Goal: Information Seeking & Learning: Learn about a topic

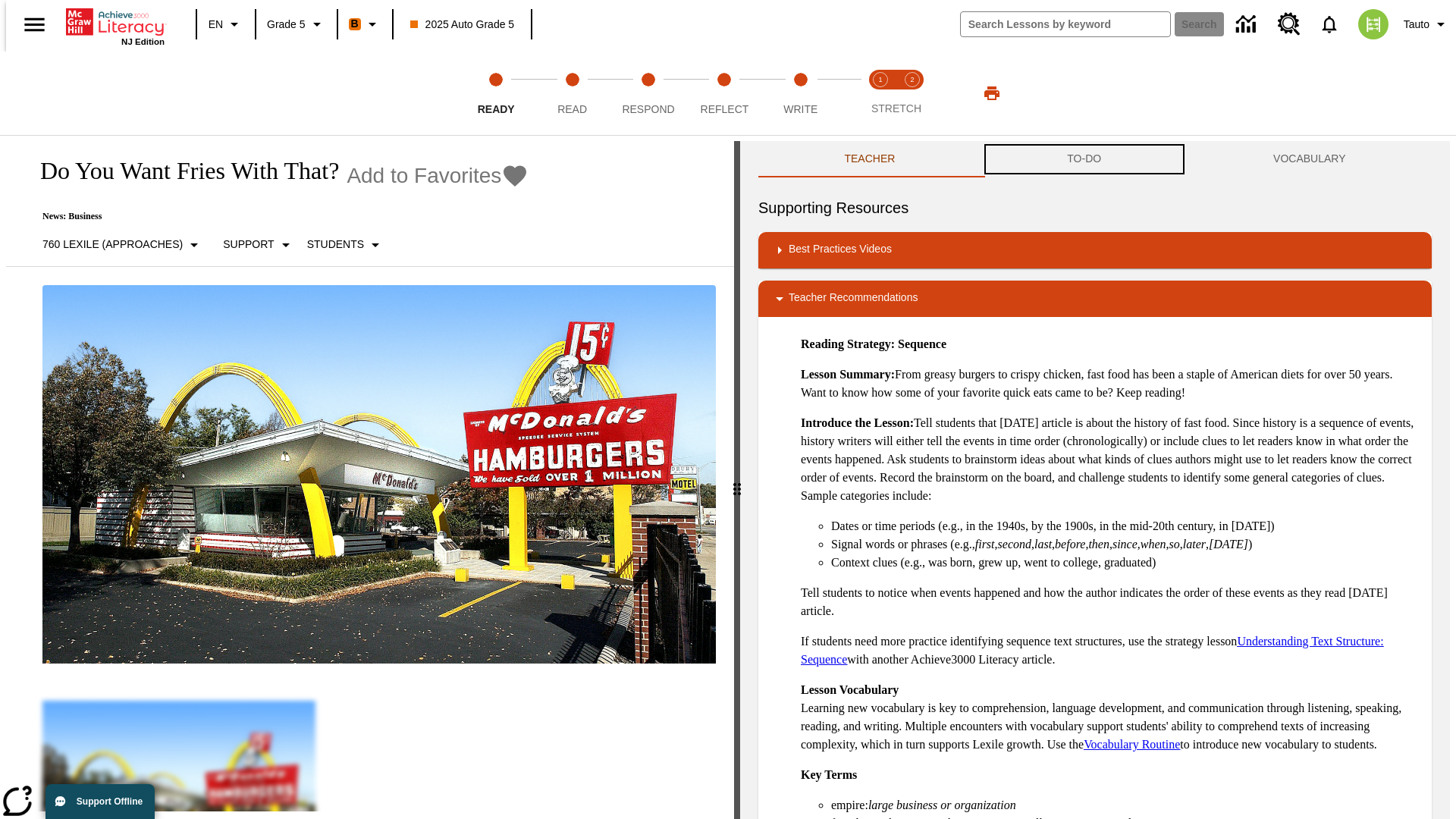
click at [1084, 159] on button "TO-DO" at bounding box center [1084, 159] width 206 height 36
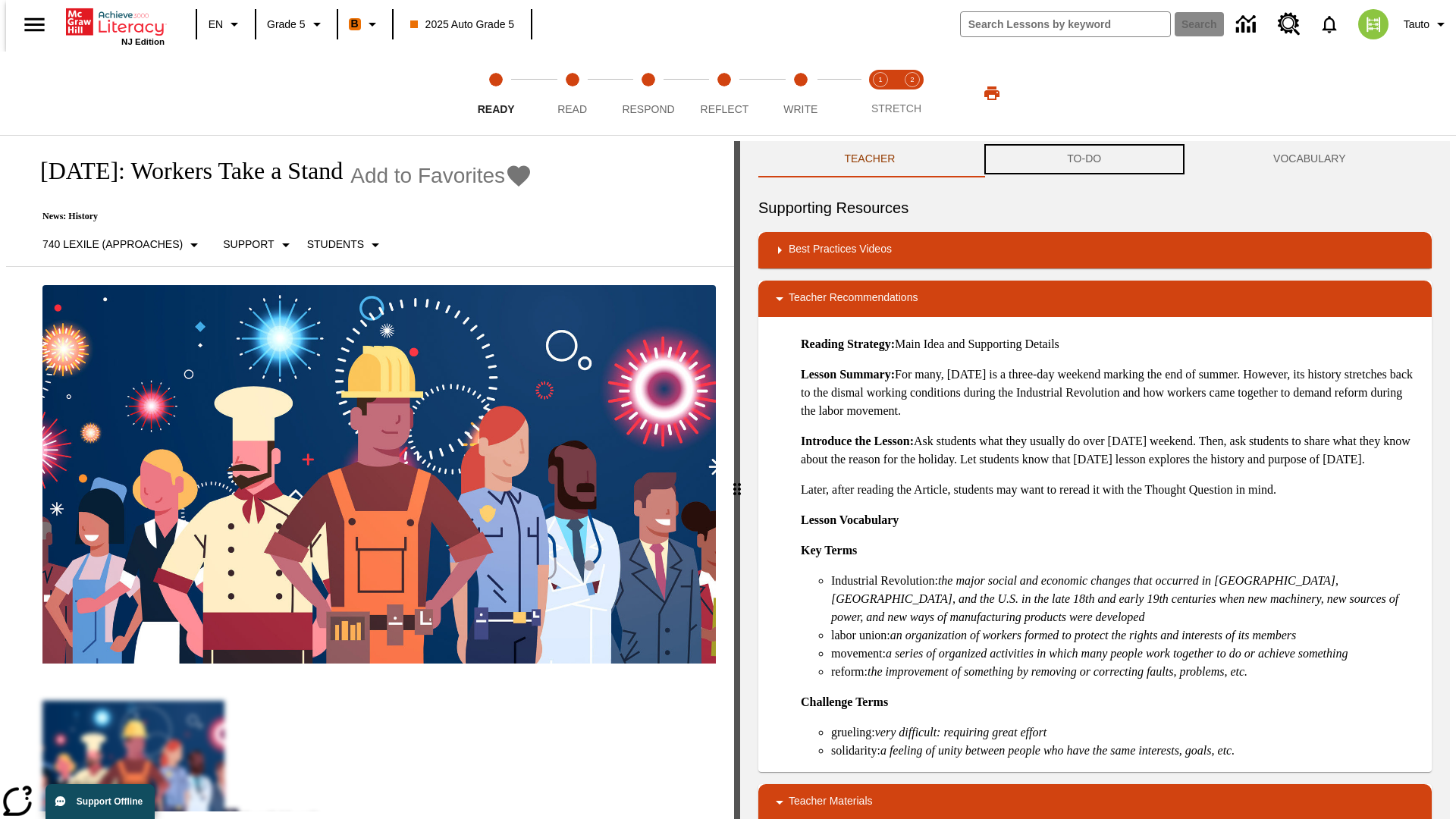
click at [1084, 159] on button "TO-DO" at bounding box center [1084, 159] width 206 height 36
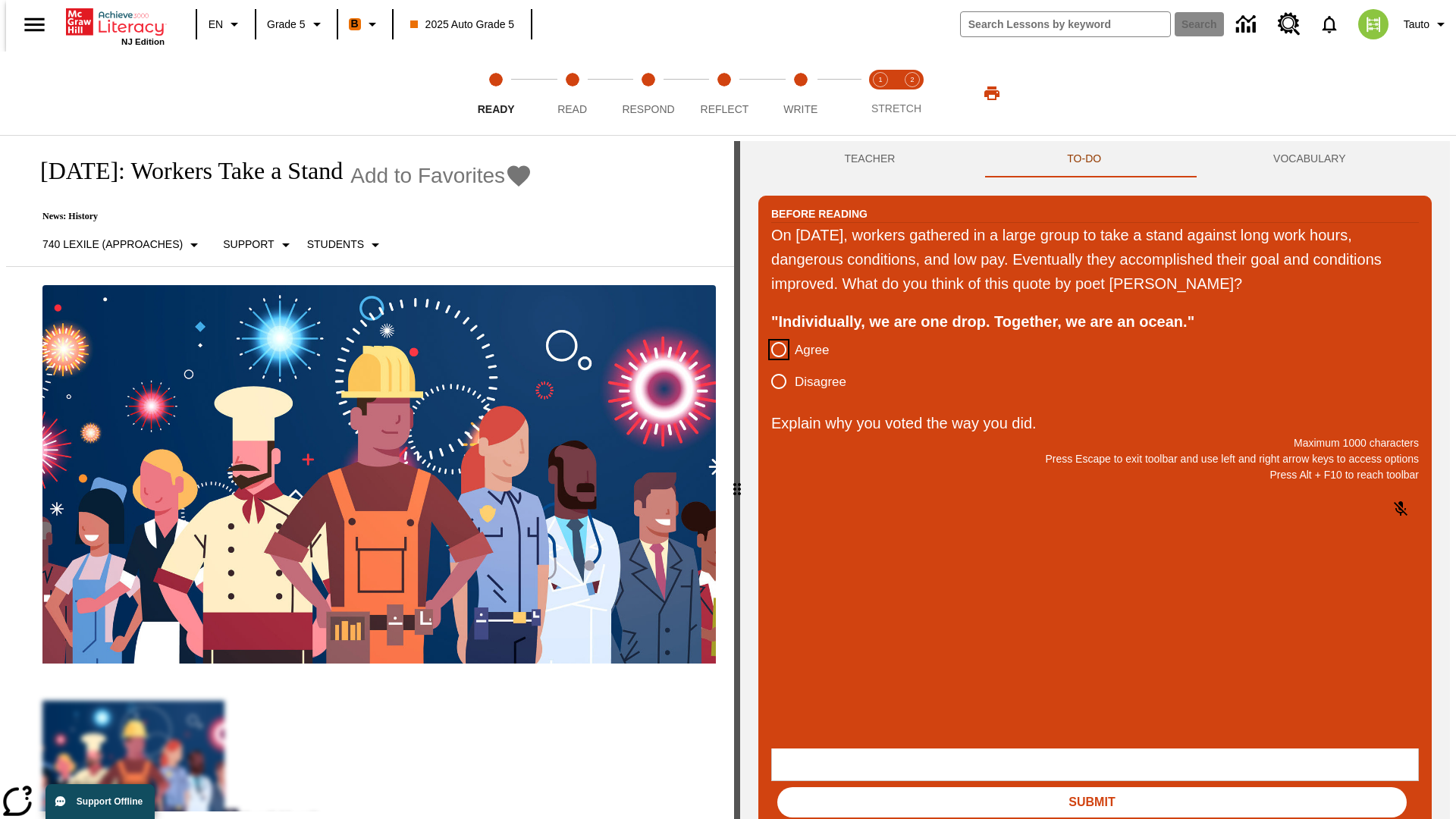
click at [772, 350] on input "Agree" at bounding box center [778, 350] width 32 height 32
radio input "true"
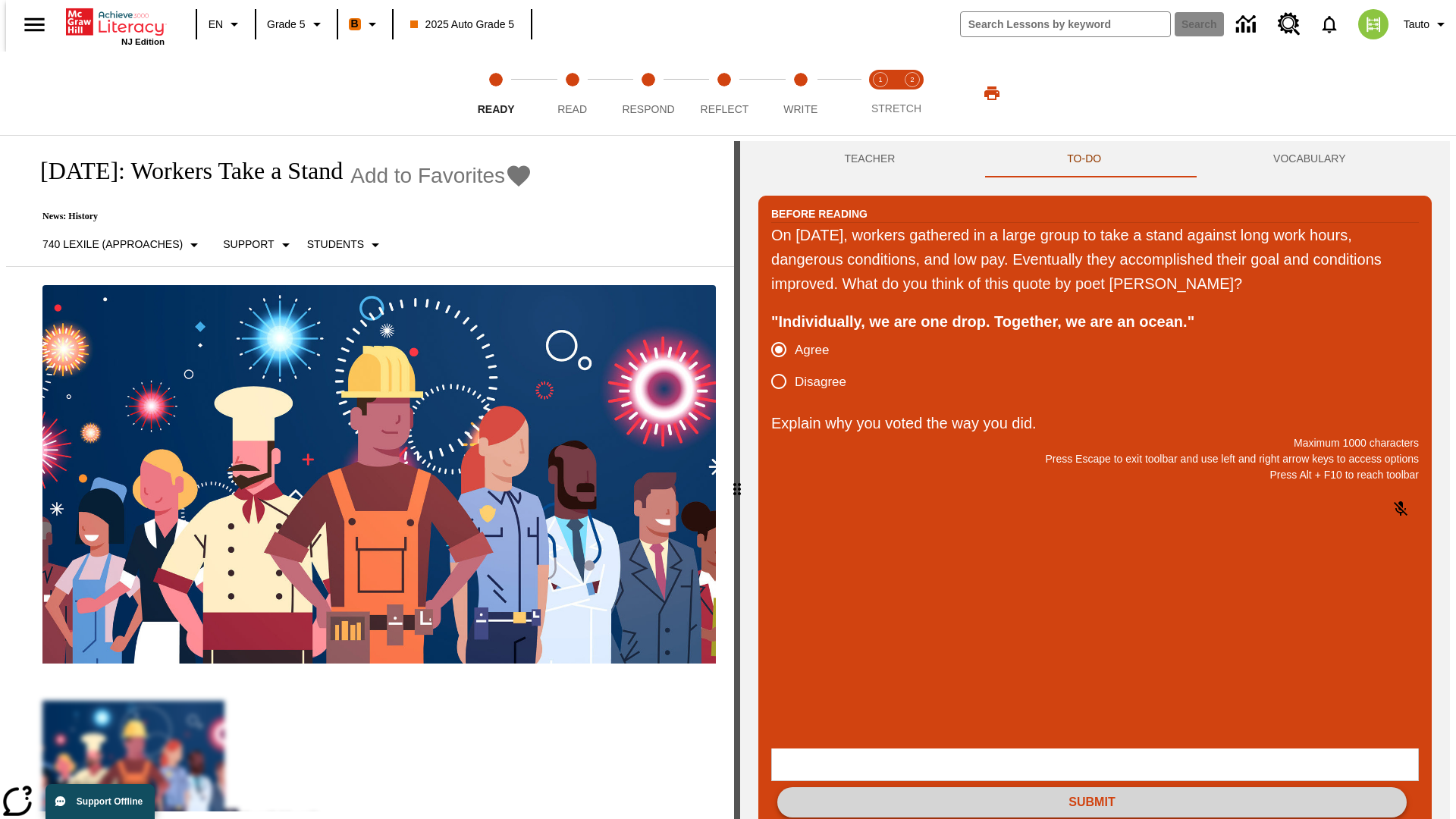
click at [1092, 787] on button "Submit" at bounding box center [1091, 802] width 629 height 30
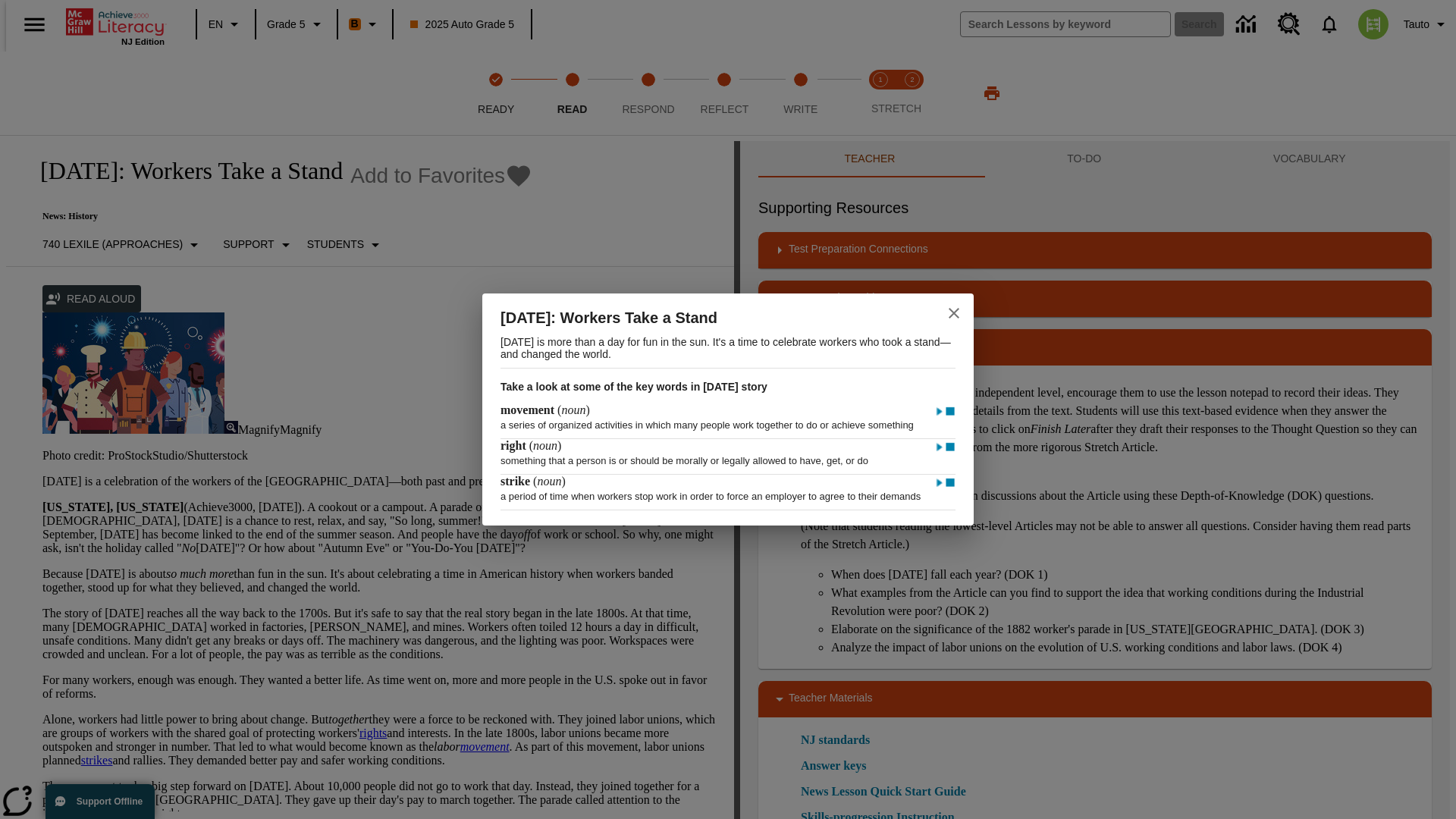
click at [954, 308] on icon "close" at bounding box center [954, 313] width 11 height 11
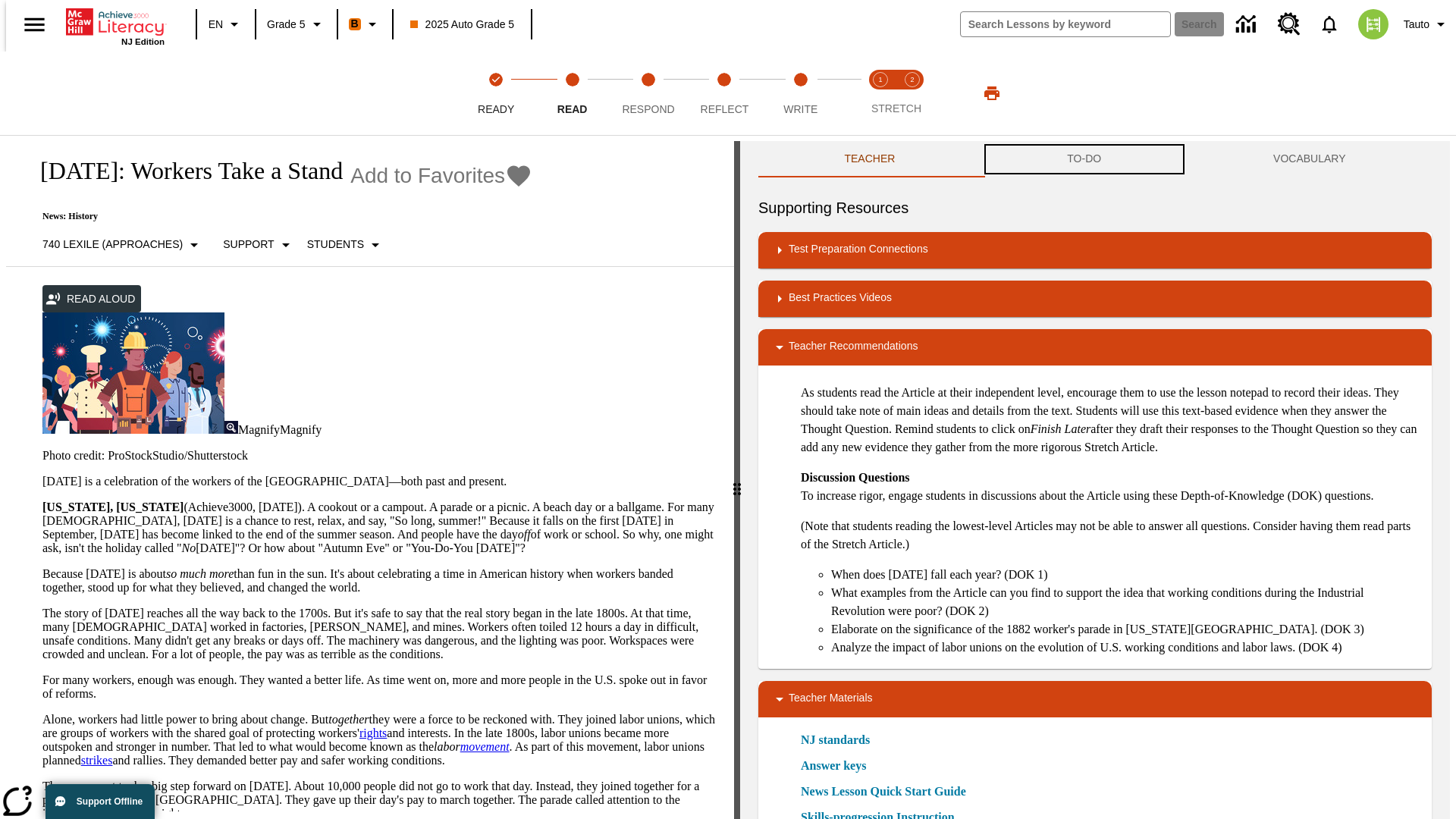
scroll to position [1, 0]
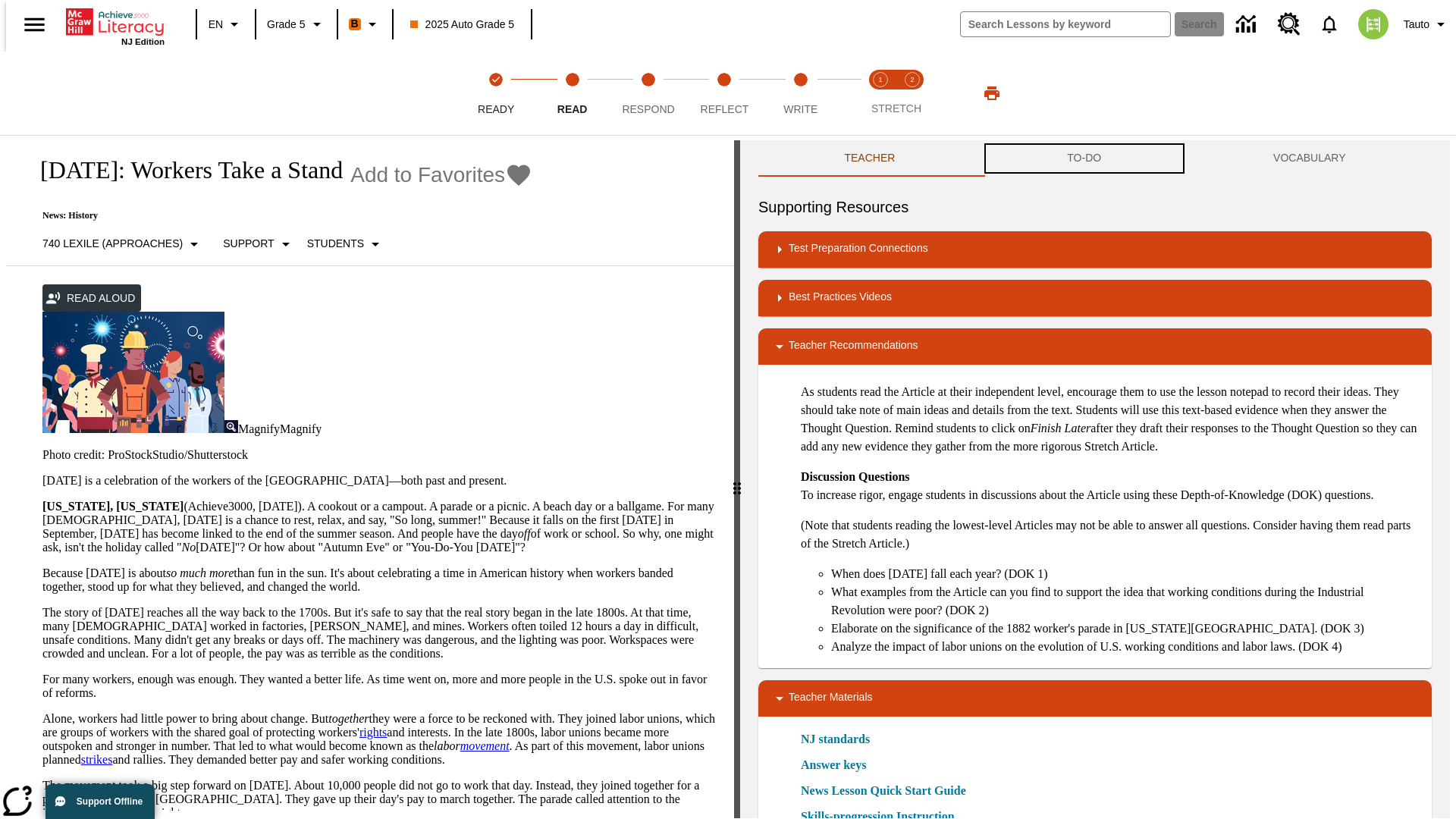
click at [1084, 159] on button "TO-DO" at bounding box center [1084, 159] width 206 height 36
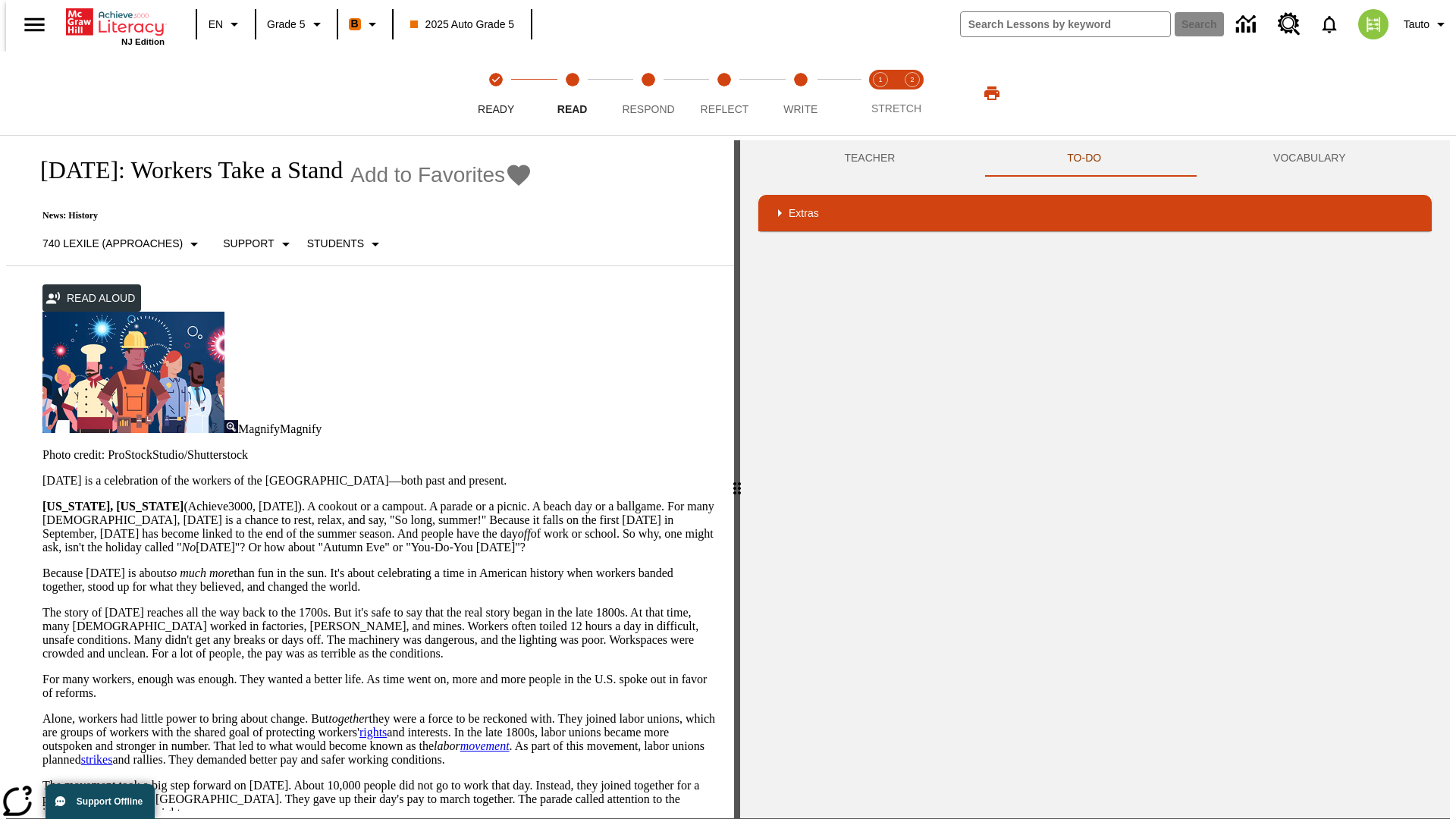
scroll to position [0, 0]
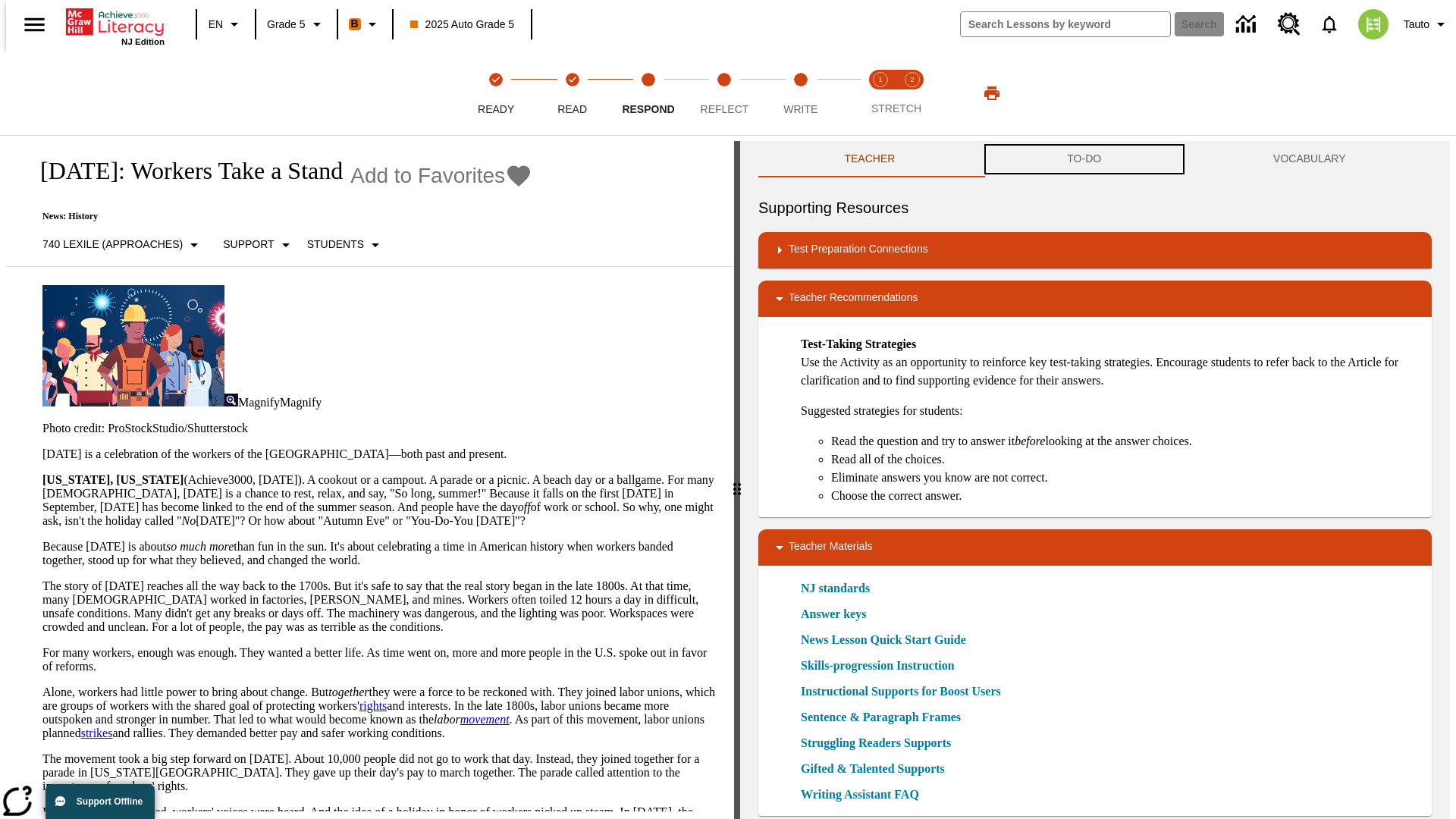
scroll to position [1, 0]
click at [1084, 159] on button "TO-DO" at bounding box center [1084, 159] width 206 height 36
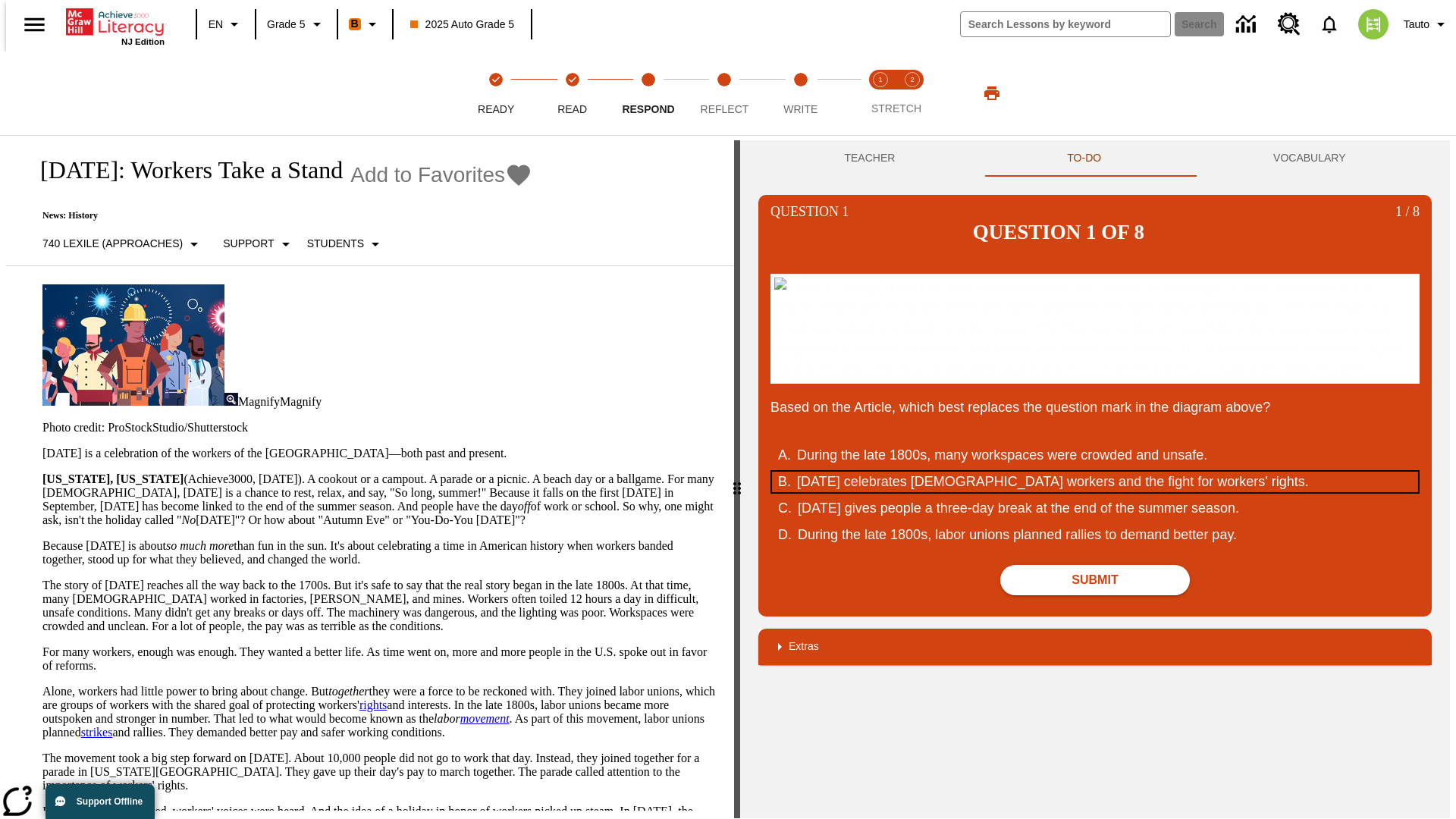
click at [1095, 492] on div "Labor Day celebrates U.S. workers and the fight for workers' rights." at bounding box center [1085, 482] width 576 height 21
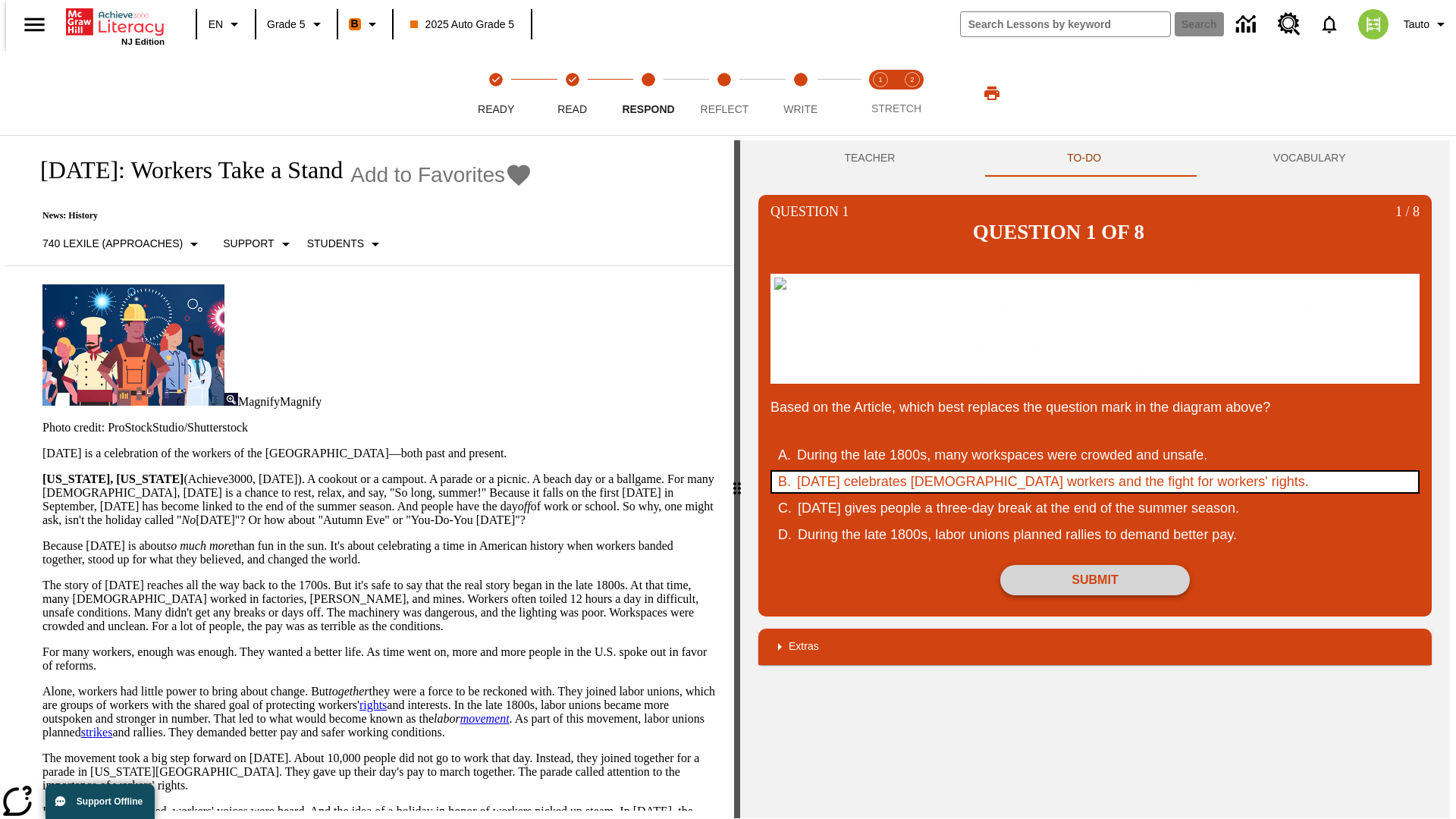
click at [1095, 596] on button "Submit" at bounding box center [1095, 579] width 190 height 30
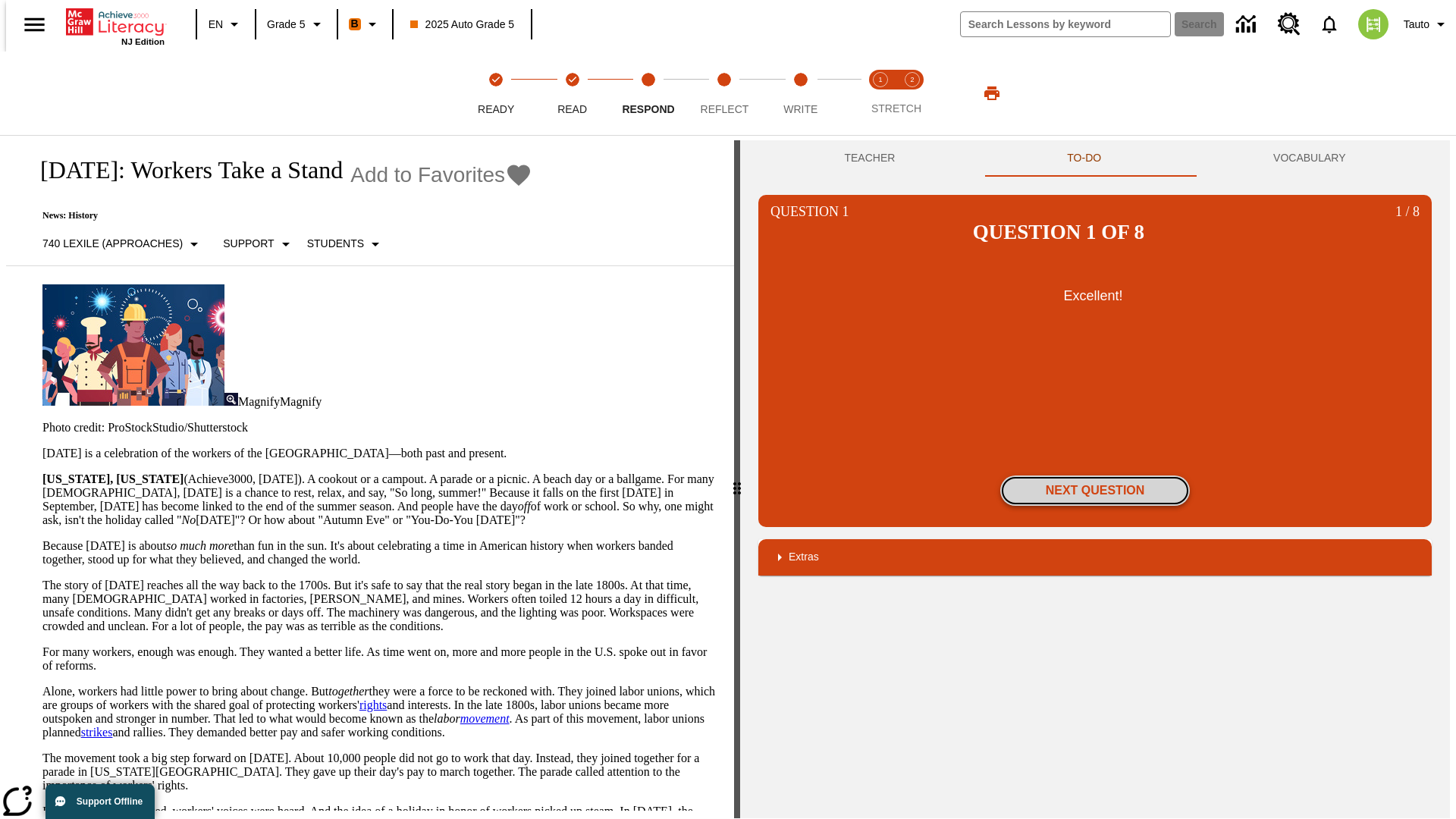
click at [1095, 476] on button "Next Question" at bounding box center [1095, 490] width 190 height 30
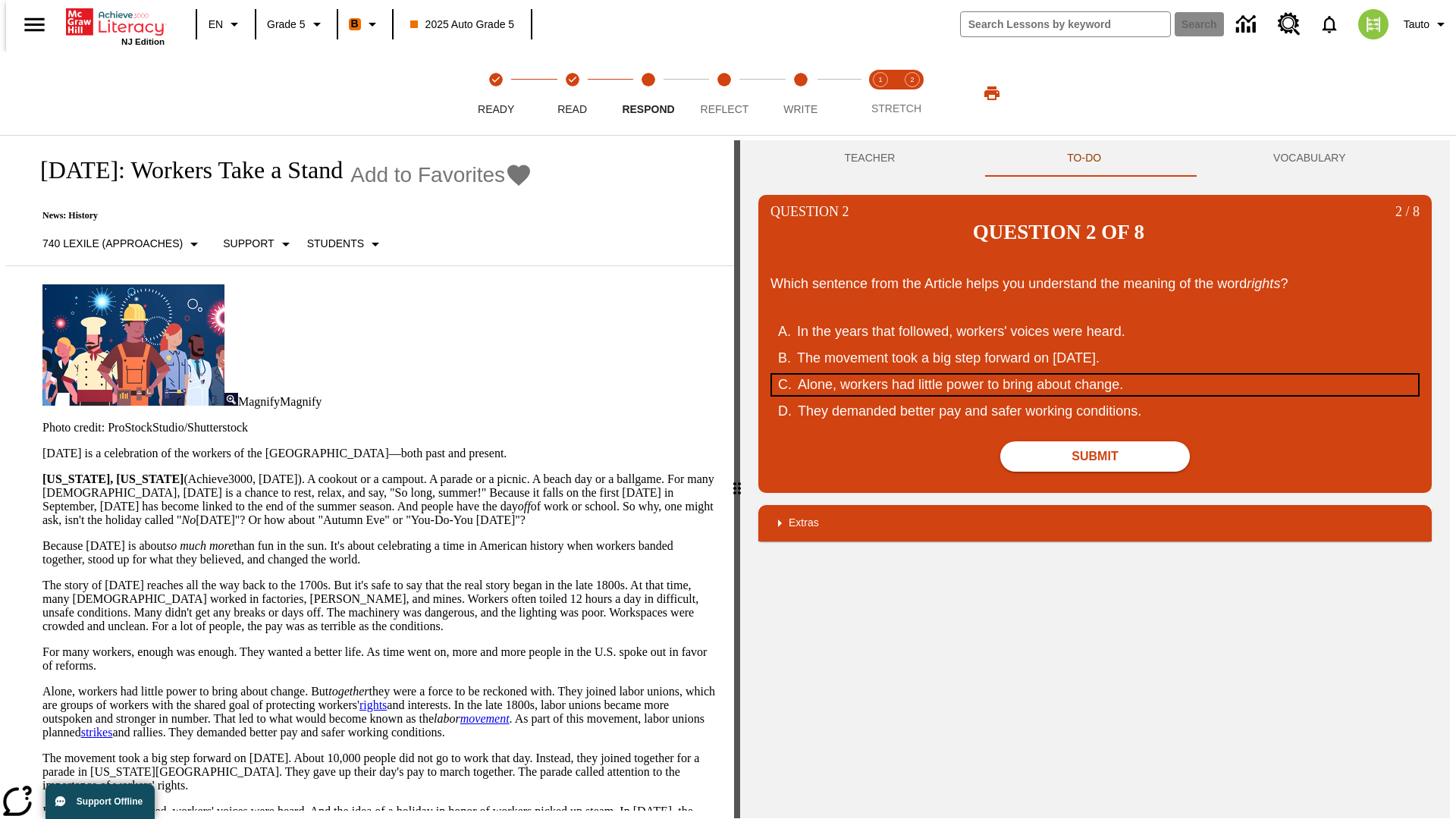
click at [1095, 375] on div "Alone, workers had little power to bring about change." at bounding box center [1086, 385] width 576 height 21
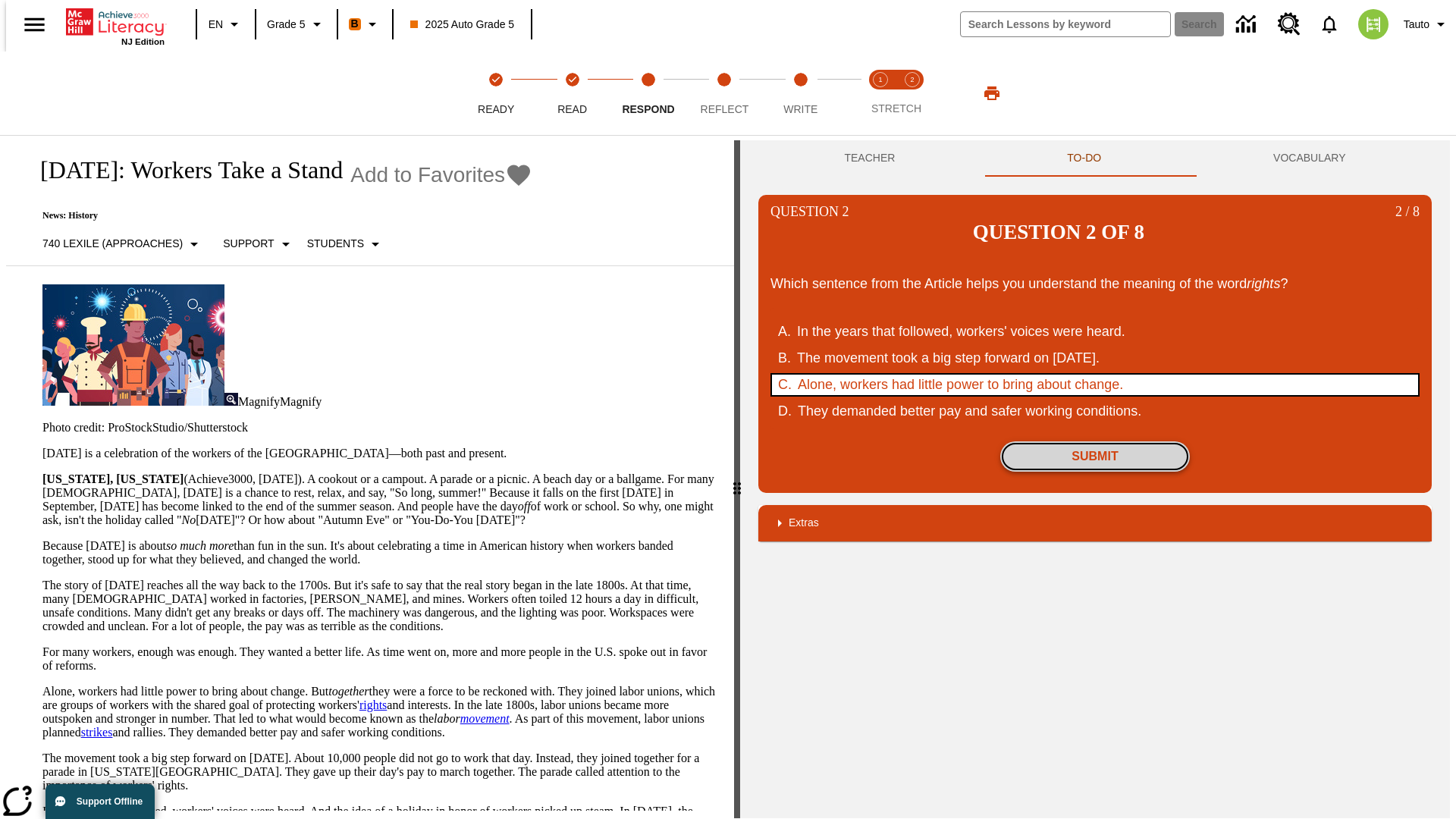
click at [1095, 441] on button "Submit" at bounding box center [1095, 456] width 190 height 30
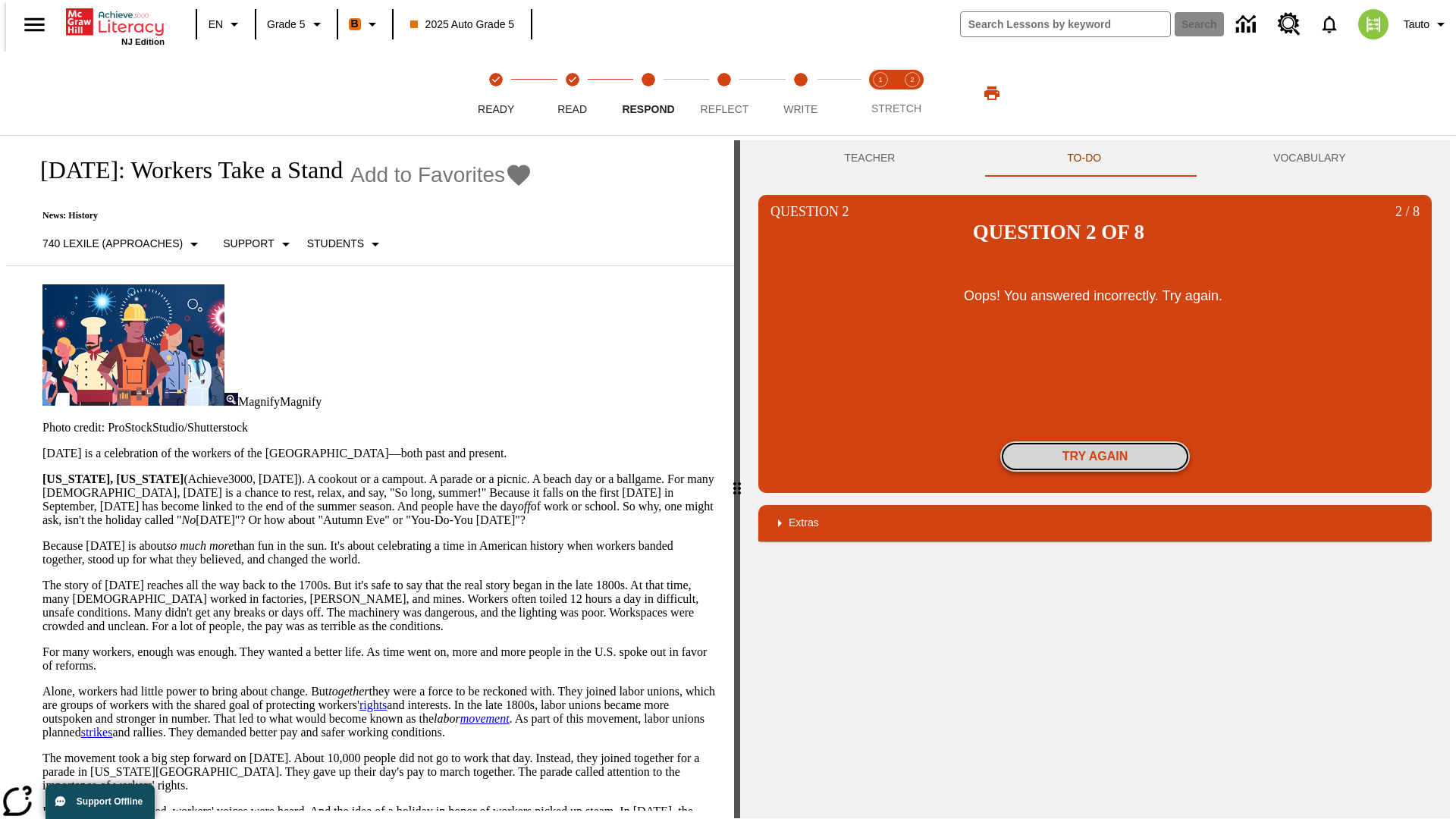
click at [1095, 441] on button "Try again" at bounding box center [1095, 456] width 190 height 30
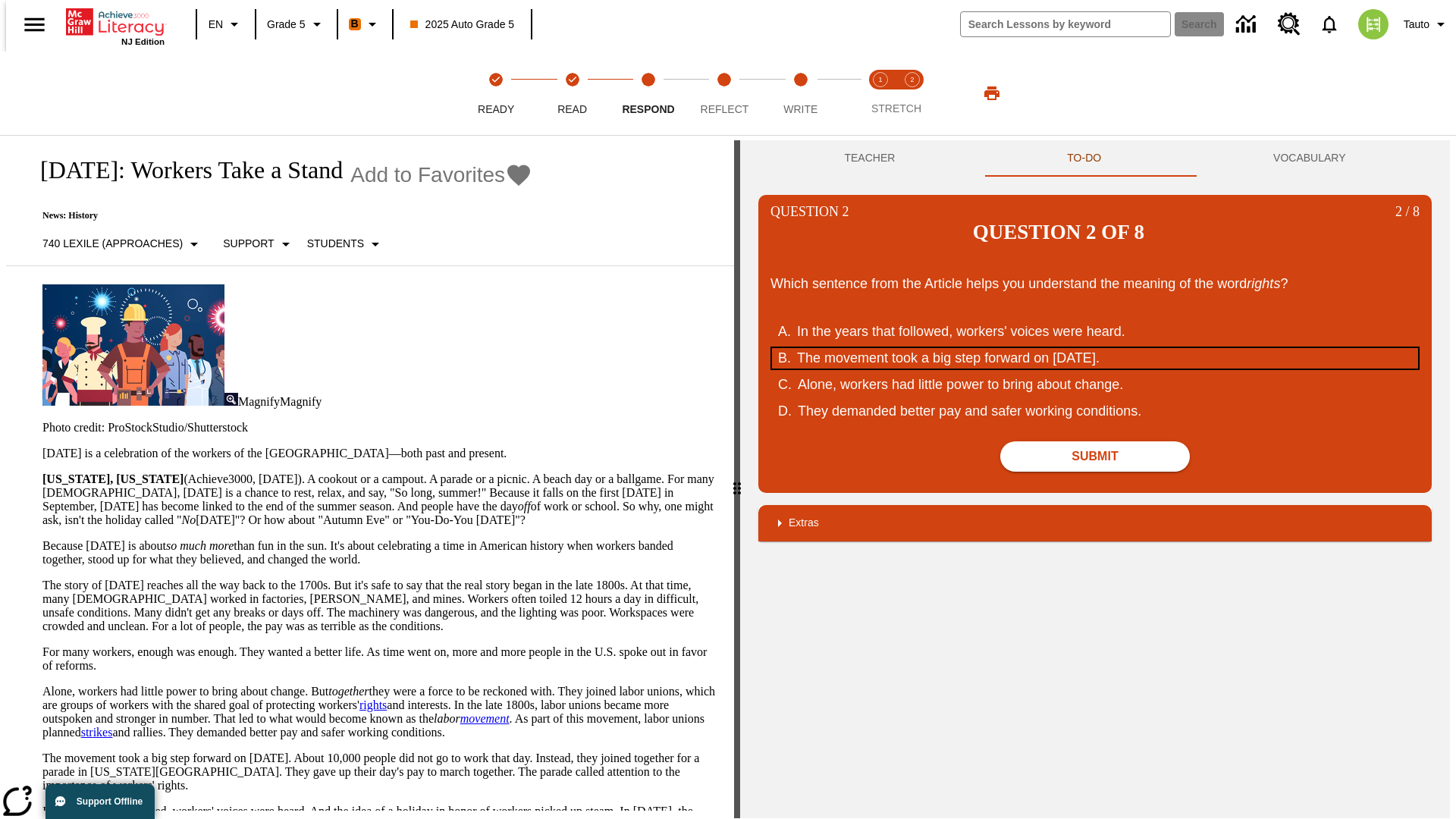
click at [1095, 348] on div "The movement took a big step forward on September 5, 1882." at bounding box center [1085, 358] width 576 height 21
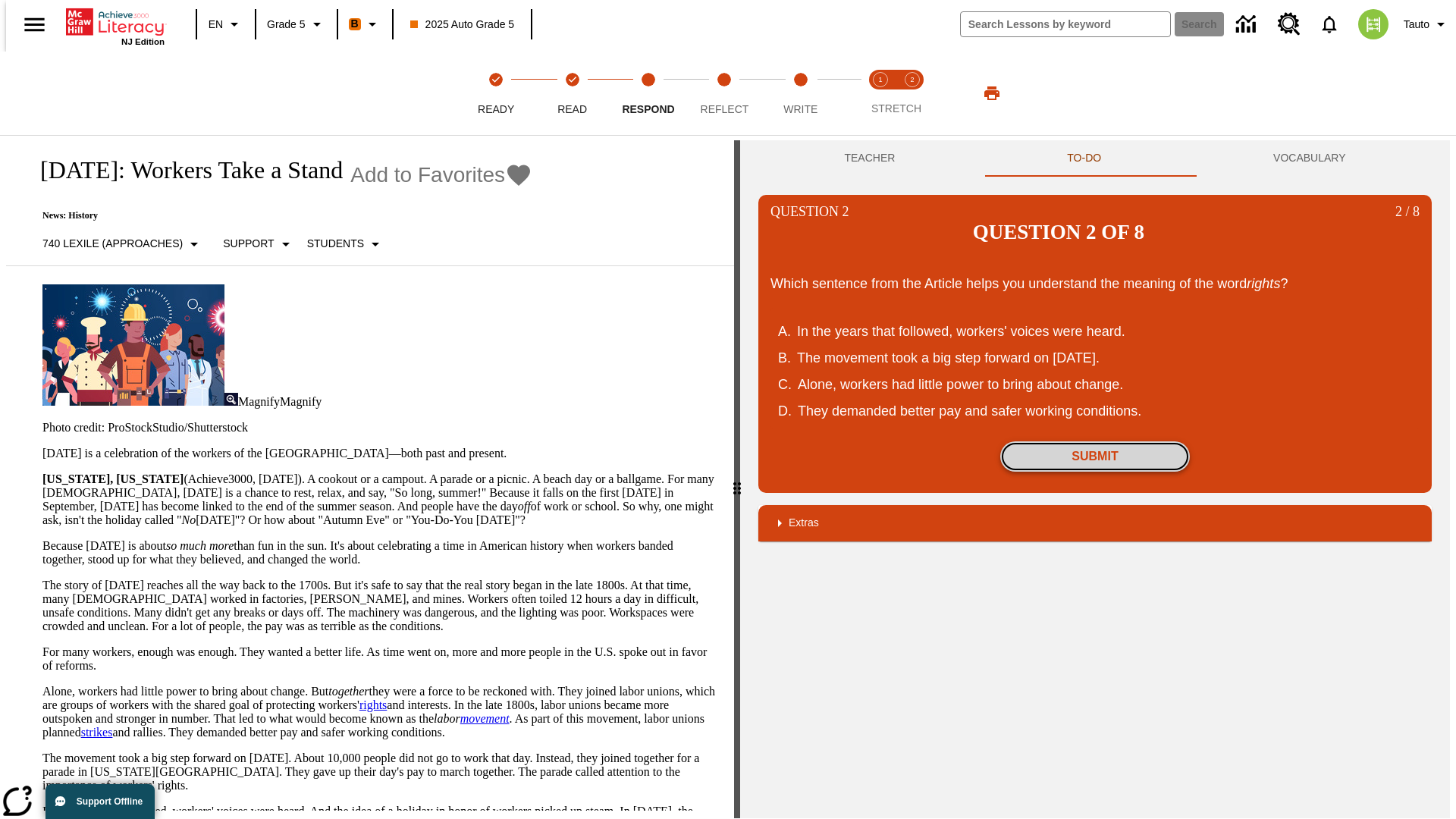
click at [1095, 441] on button "Submit" at bounding box center [1095, 456] width 190 height 30
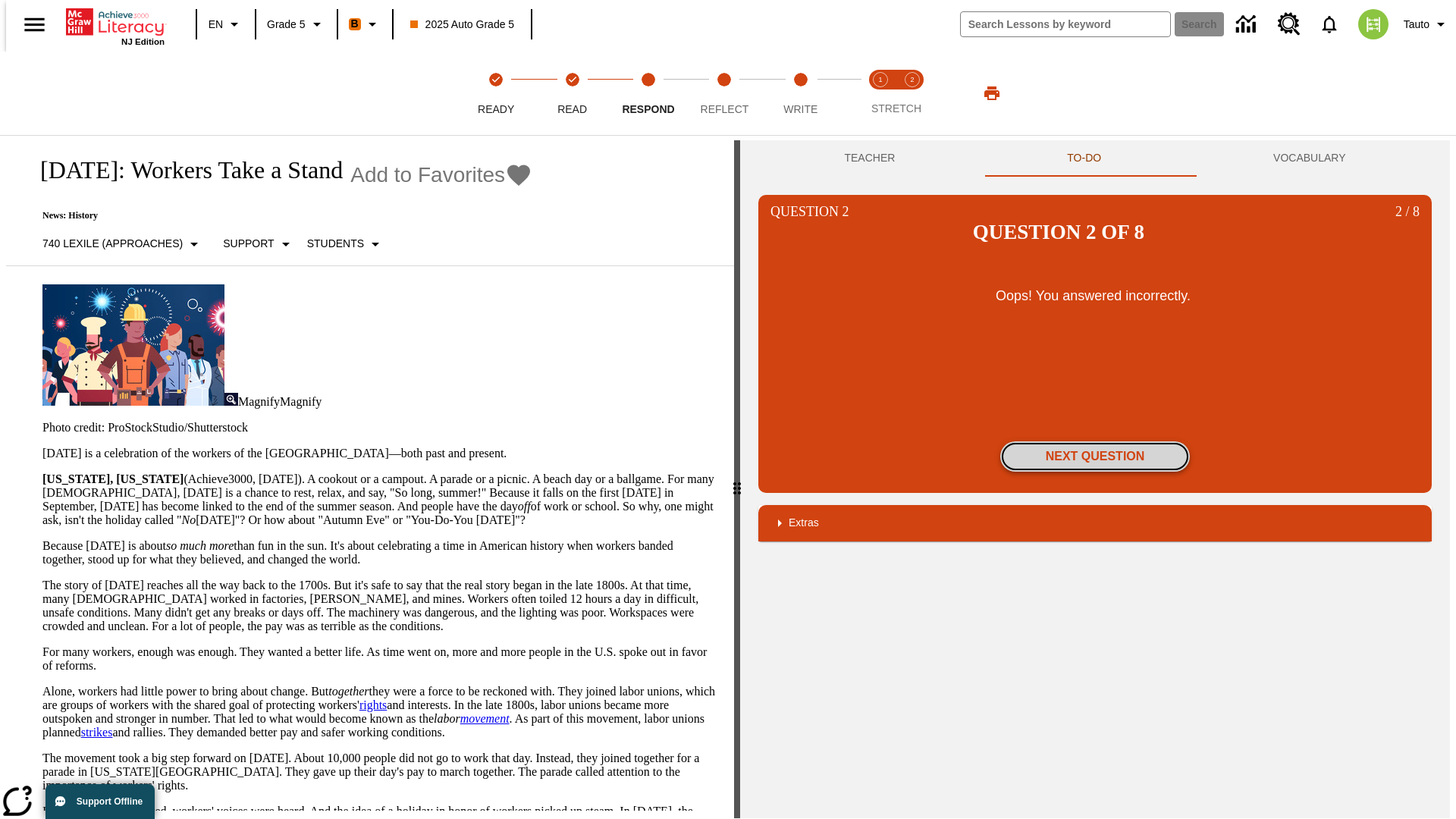
click at [1095, 441] on button "Next Question" at bounding box center [1095, 456] width 190 height 30
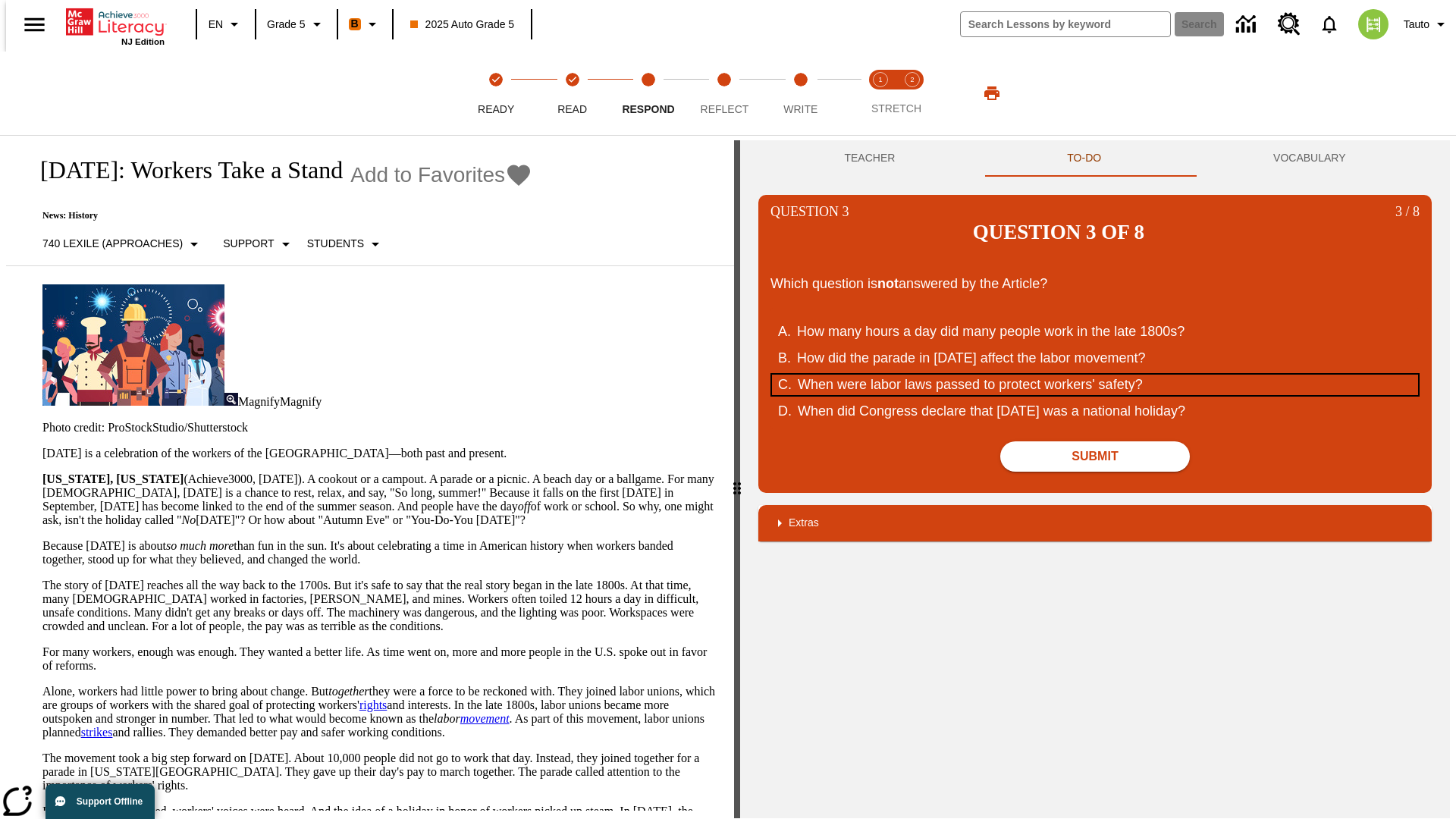
click at [1095, 375] on div "When were labor laws passed to protect workers' safety?" at bounding box center [1086, 385] width 576 height 21
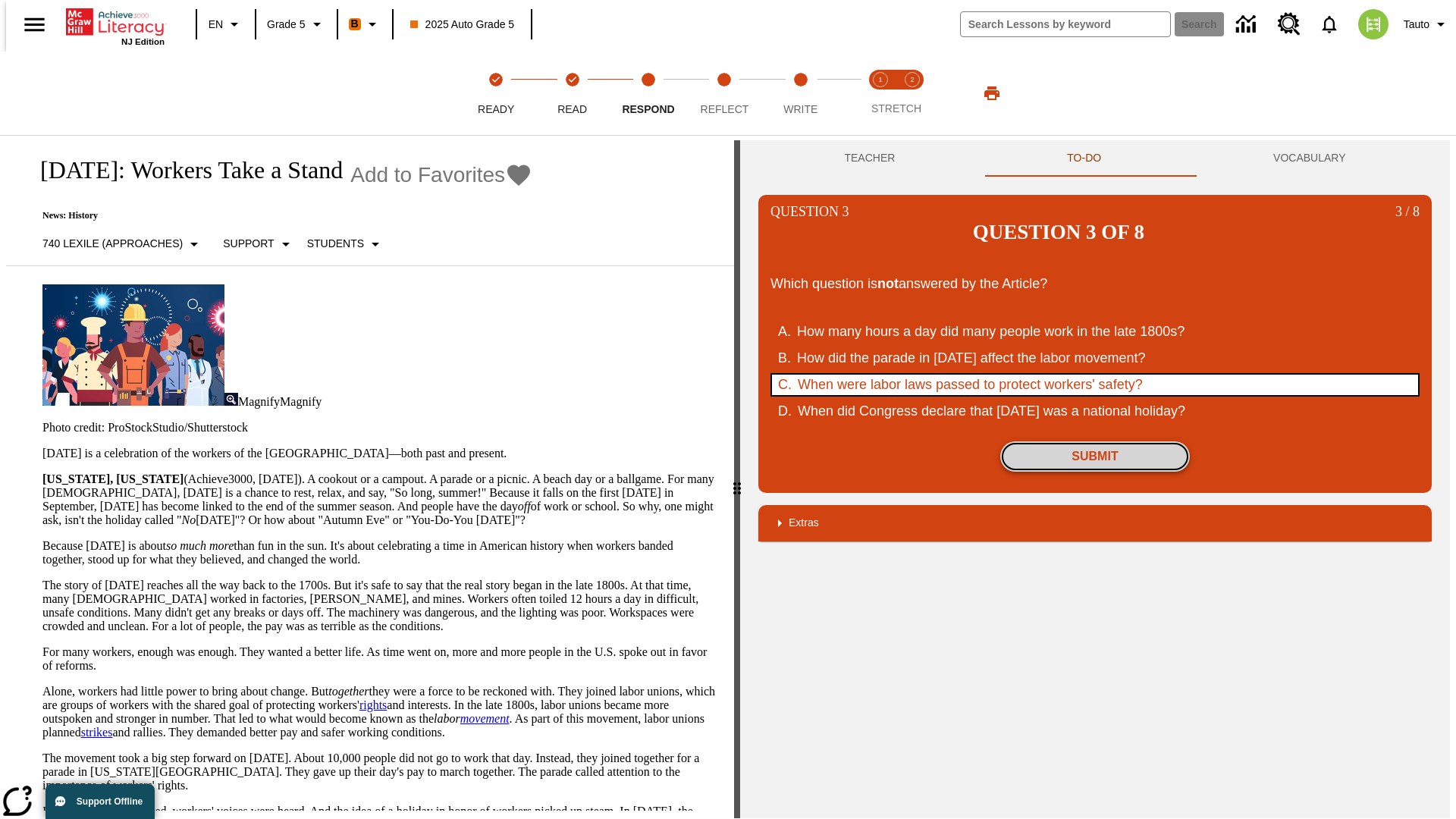
click at [1095, 441] on button "Submit" at bounding box center [1095, 456] width 190 height 30
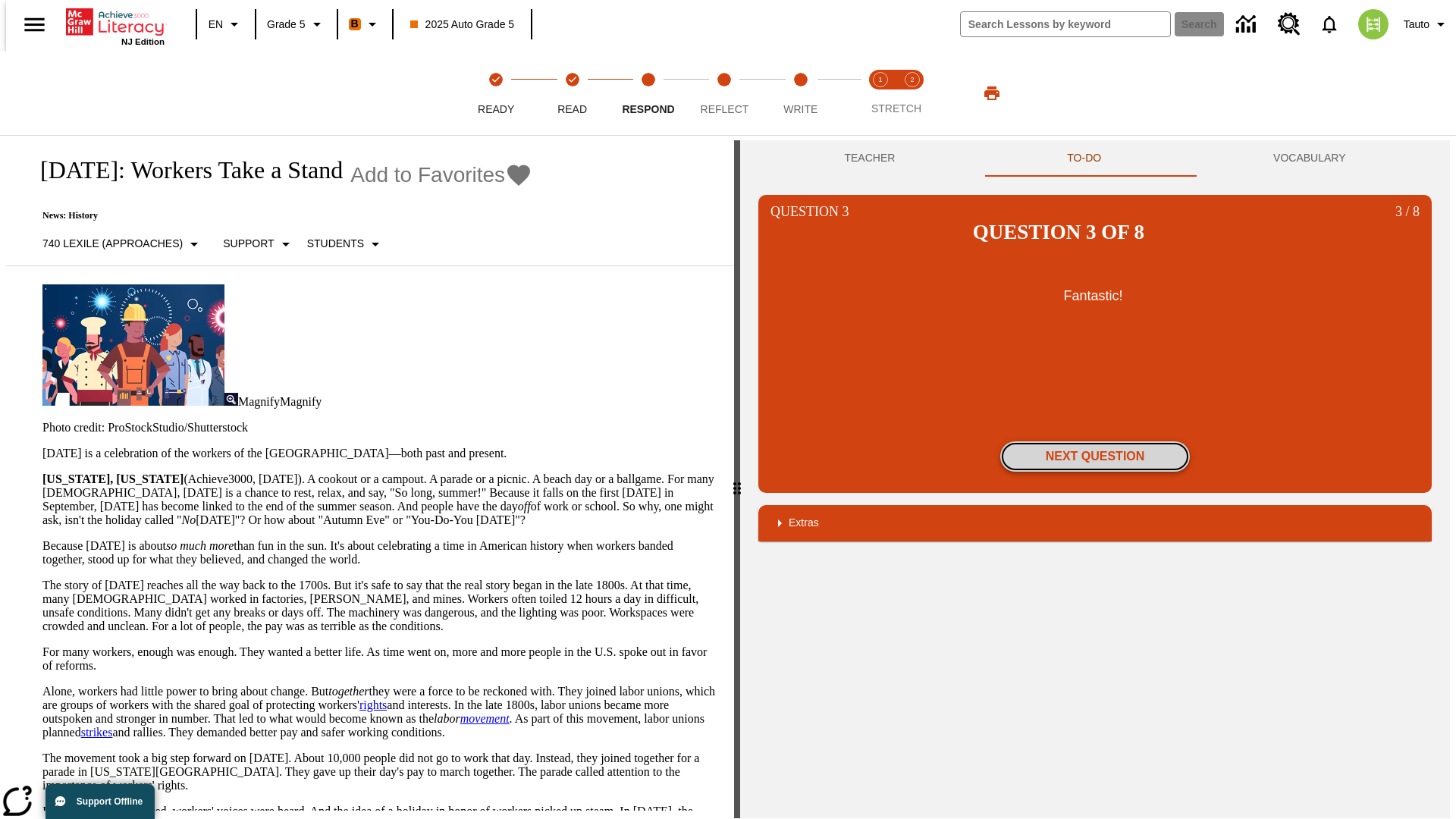
click at [1095, 441] on button "Next Question" at bounding box center [1095, 456] width 190 height 30
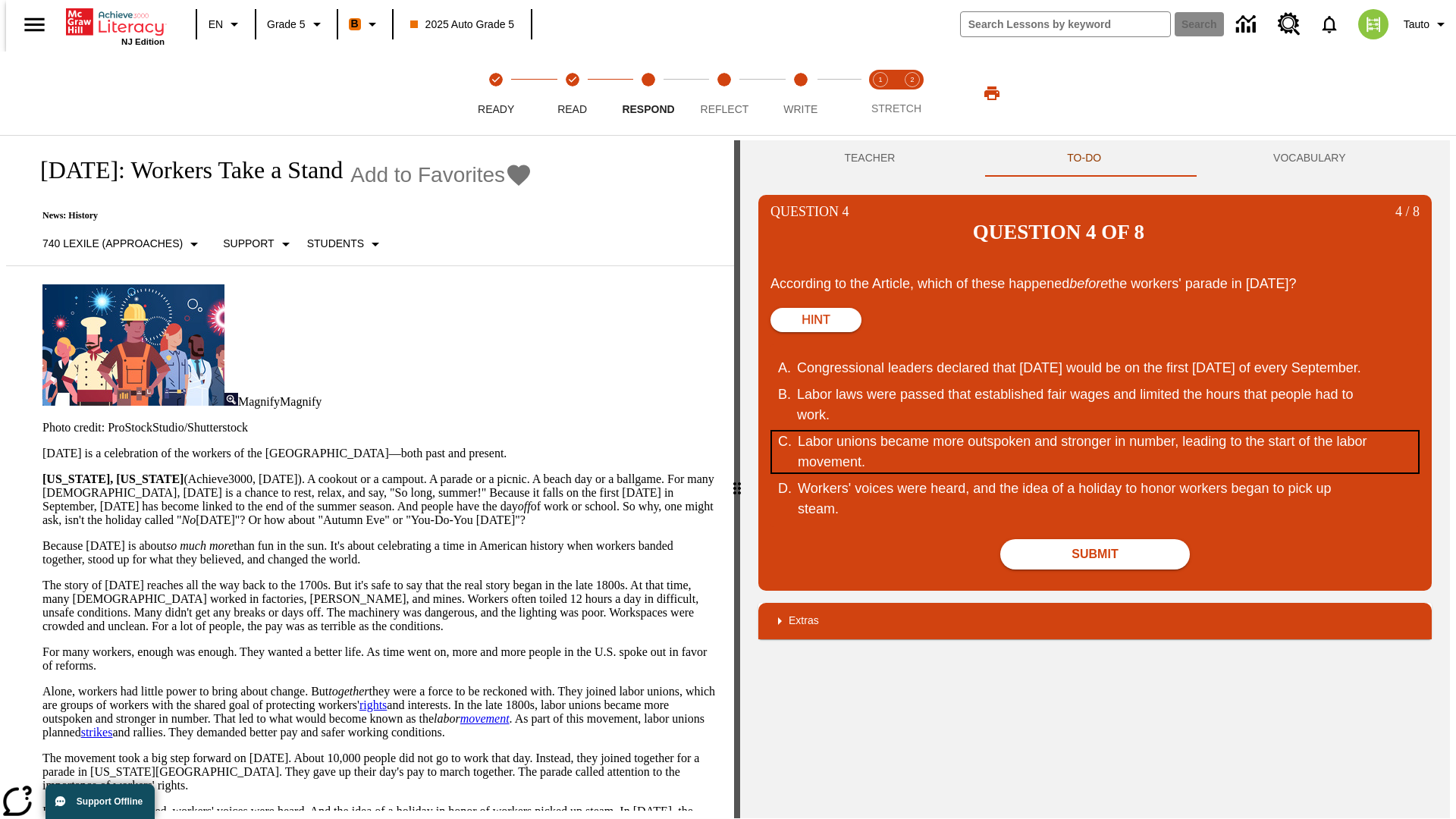
click at [1095, 431] on div "Labor unions became more outspoken and stronger in number, leading to the start…" at bounding box center [1086, 451] width 576 height 41
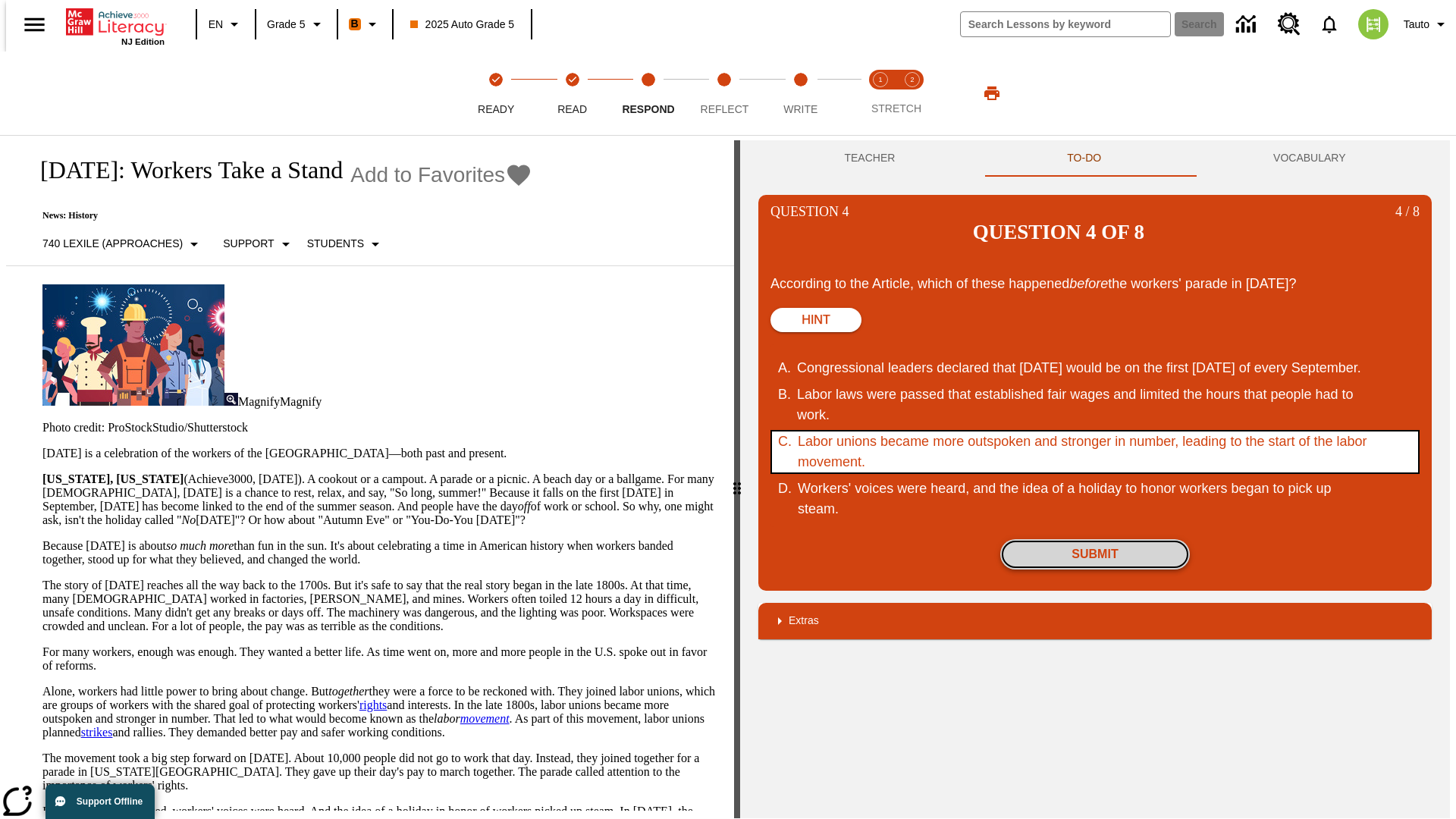
click at [1095, 539] on button "Submit" at bounding box center [1095, 554] width 190 height 30
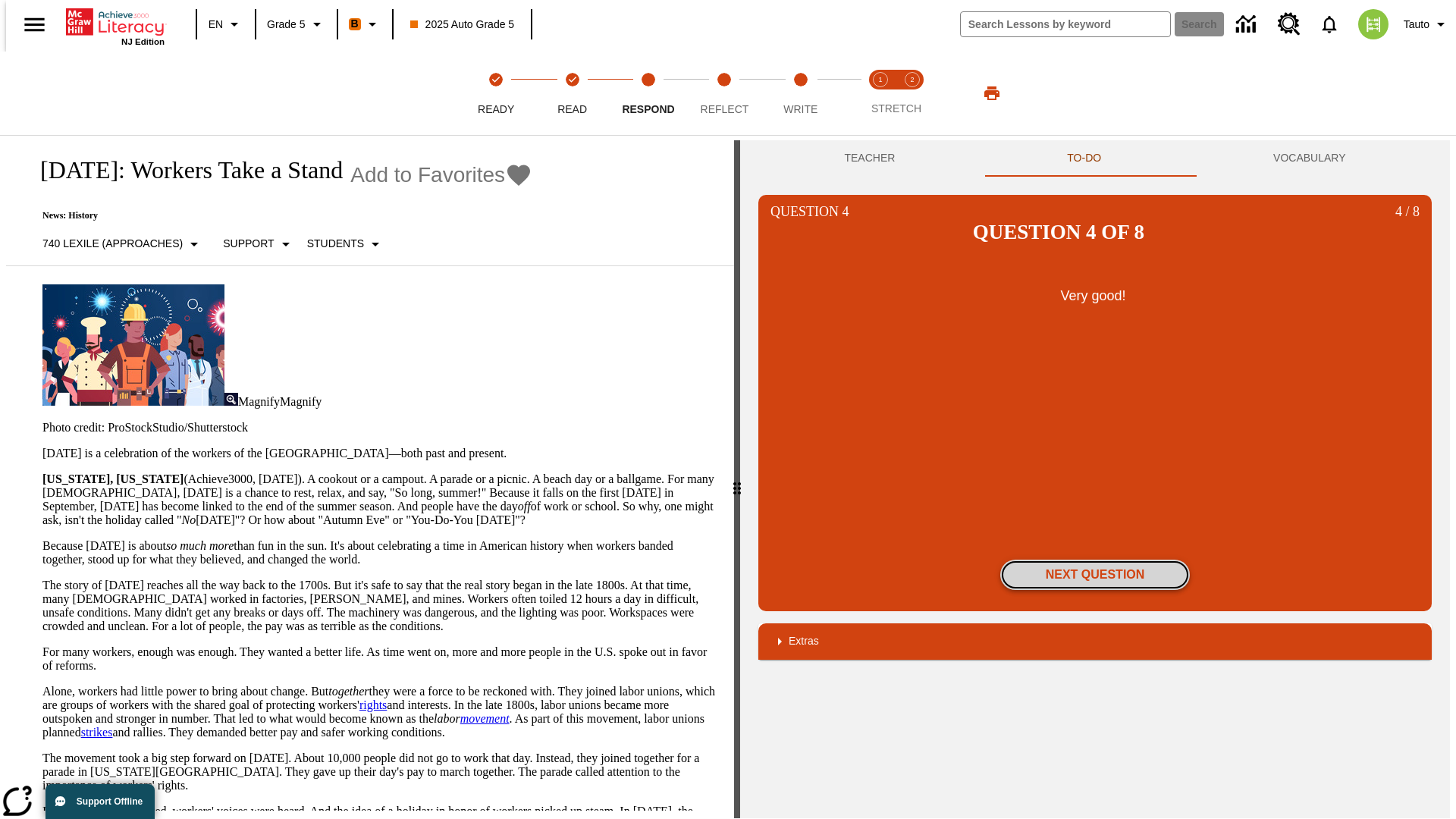
click at [1095, 559] on button "Next Question" at bounding box center [1095, 574] width 190 height 30
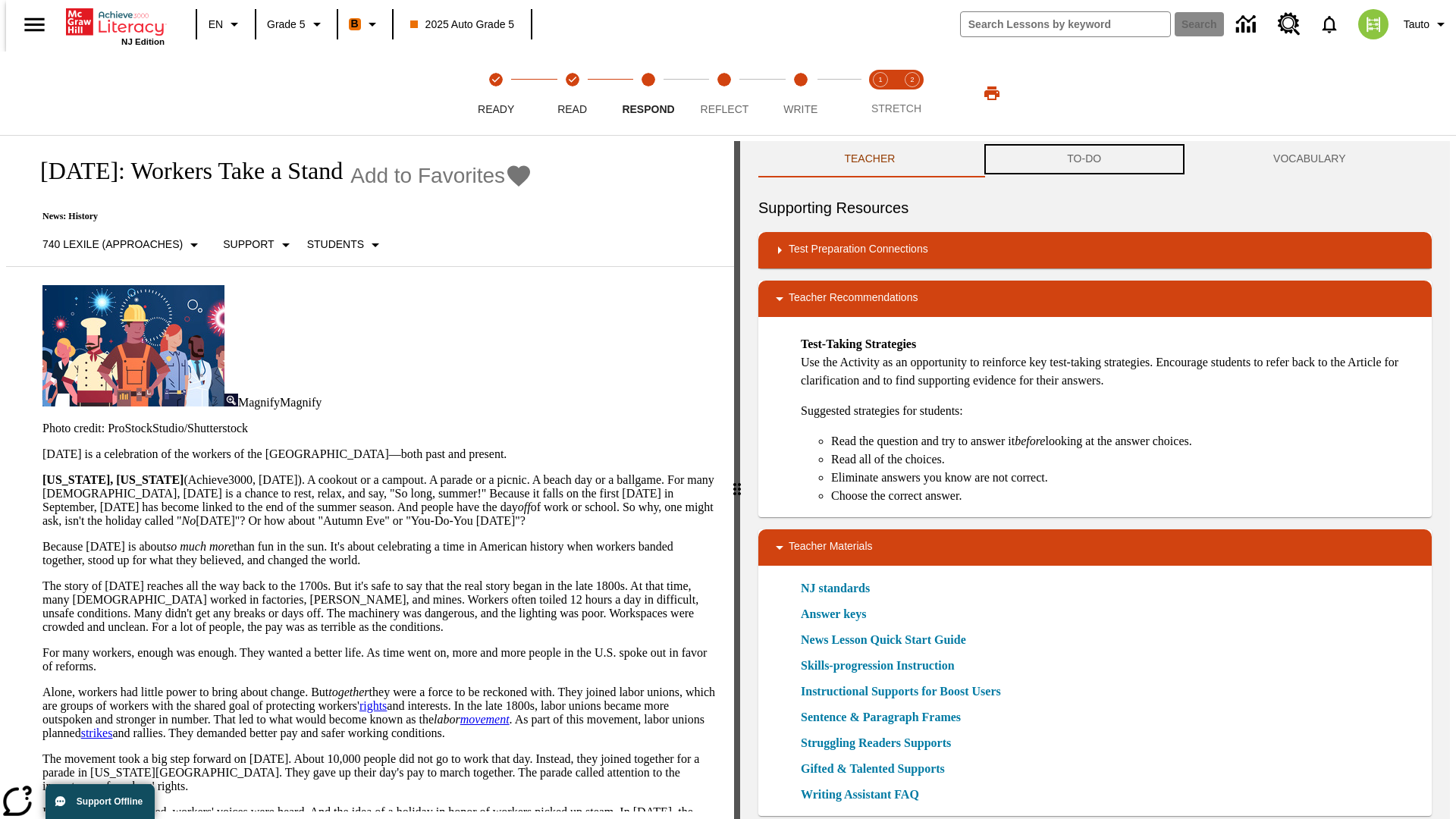
click at [1084, 159] on button "TO-DO" at bounding box center [1084, 159] width 206 height 36
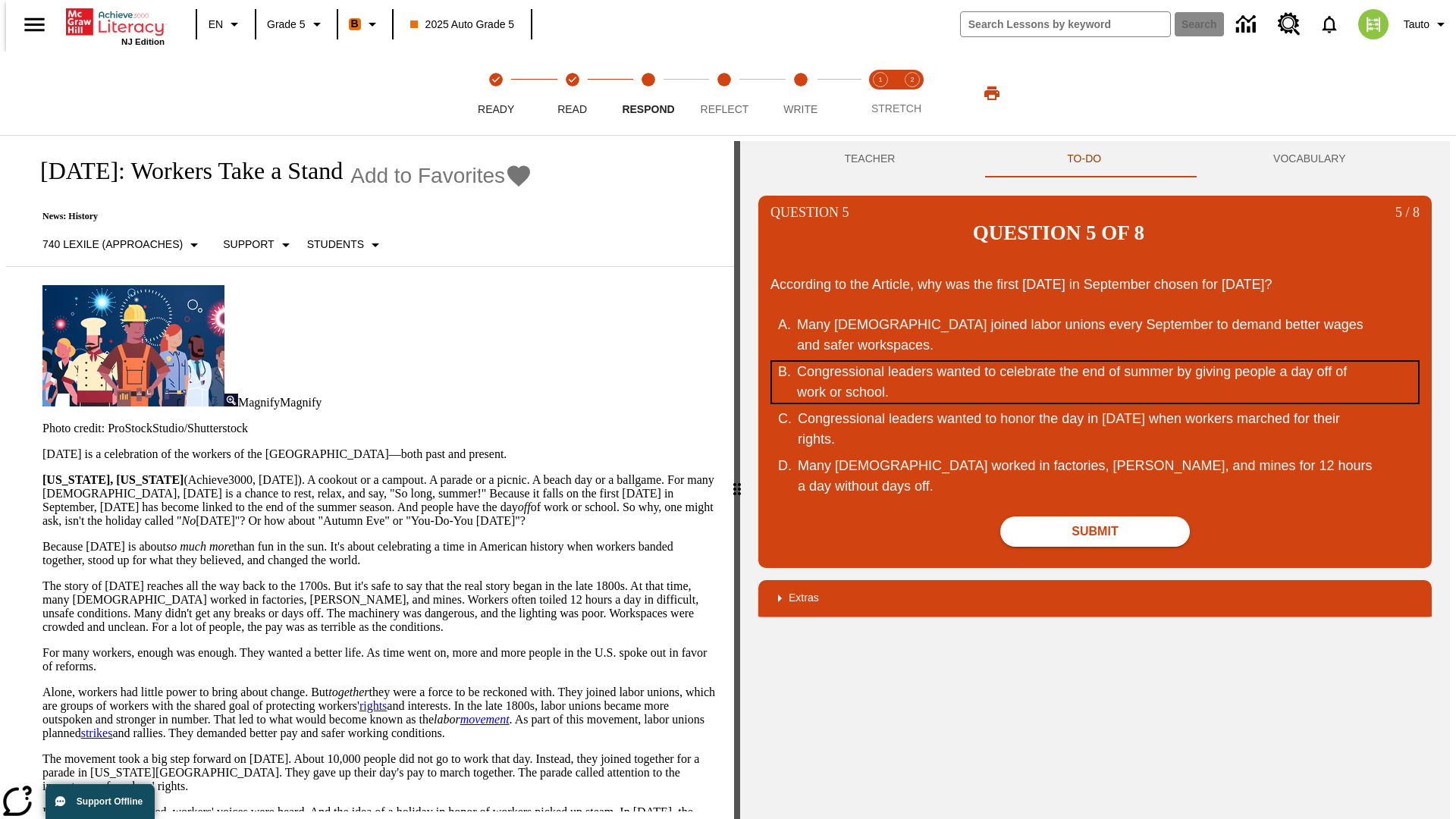
click at [1095, 361] on div "Congressional leaders wanted to celebrate the end of summer by giving people a …" at bounding box center [1085, 381] width 576 height 41
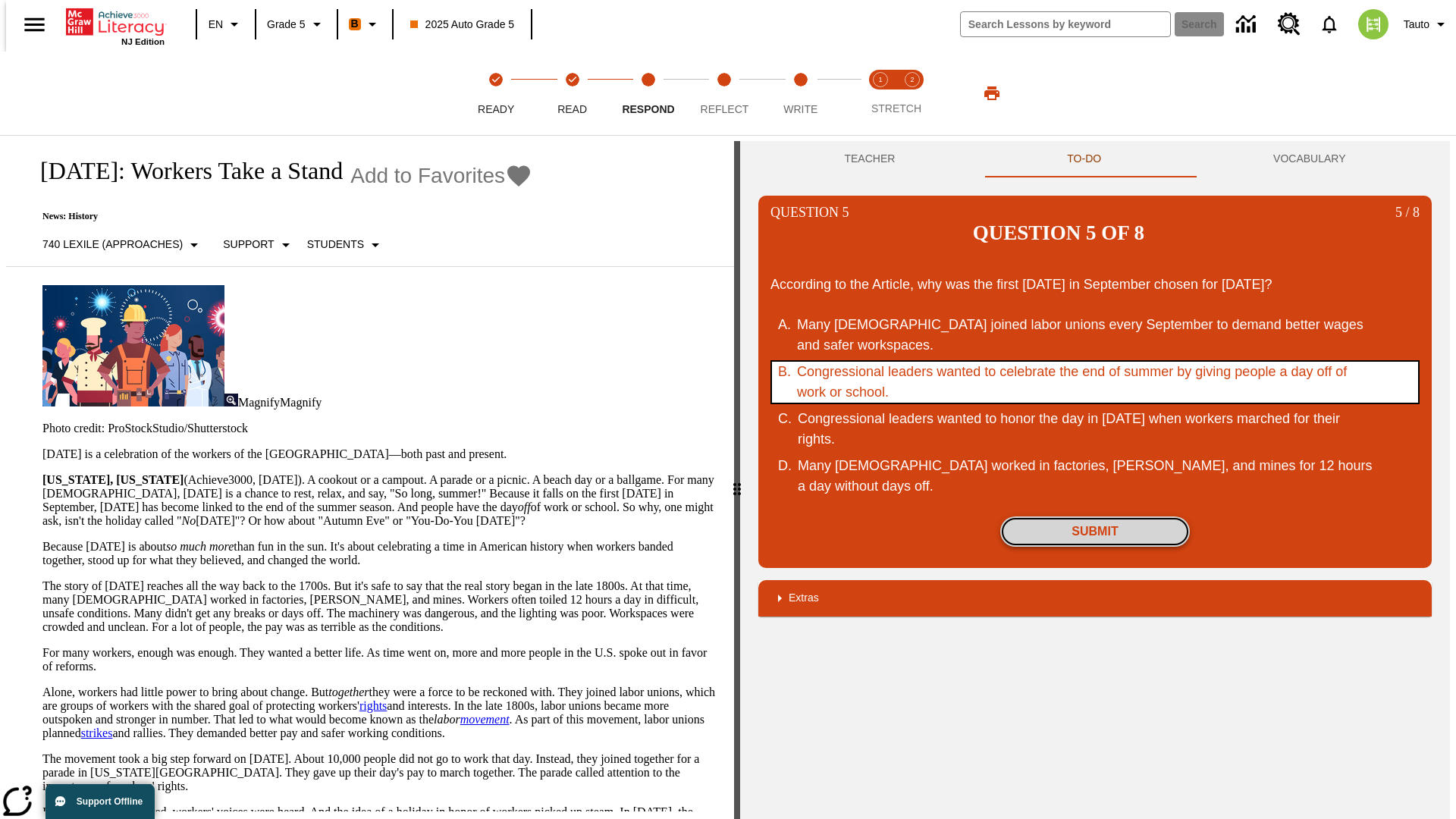
click at [1095, 517] on button "Submit" at bounding box center [1095, 531] width 190 height 30
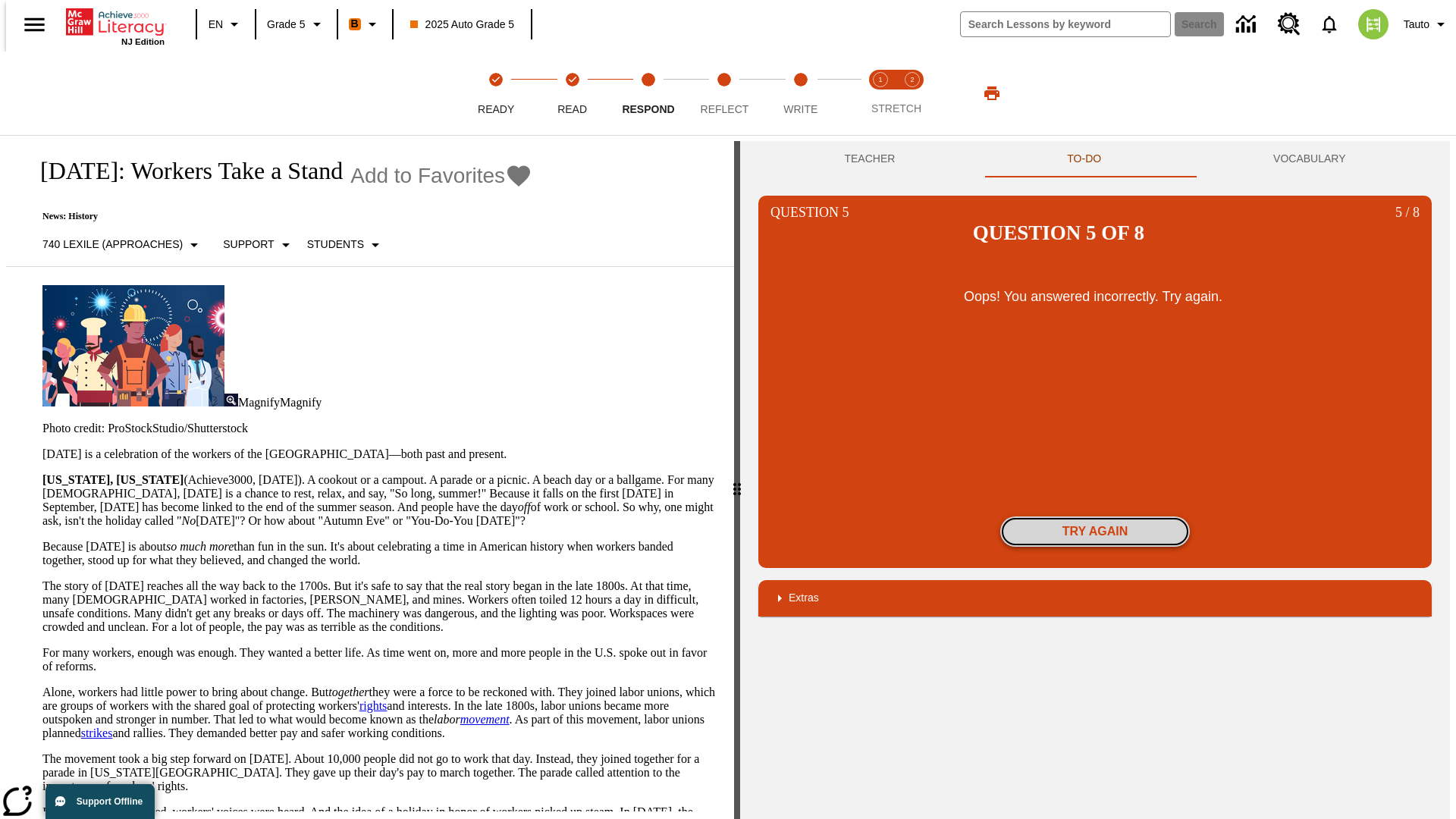
click at [1095, 517] on button "Try again" at bounding box center [1095, 531] width 190 height 30
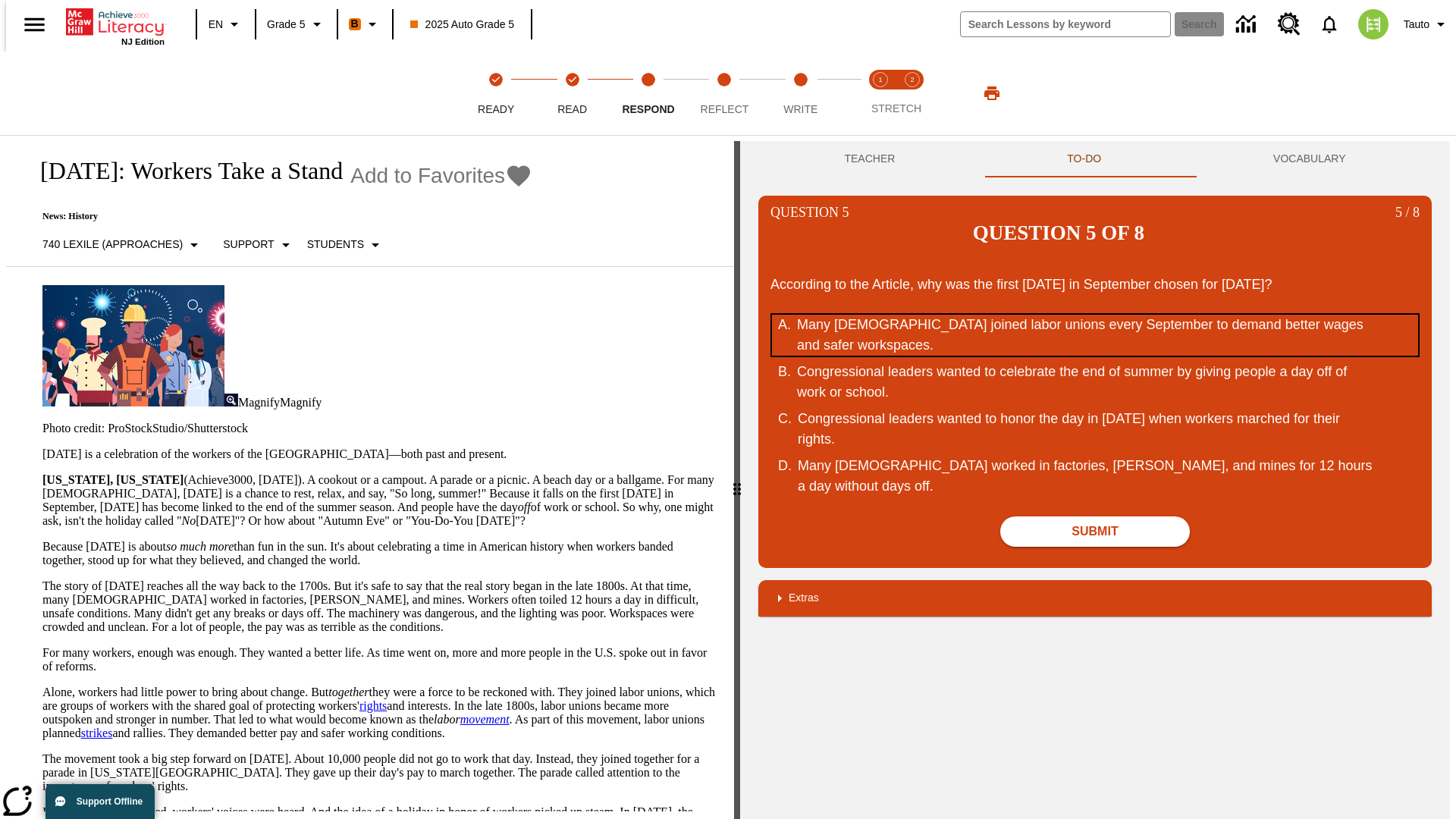
click at [1095, 315] on div "Many Americans joined labor unions every September to demand better wages and s…" at bounding box center [1085, 335] width 576 height 41
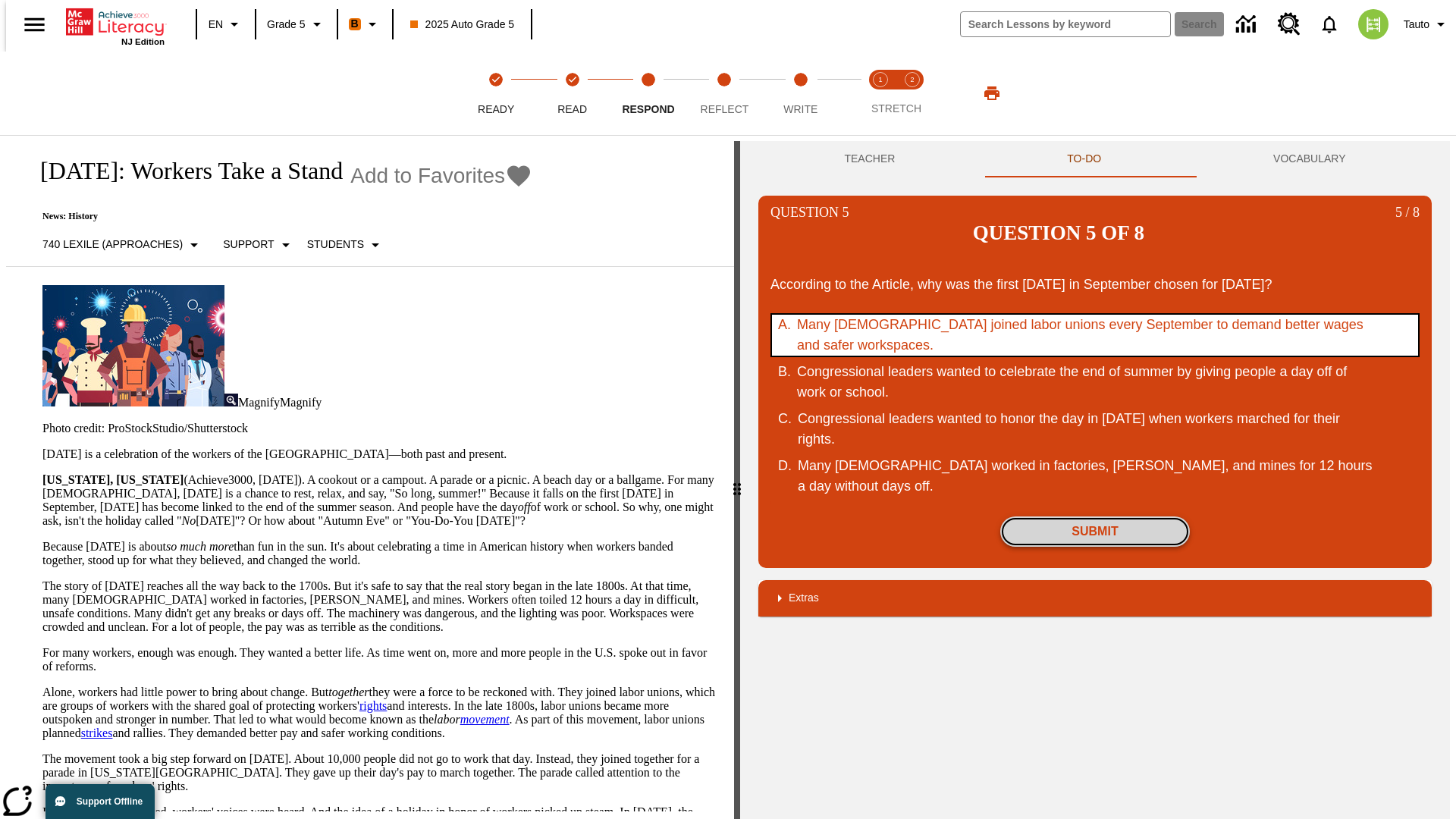
click at [1095, 517] on button "Submit" at bounding box center [1095, 531] width 190 height 30
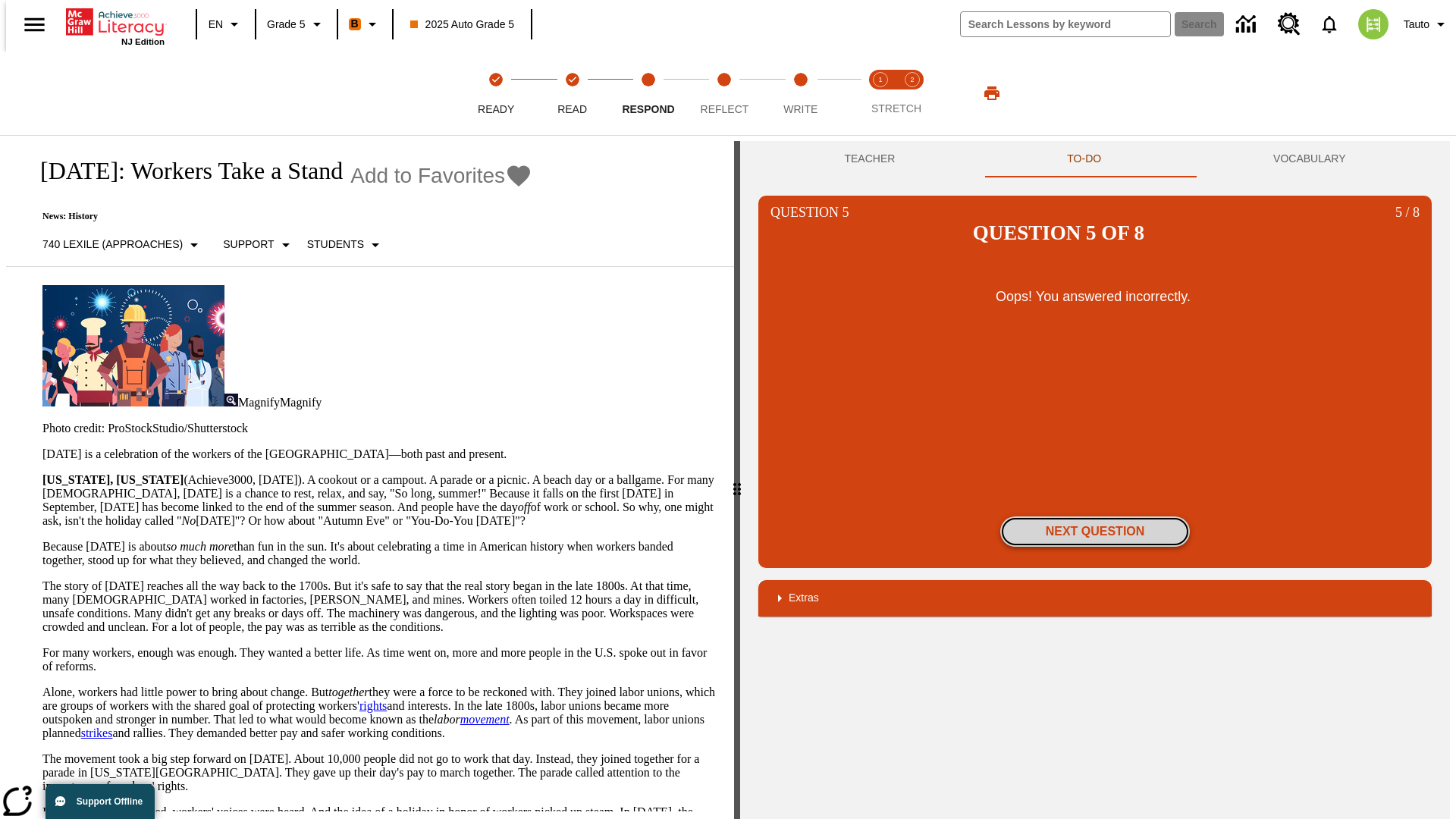
click at [1095, 517] on button "Next Question" at bounding box center [1095, 531] width 190 height 30
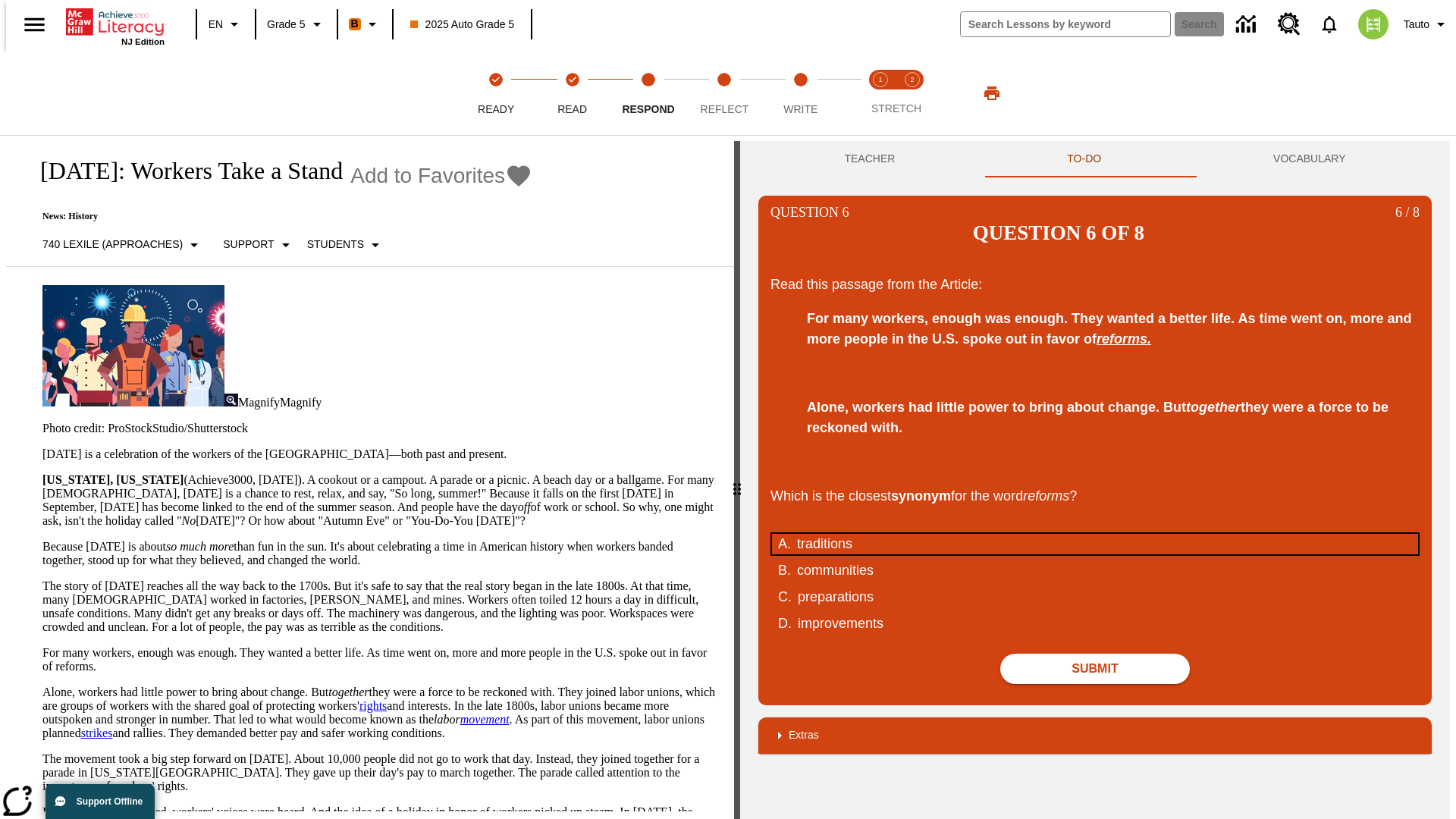
click at [1095, 534] on div "traditions" at bounding box center [1085, 544] width 576 height 21
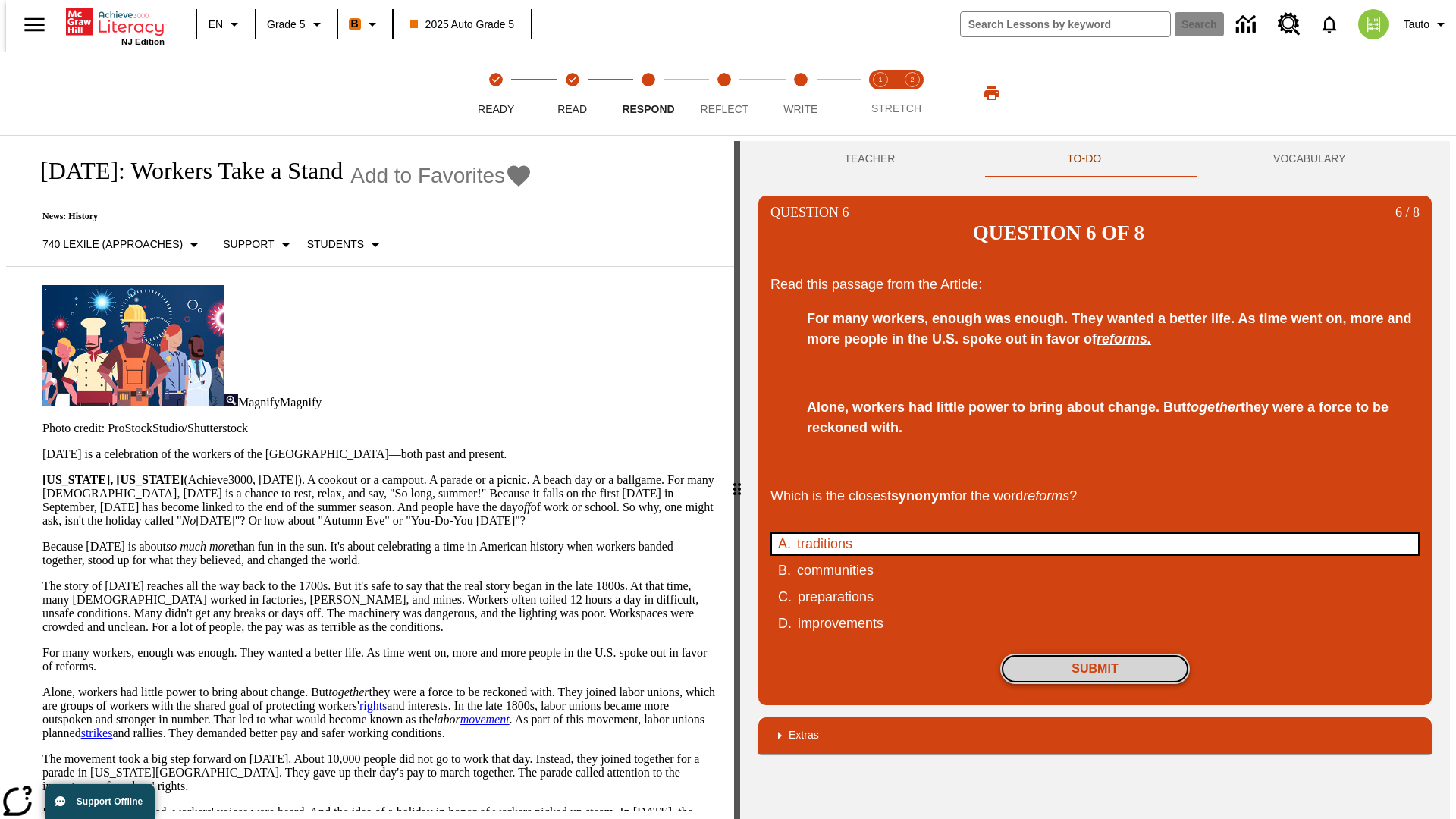
click at [1095, 654] on button "Submit" at bounding box center [1095, 668] width 190 height 30
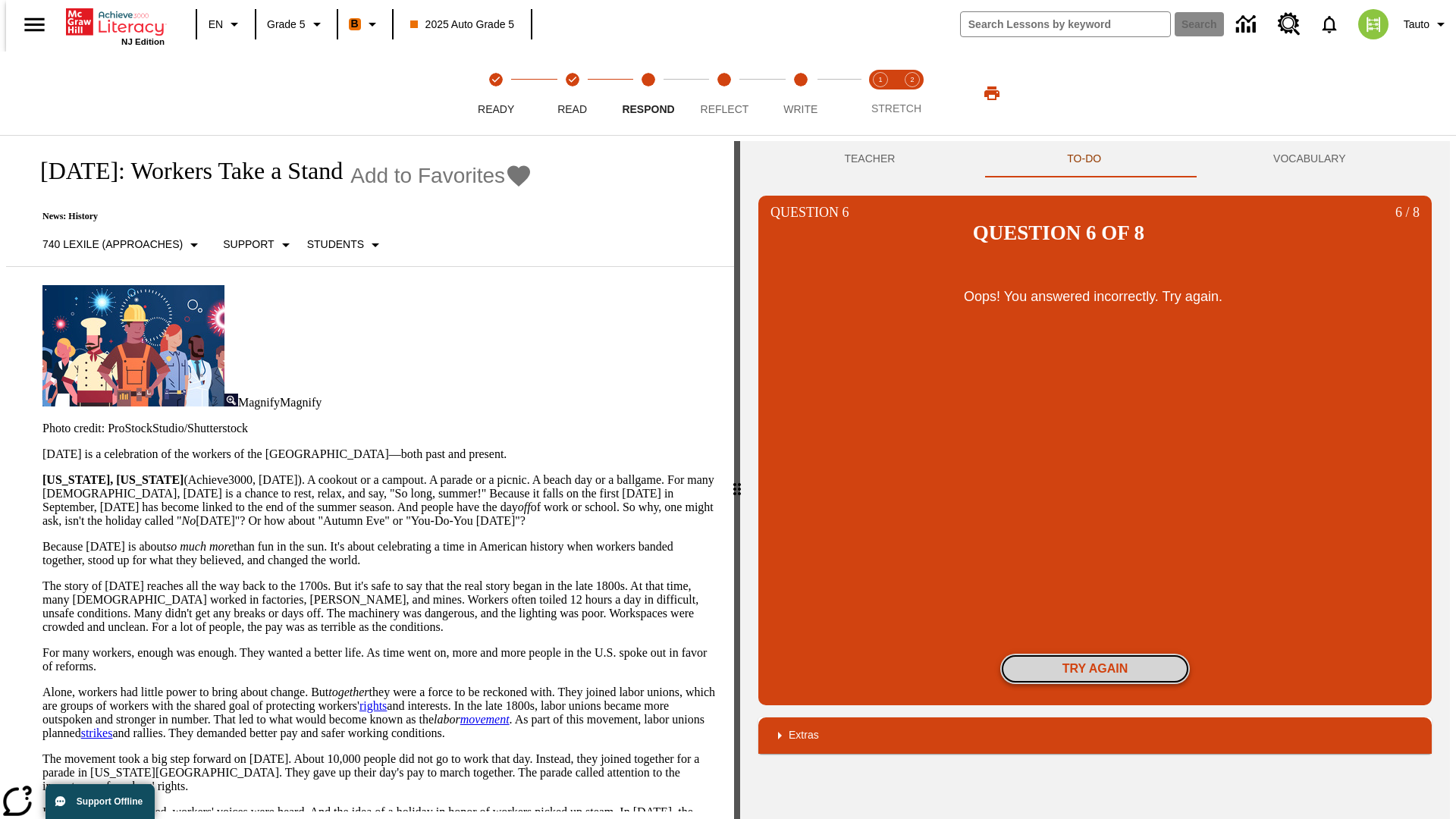
click at [1095, 654] on button "Try again" at bounding box center [1095, 668] width 190 height 30
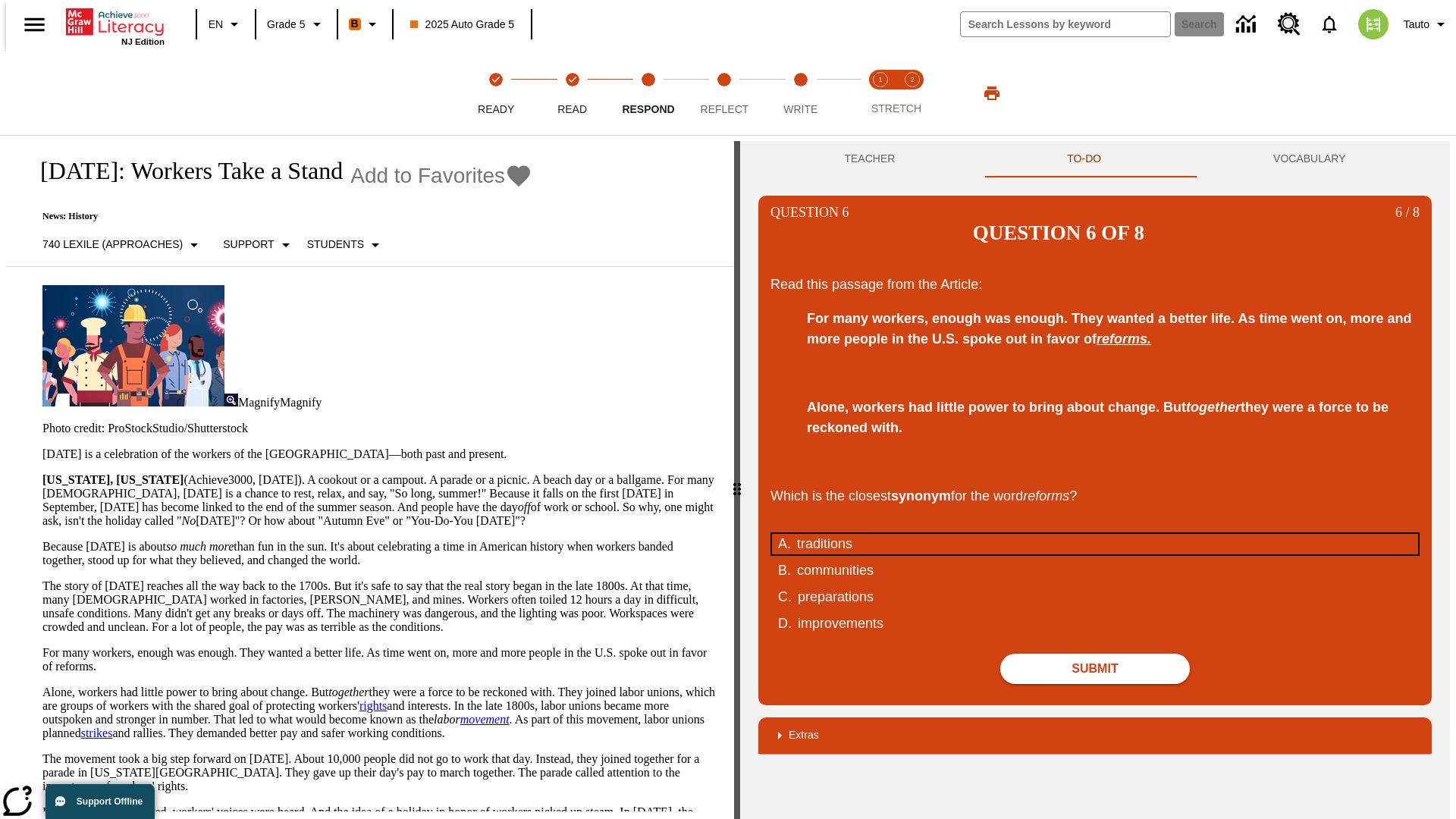
click at [1095, 534] on div "traditions" at bounding box center [1085, 544] width 576 height 21
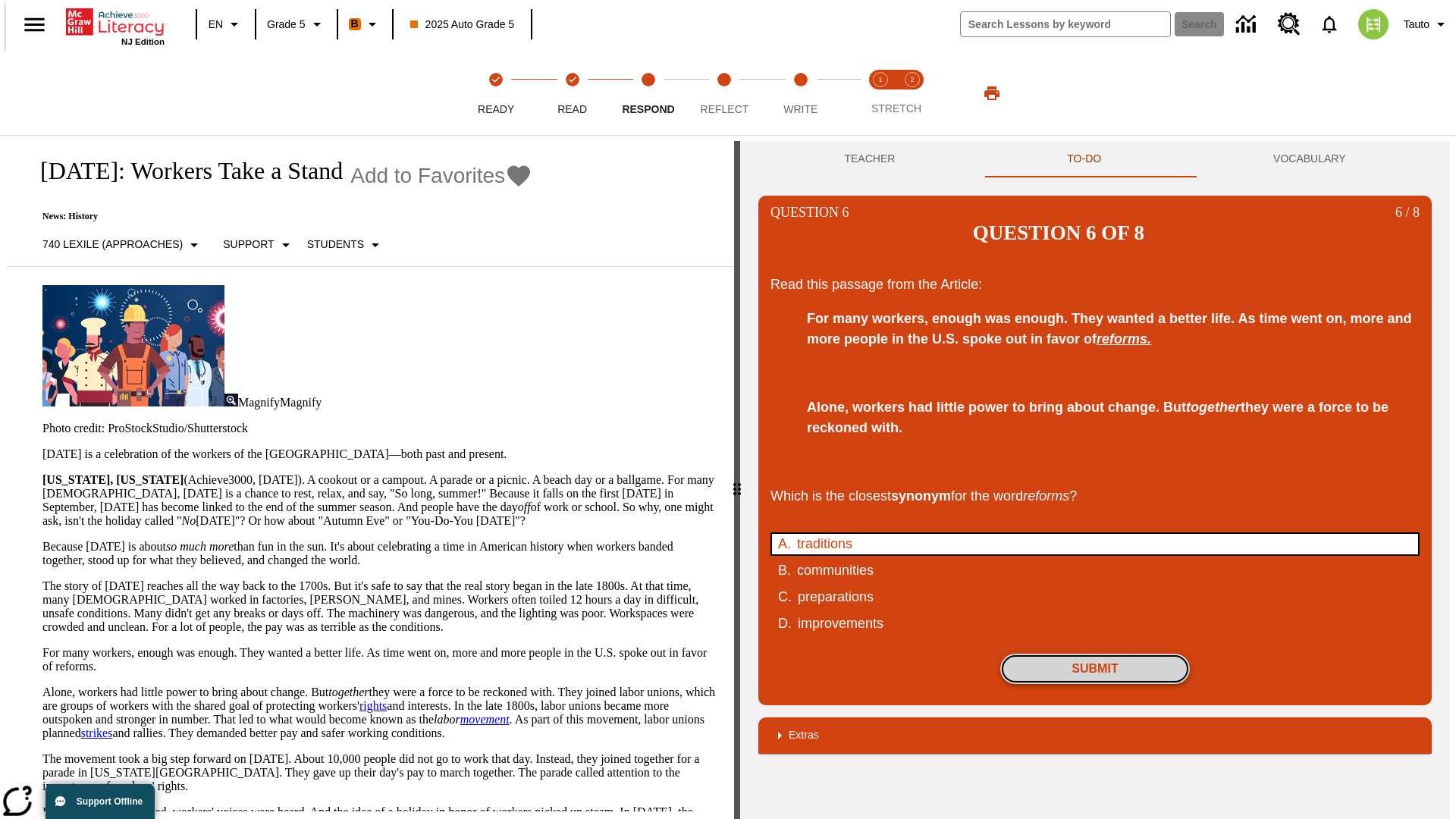
click at [1095, 654] on button "Submit" at bounding box center [1095, 668] width 190 height 30
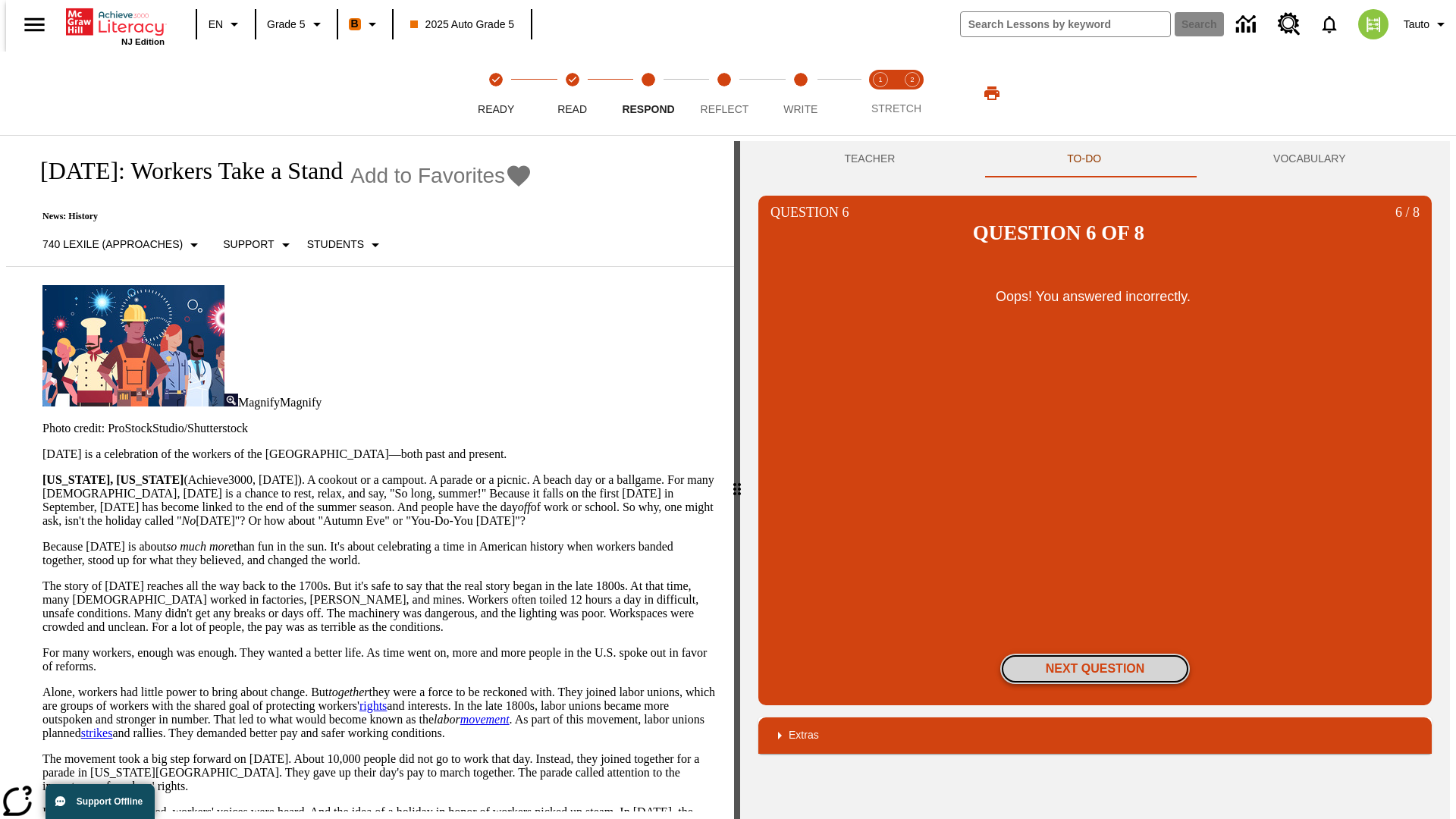
click at [1095, 654] on button "Next Question" at bounding box center [1095, 668] width 190 height 30
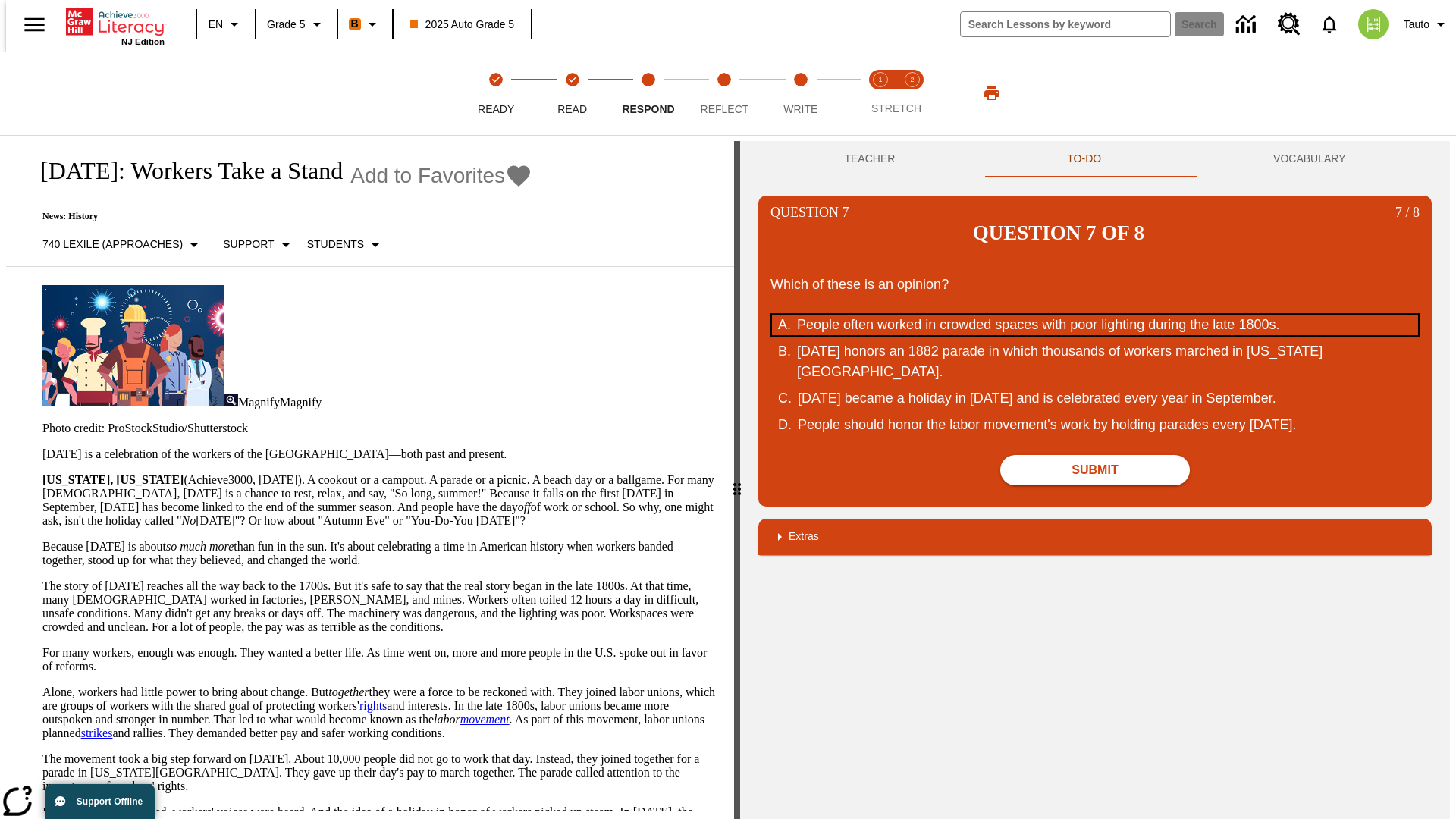
click at [1095, 315] on div "People often worked in crowded spaces with poor lighting during the late 1800s." at bounding box center [1085, 325] width 576 height 21
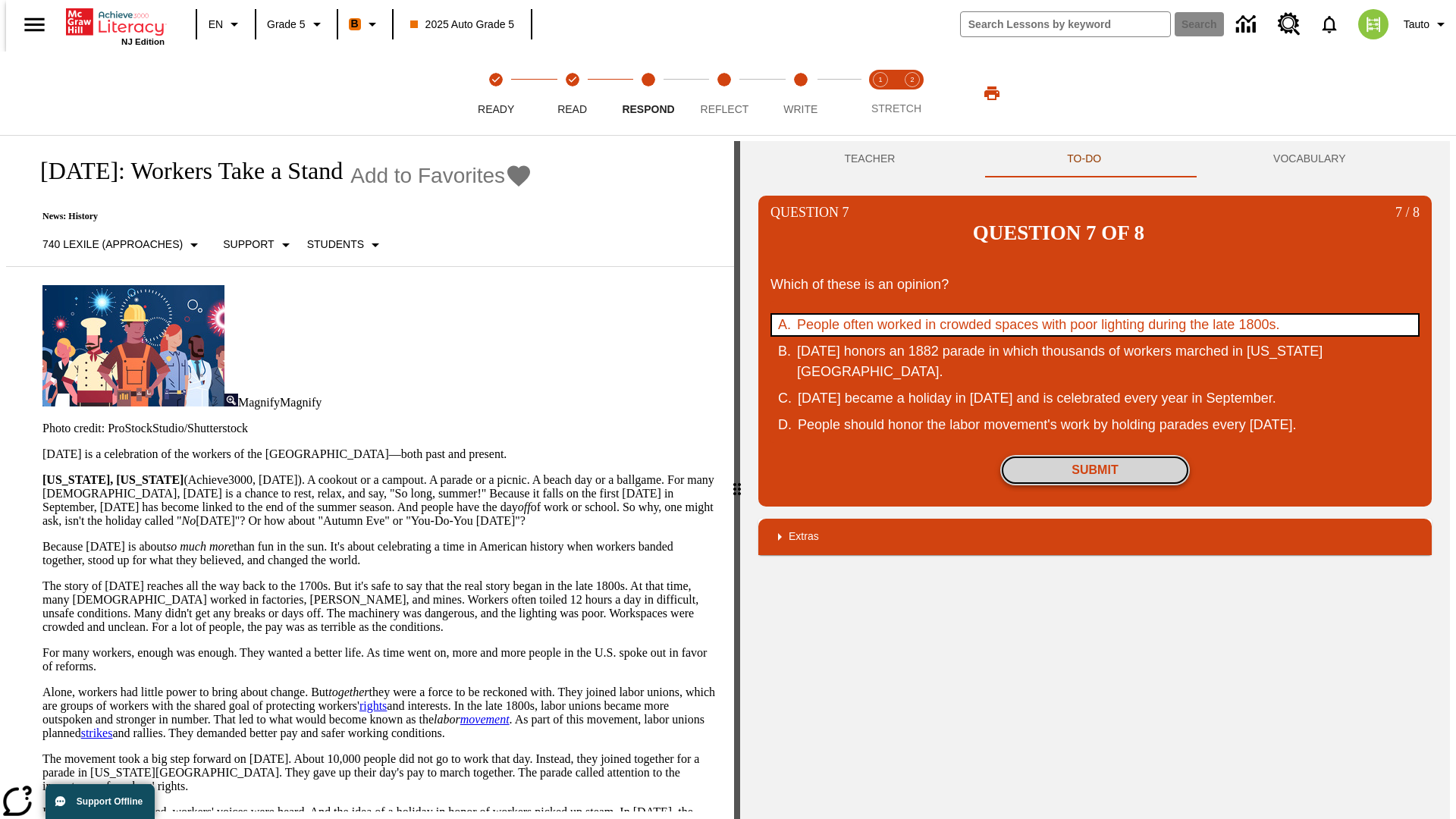
click at [1095, 455] on button "Submit" at bounding box center [1095, 469] width 190 height 30
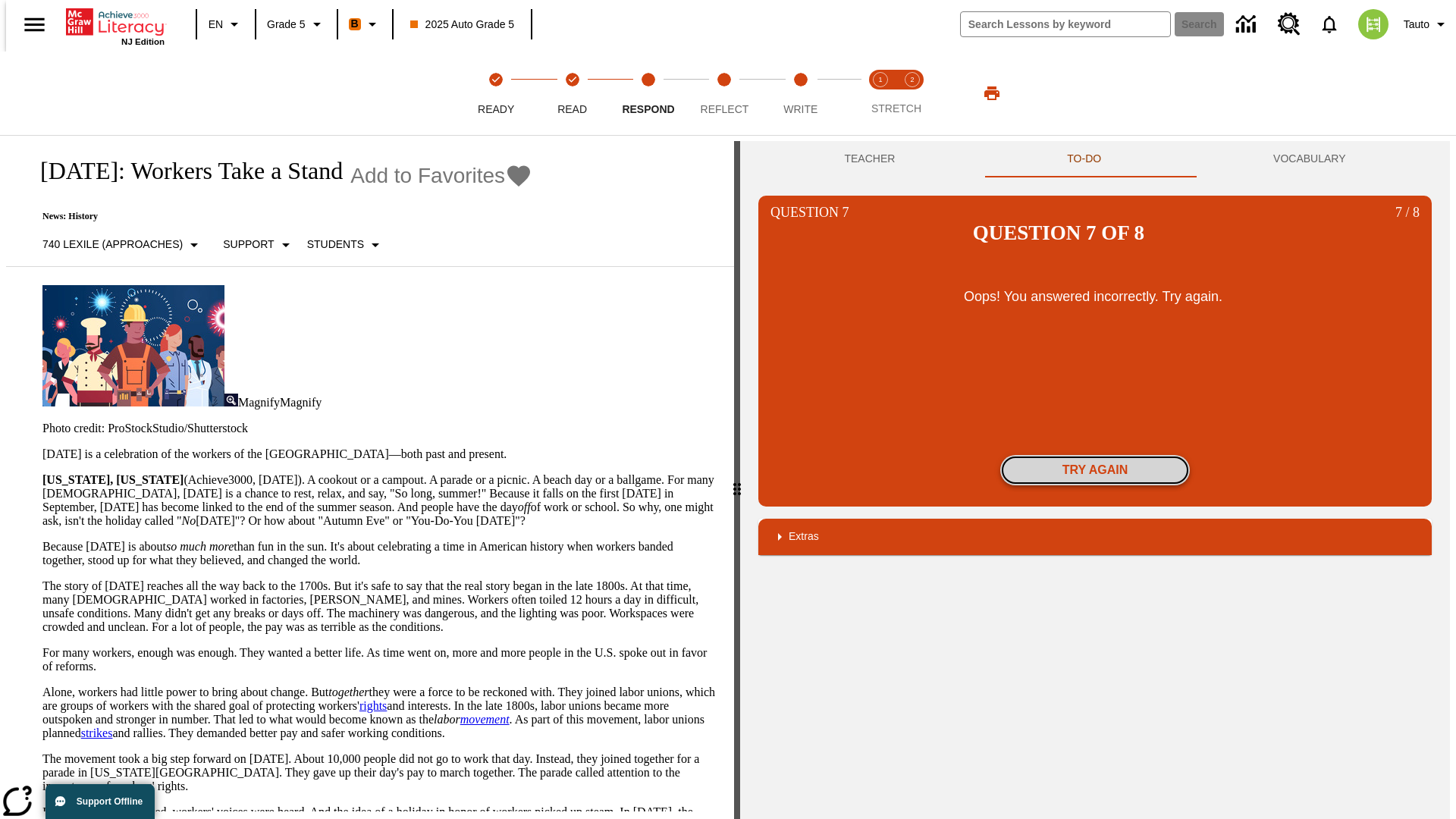
click at [1095, 455] on button "Try again" at bounding box center [1095, 469] width 190 height 30
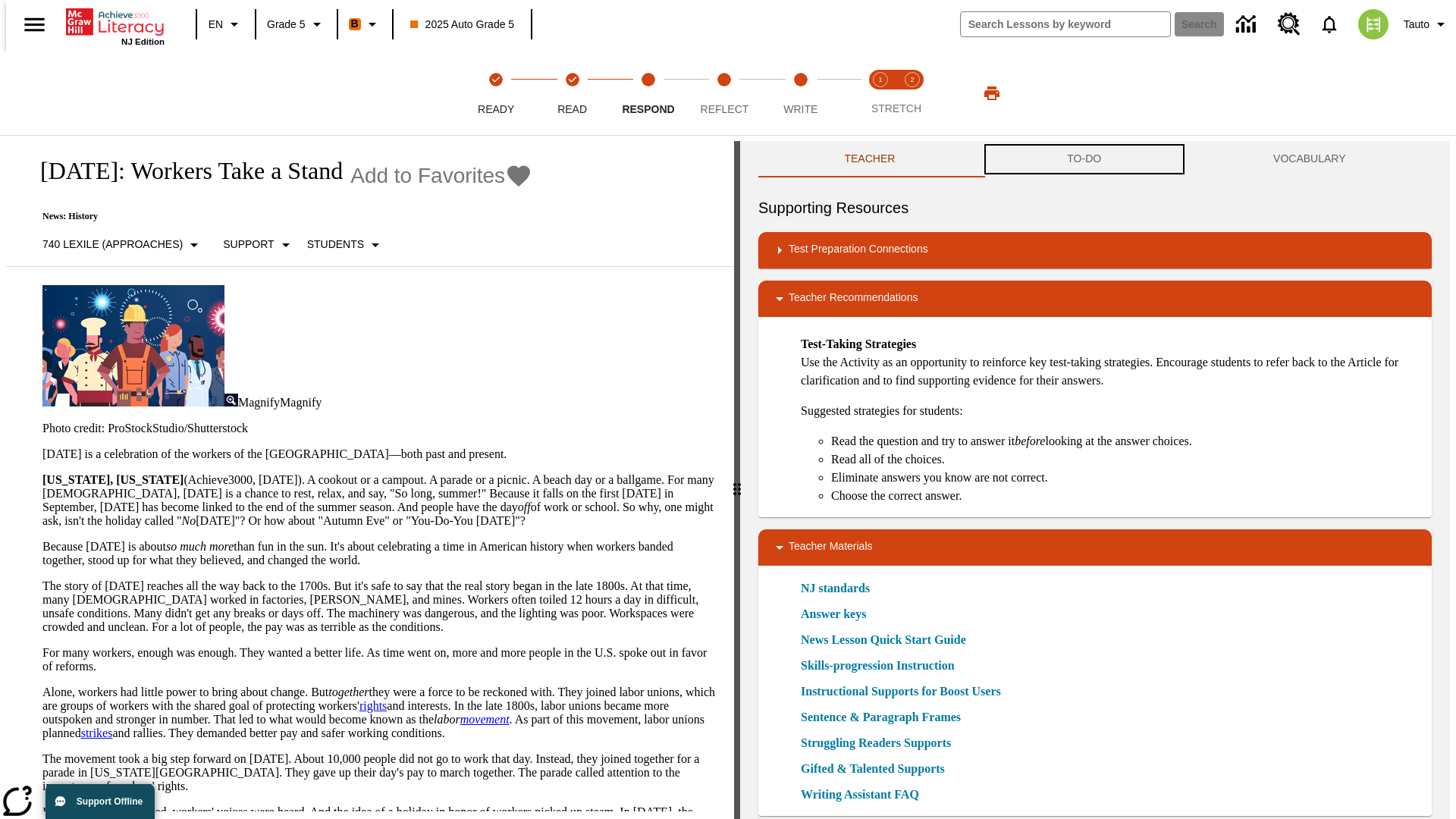
click at [1084, 159] on button "TO-DO" at bounding box center [1084, 159] width 206 height 36
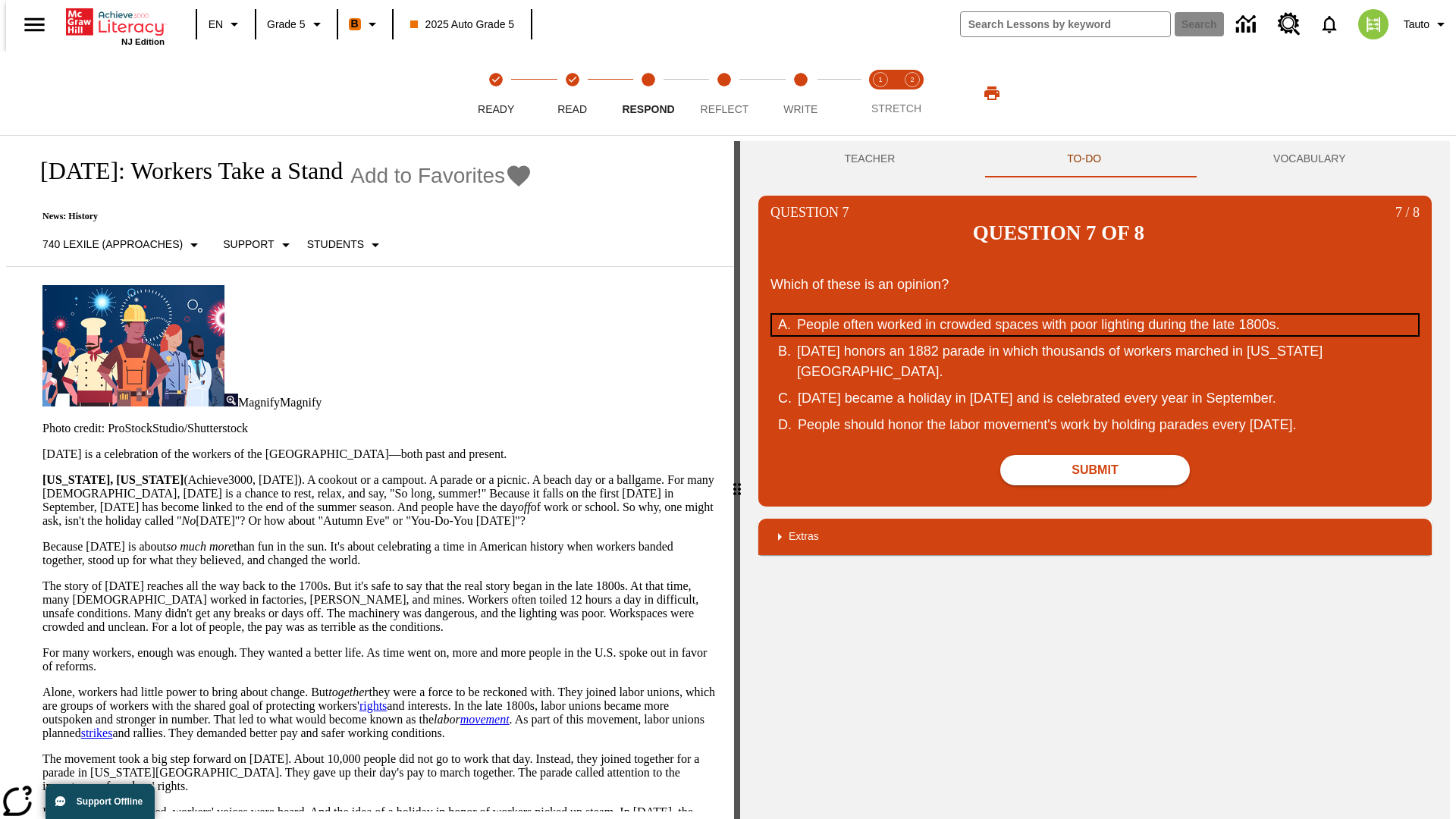
click at [1095, 315] on div "People often worked in crowded spaces with poor lighting during the late 1800s." at bounding box center [1085, 325] width 576 height 21
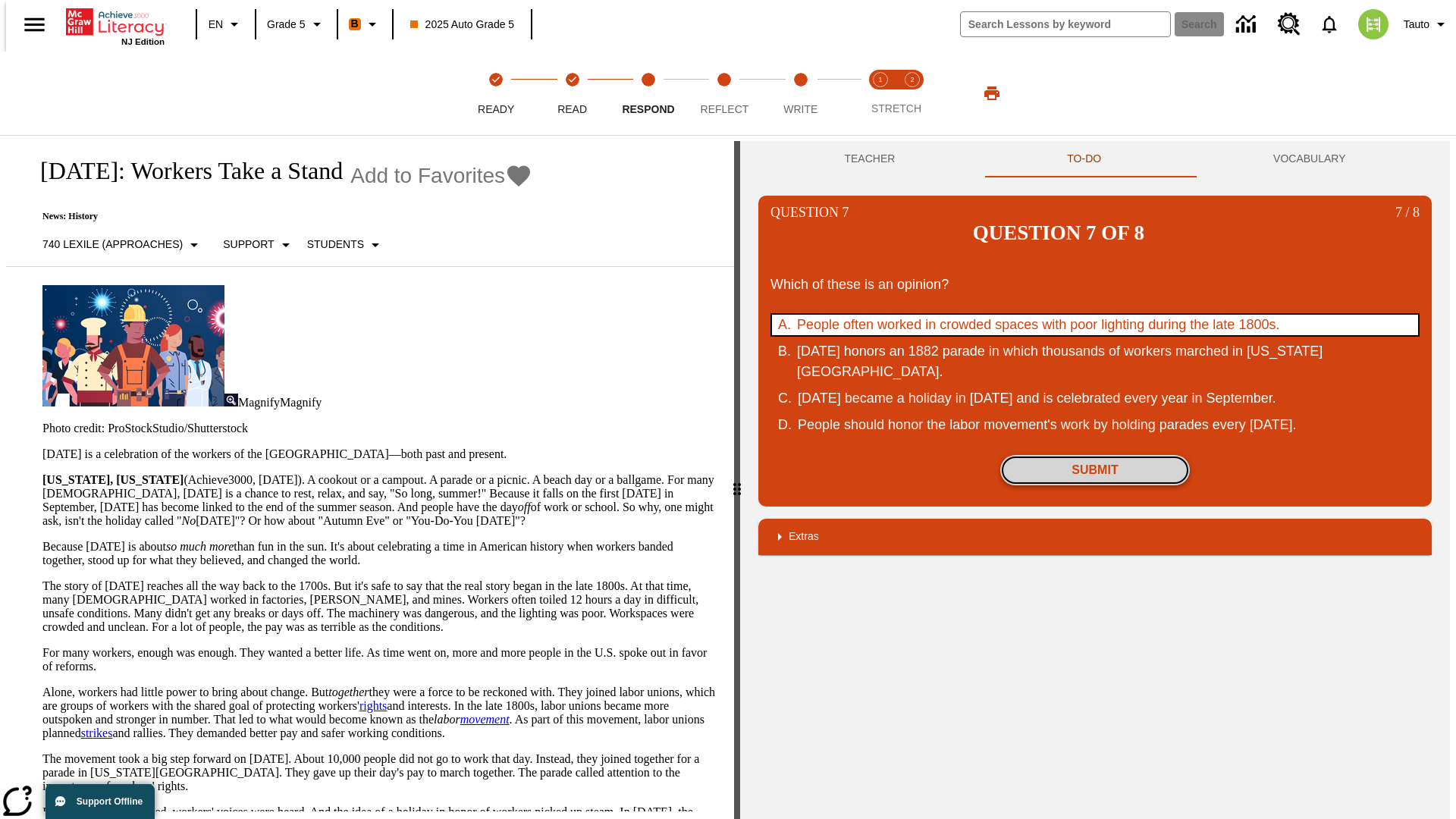
click at [1095, 455] on button "Submit" at bounding box center [1095, 469] width 190 height 30
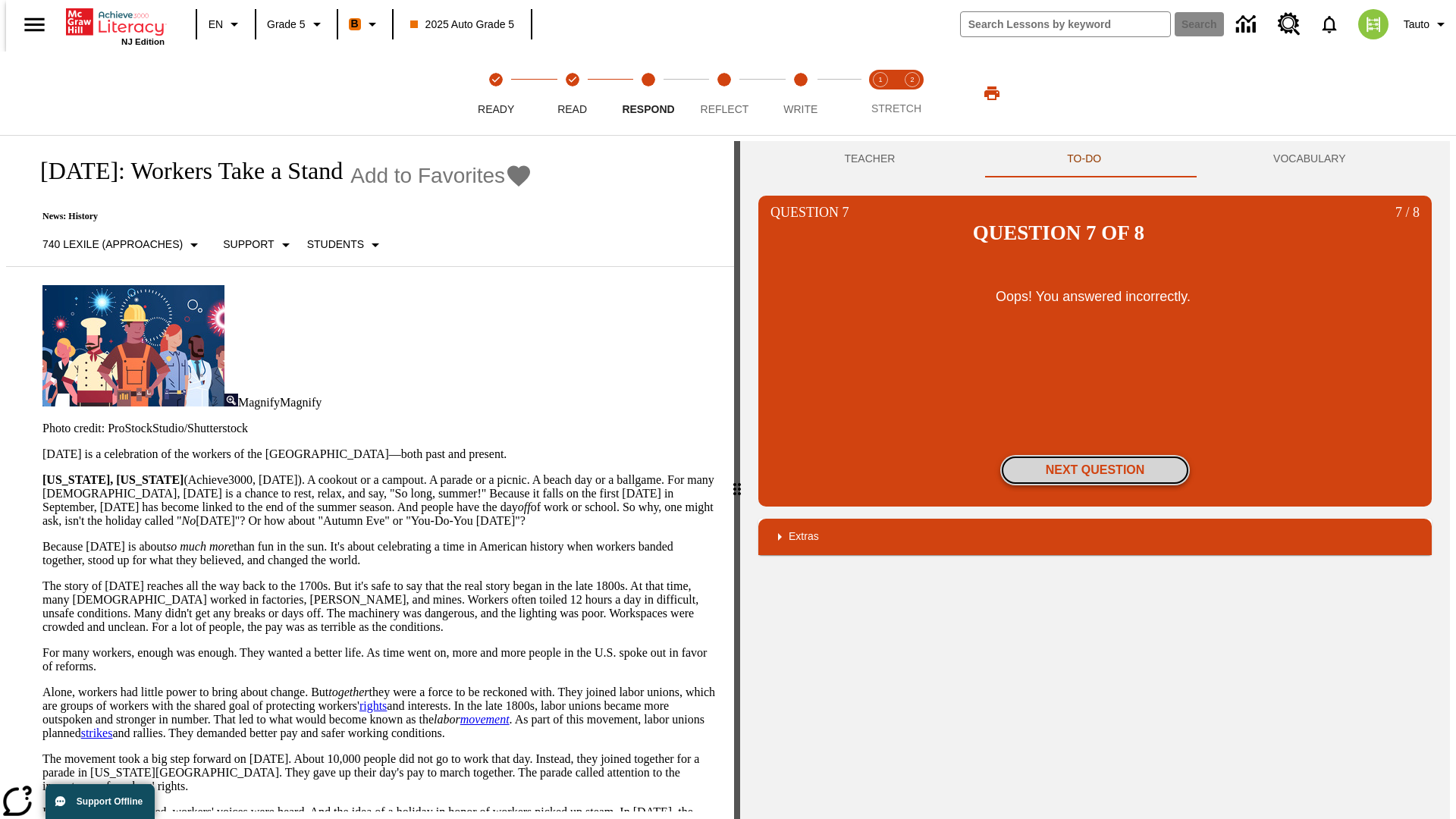
click at [1095, 455] on button "Next Question" at bounding box center [1095, 469] width 190 height 30
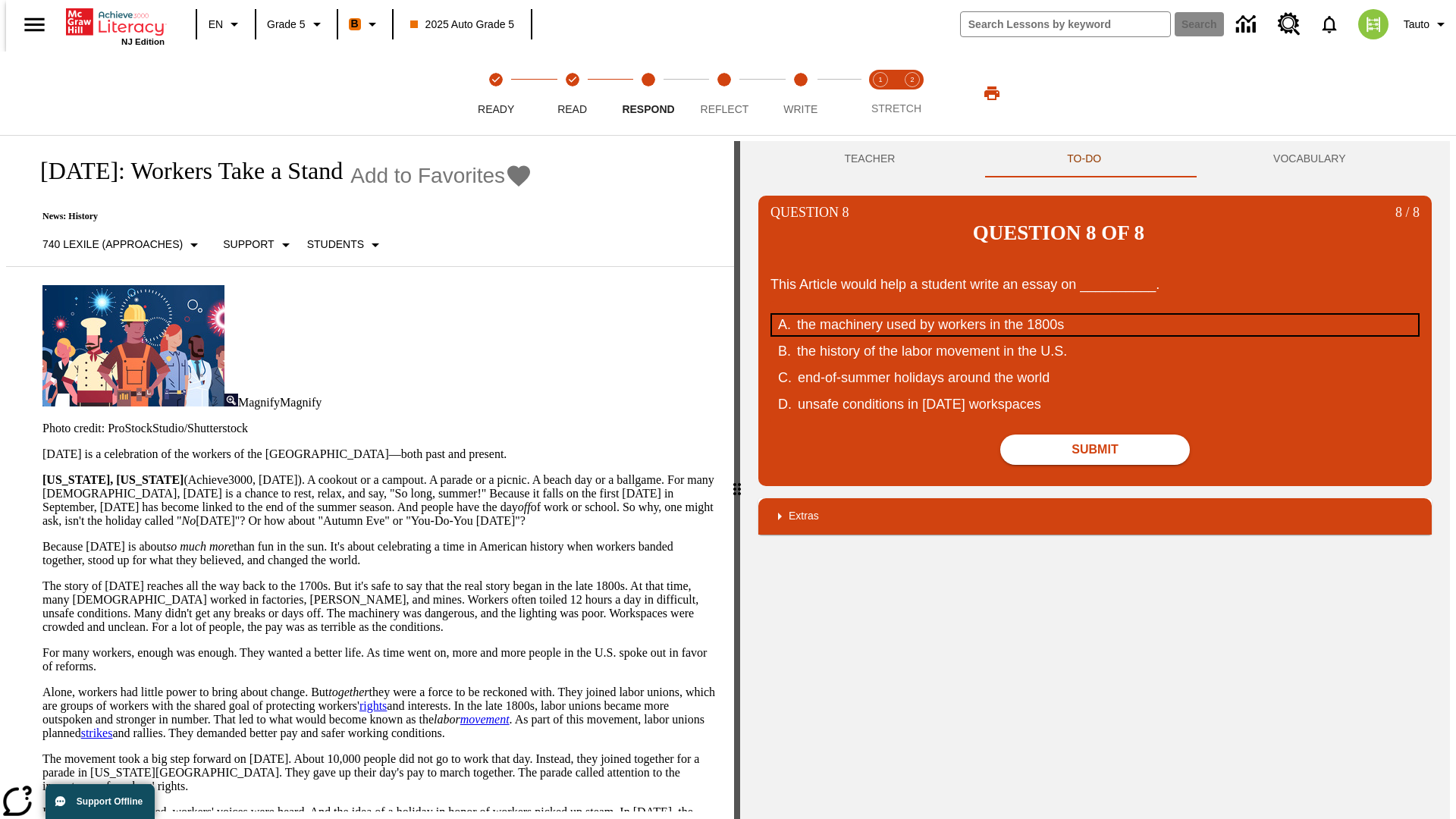
click at [1095, 315] on div "the machinery used by workers in the 1800s" at bounding box center [1085, 325] width 576 height 21
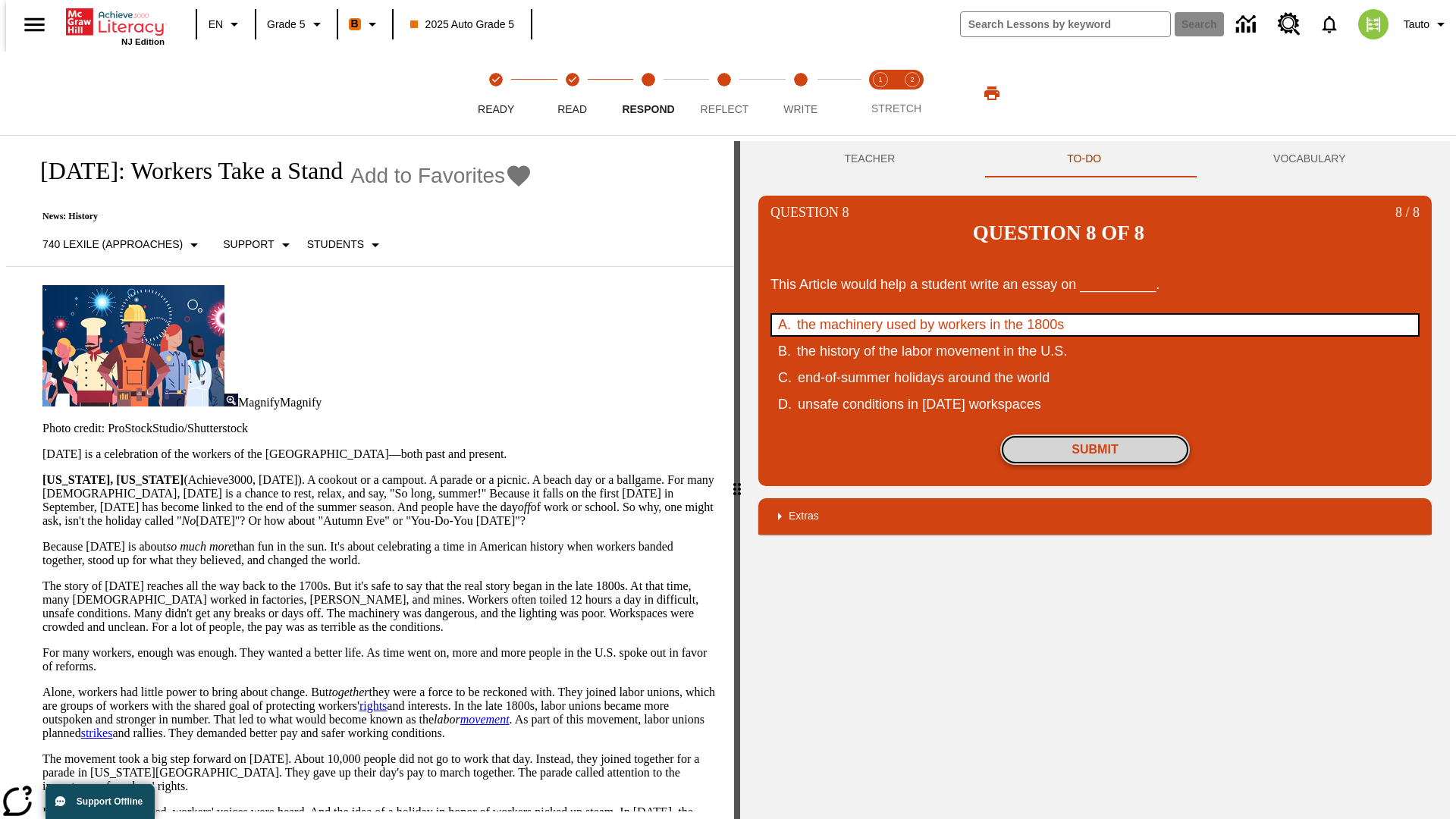
click at [1095, 435] on button "Submit" at bounding box center [1095, 449] width 190 height 30
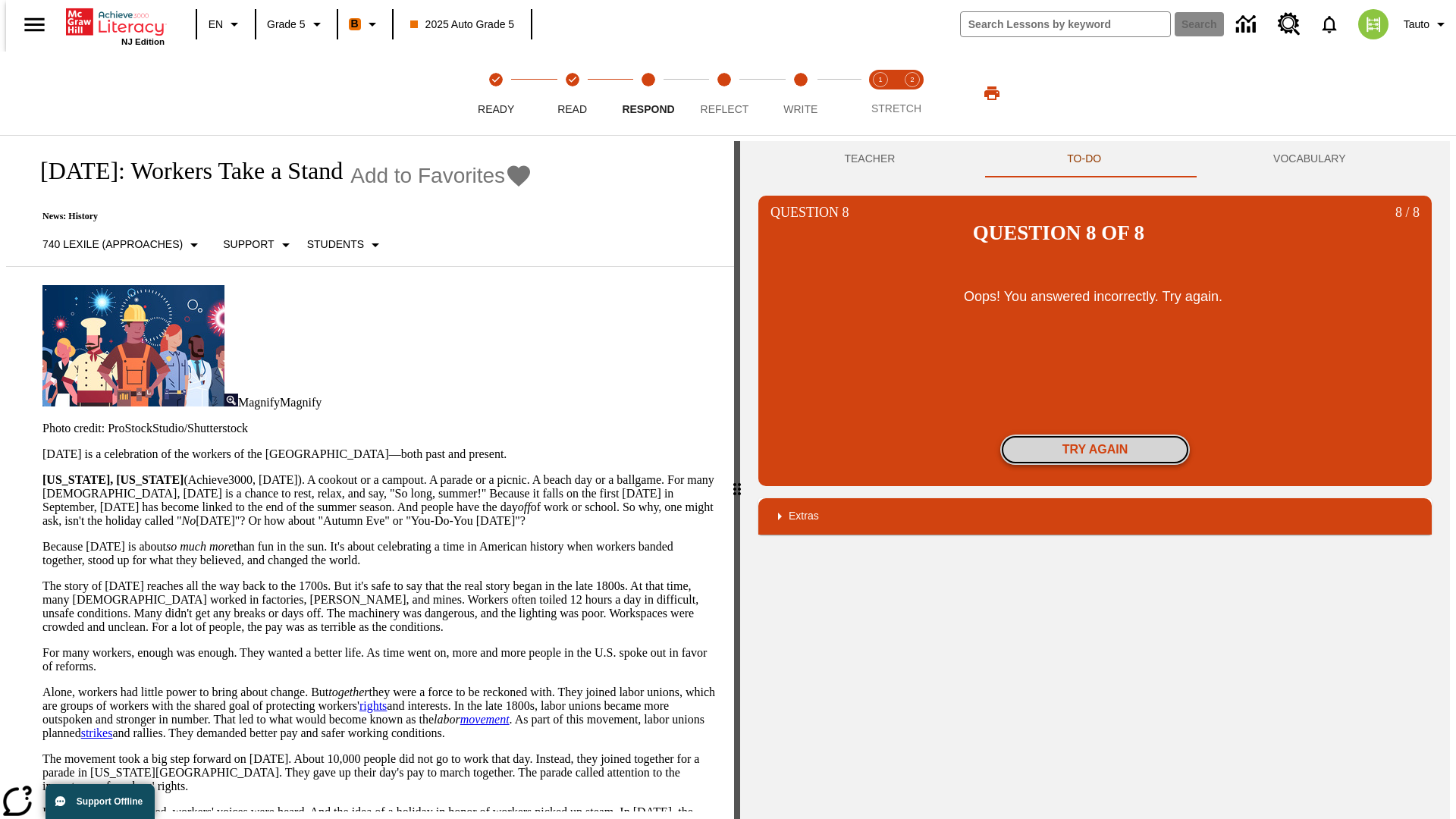
click at [1095, 435] on button "Try again" at bounding box center [1095, 449] width 190 height 30
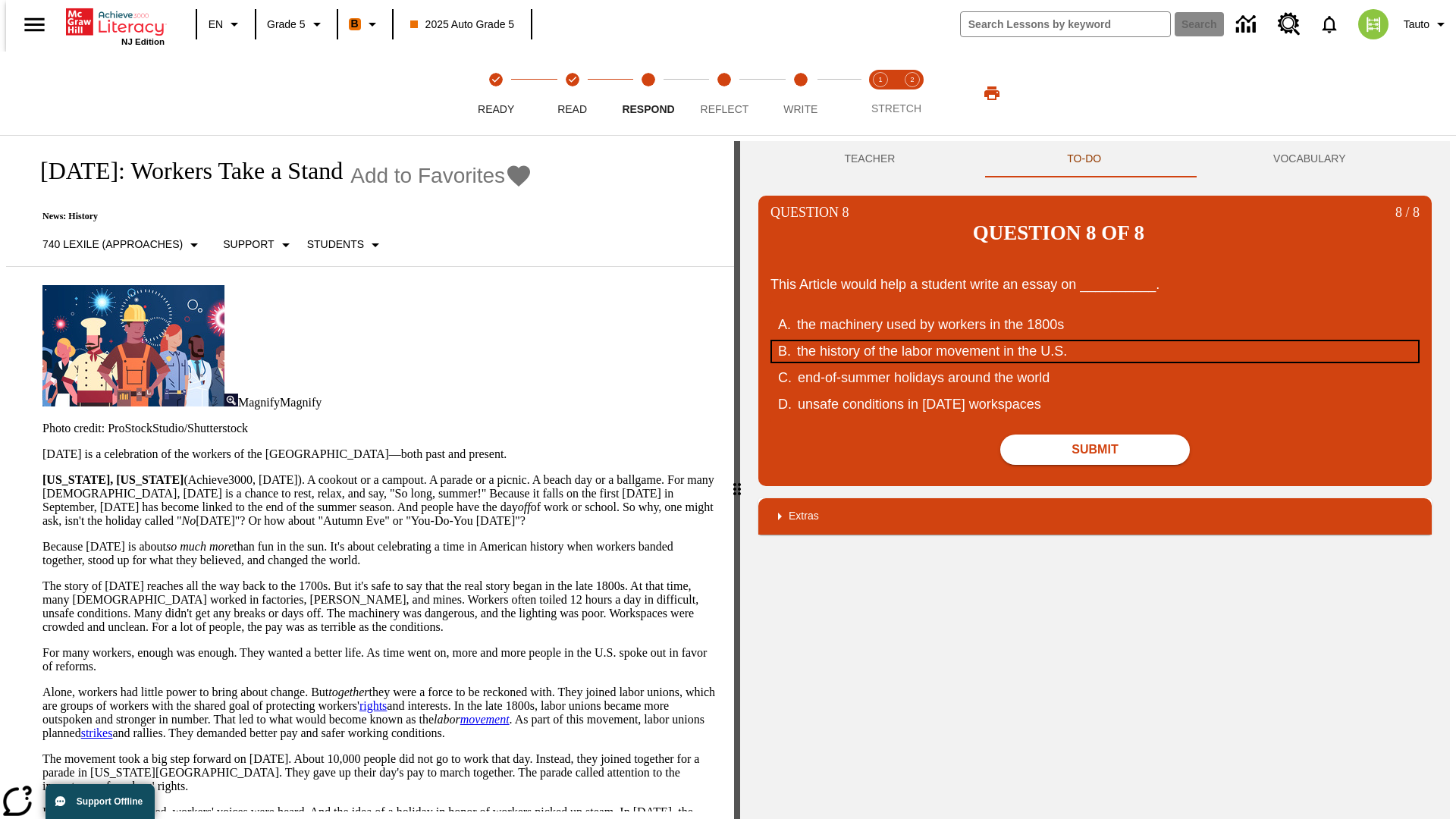
click at [1095, 341] on div "the history of the labor movement in the U.S." at bounding box center [1085, 351] width 576 height 21
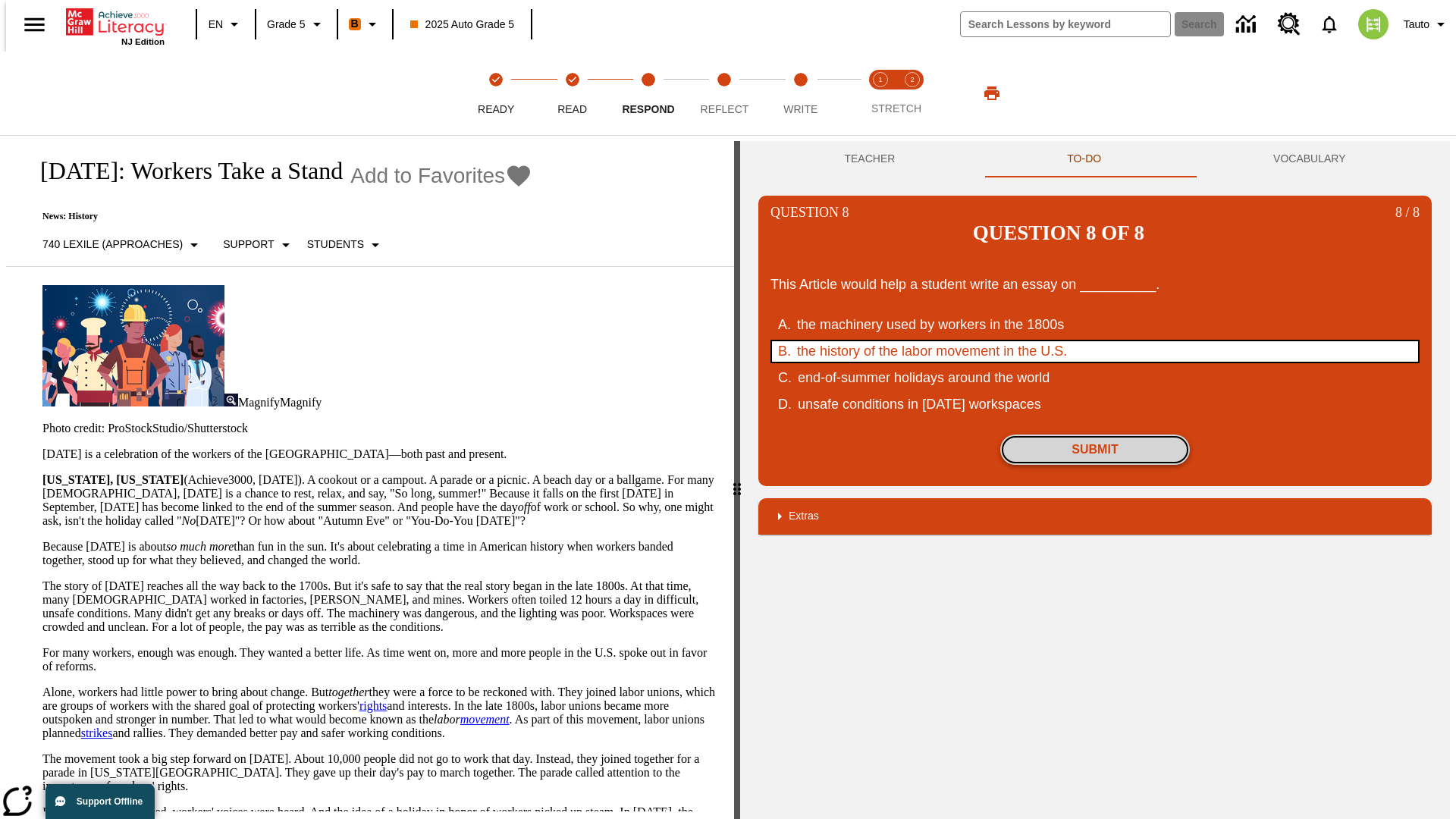
click at [1095, 435] on button "Submit" at bounding box center [1095, 449] width 190 height 30
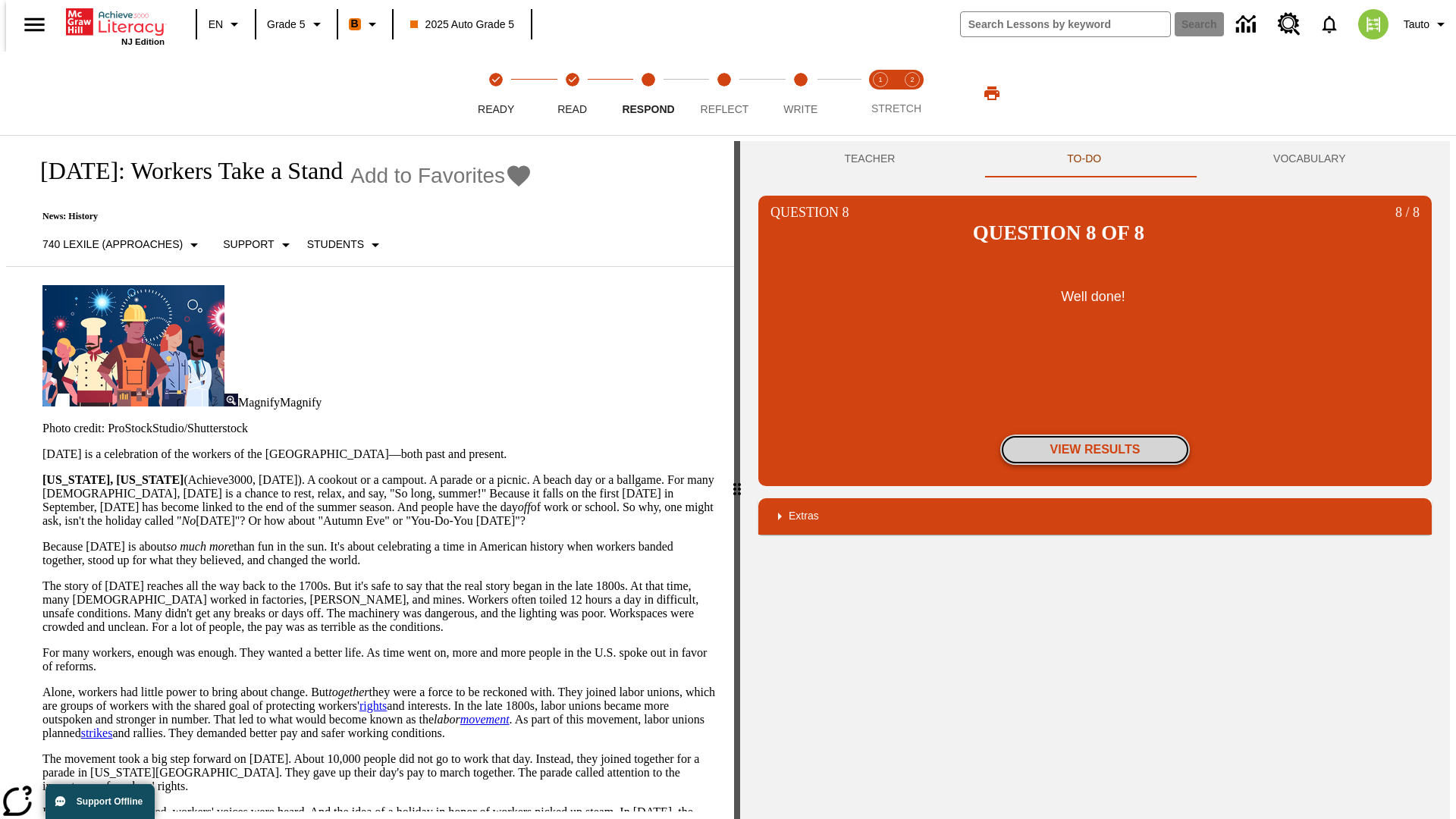
click at [1095, 435] on button "View Results" at bounding box center [1095, 449] width 190 height 30
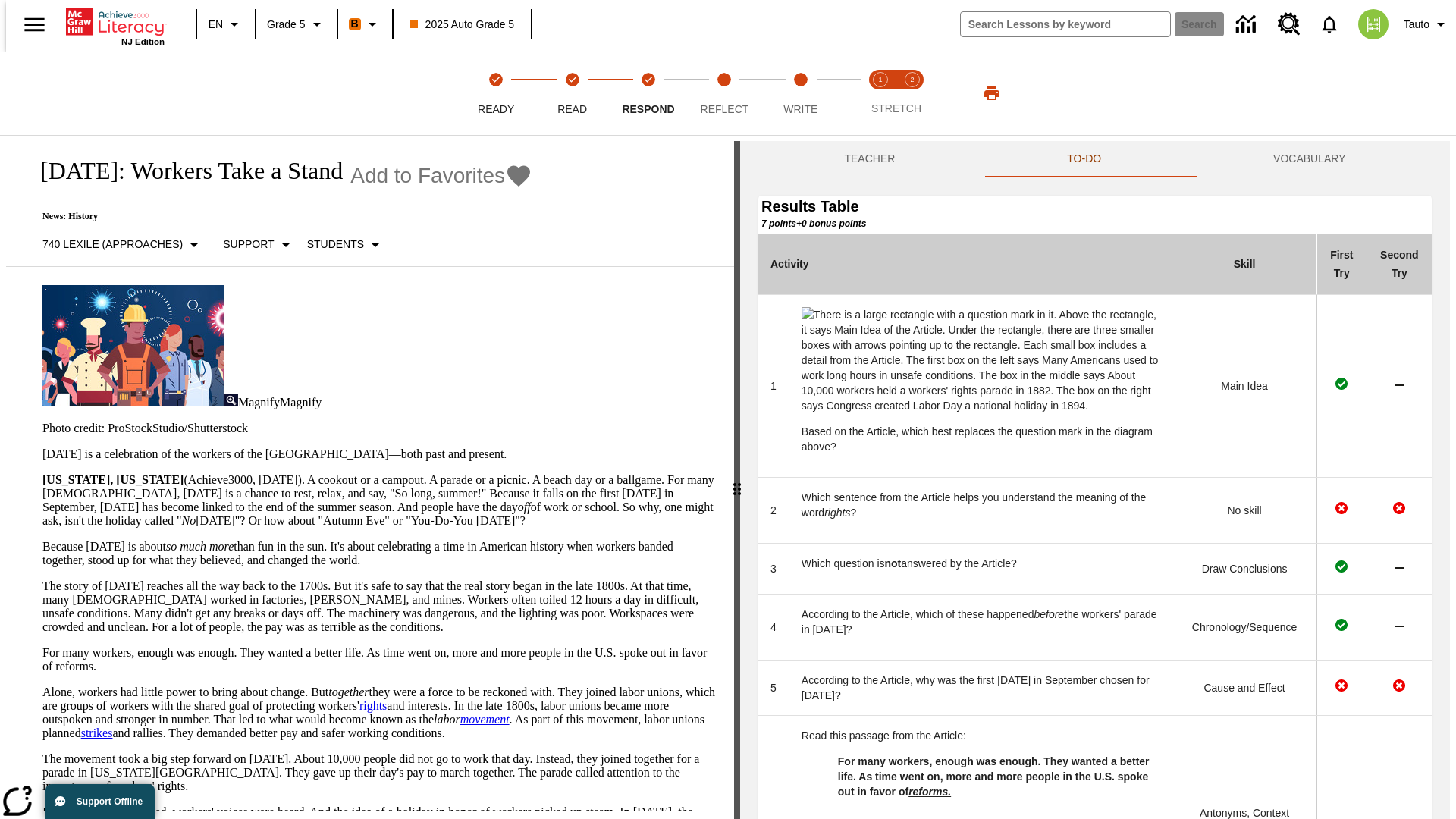
scroll to position [540, 0]
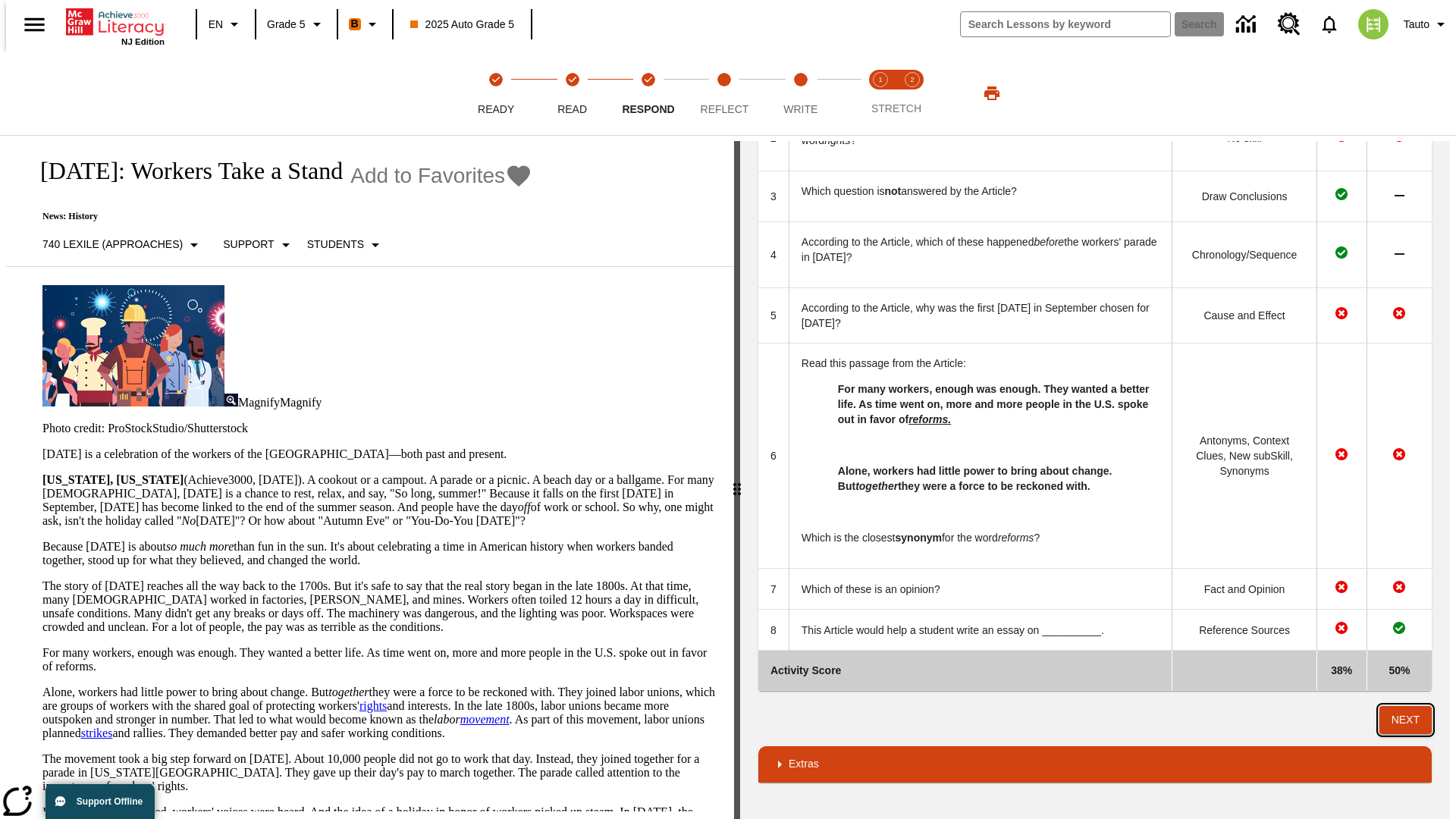
click at [1412, 720] on button "Next" at bounding box center [1405, 720] width 53 height 28
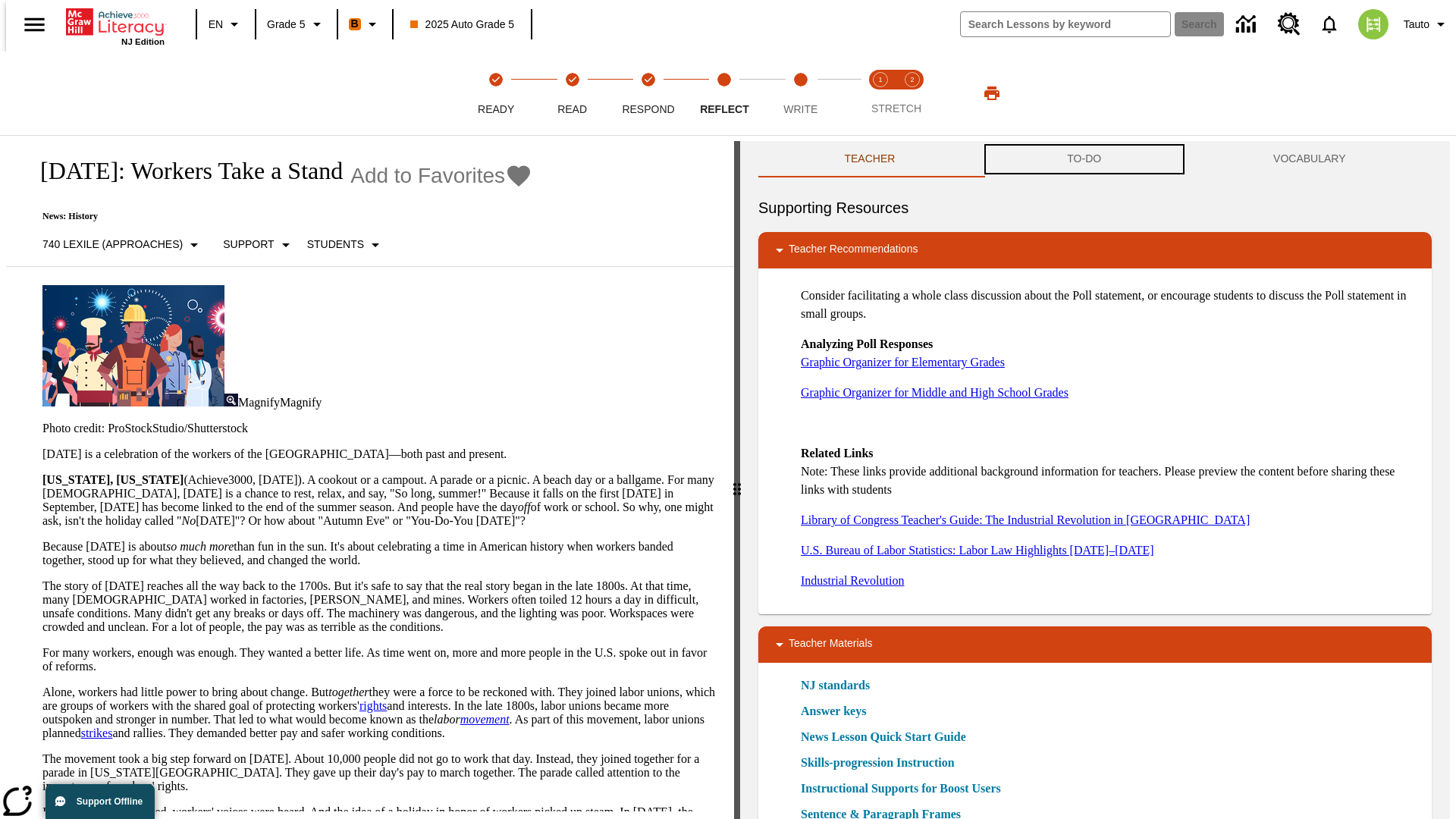
click at [1084, 159] on button "TO-DO" at bounding box center [1084, 159] width 206 height 36
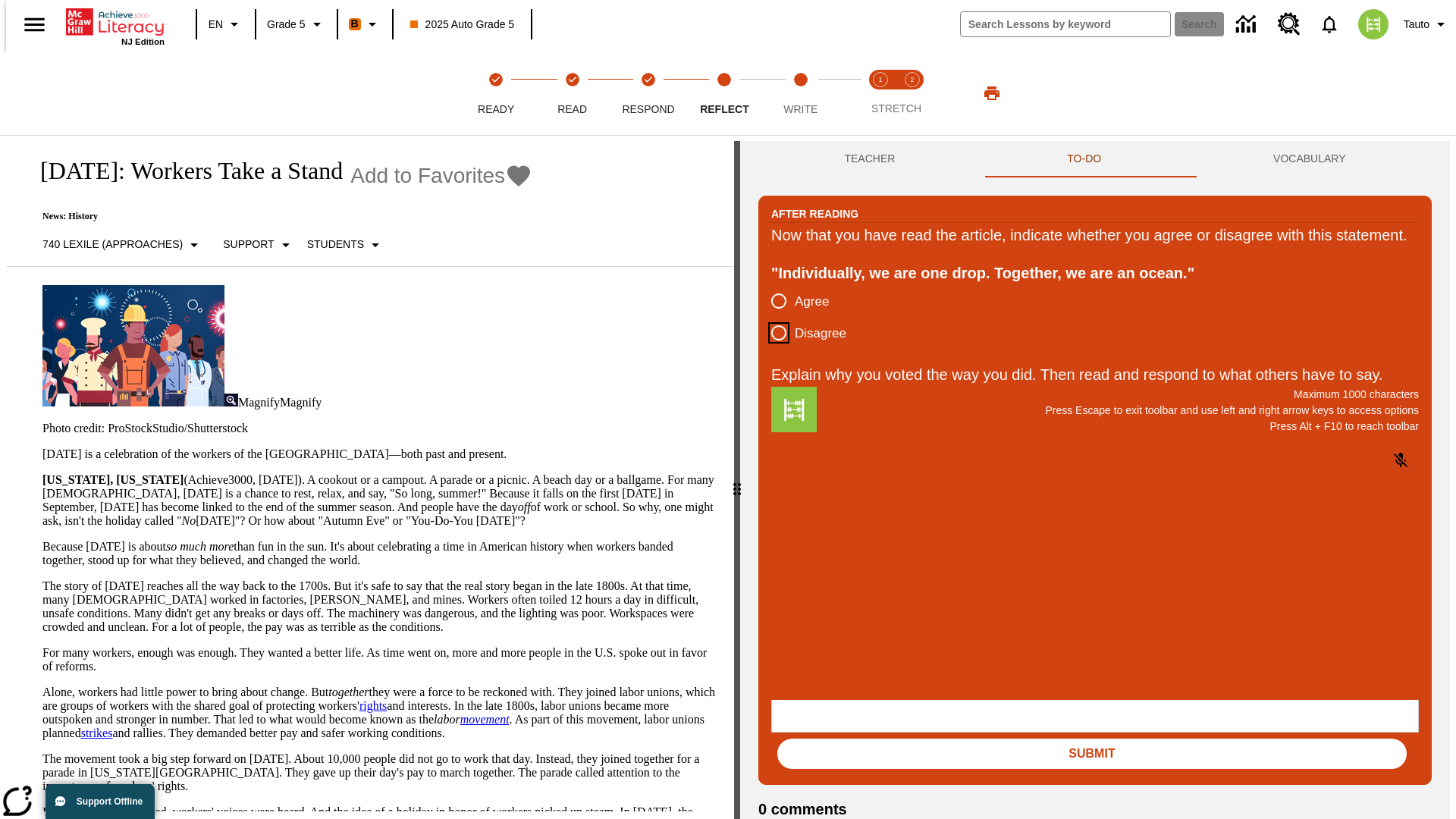
click at [772, 349] on input "Disagree" at bounding box center [778, 332] width 32 height 32
radio input "true"
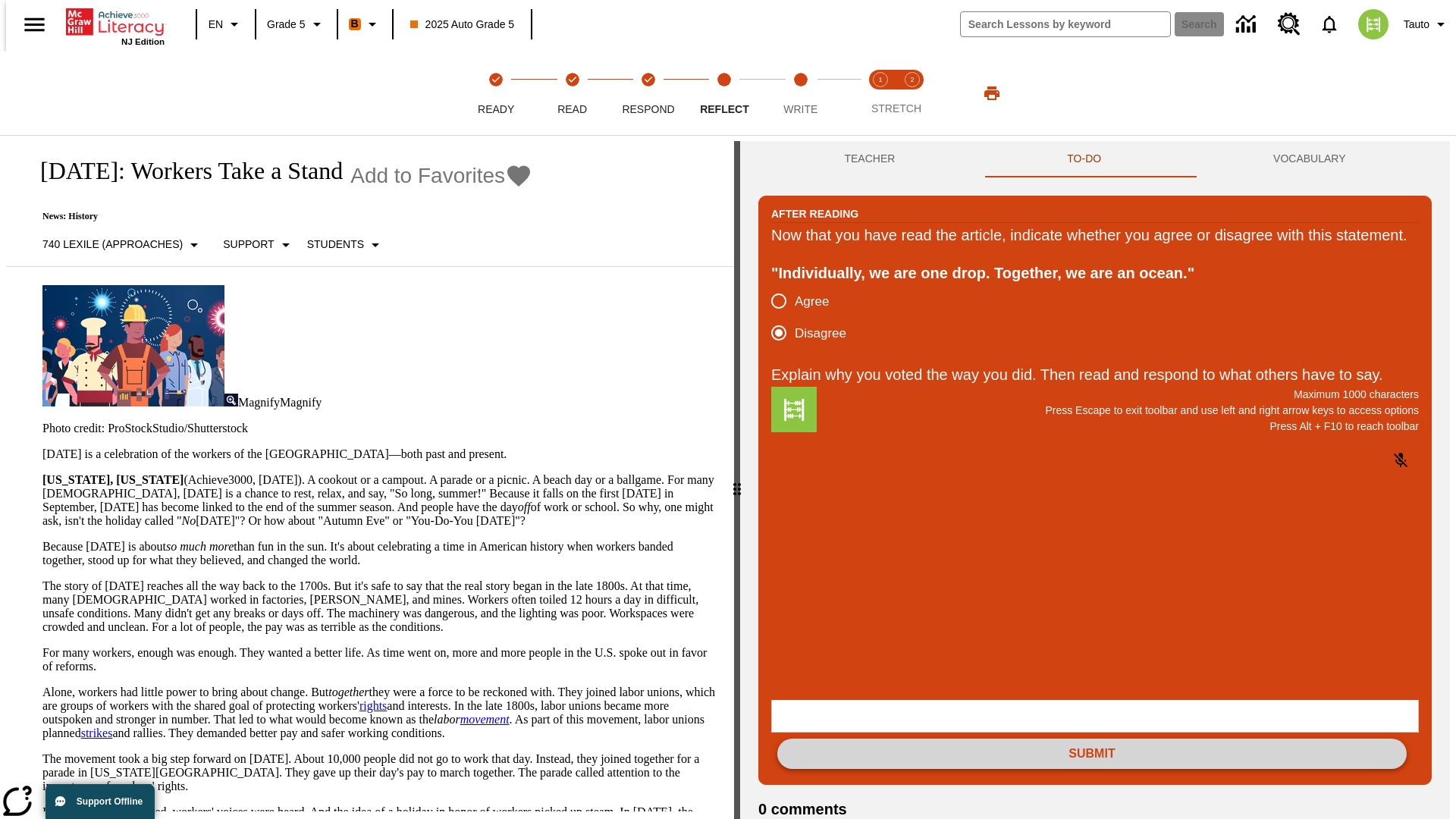
click at [1092, 739] on button "Submit" at bounding box center [1091, 754] width 629 height 30
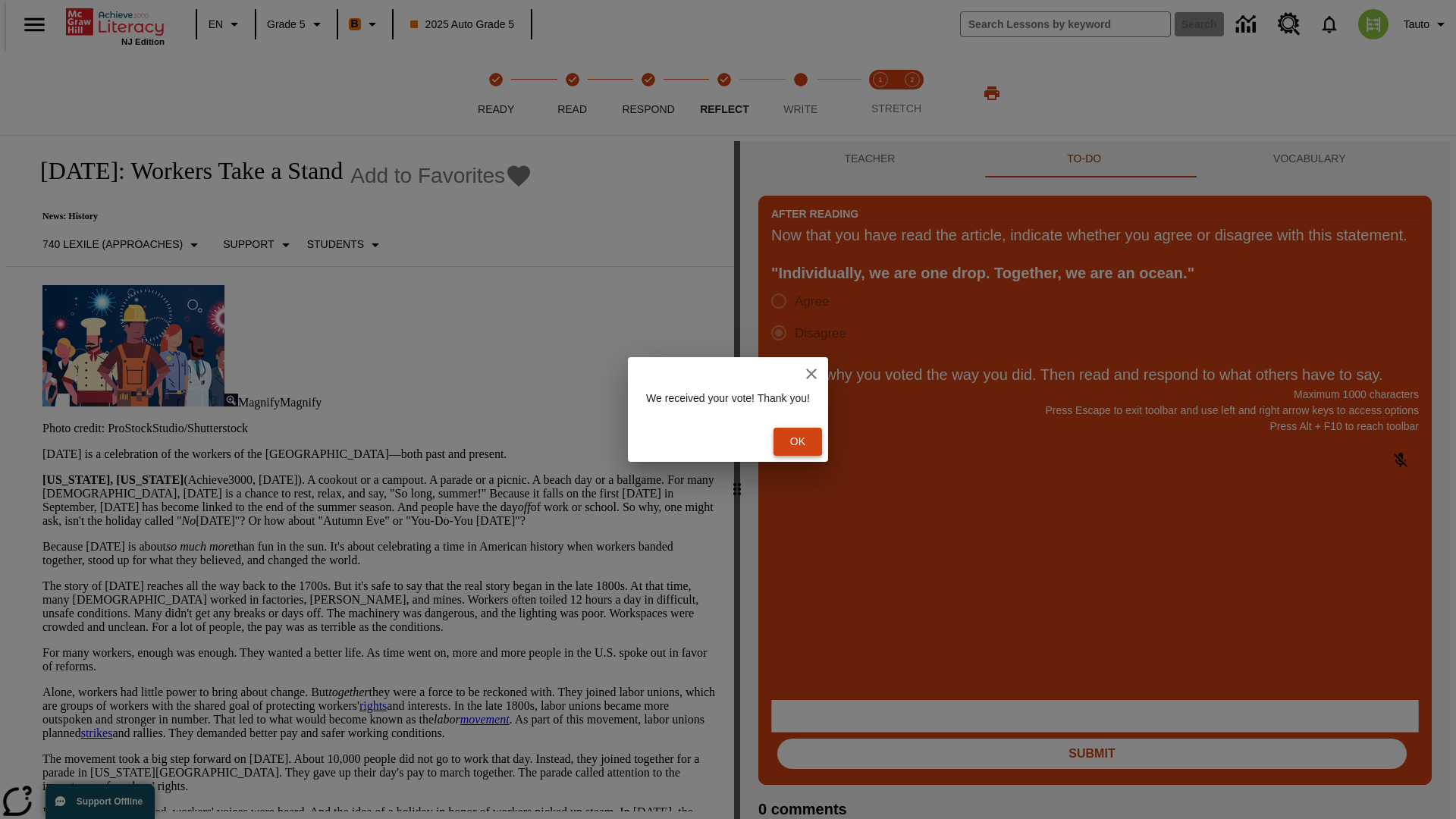
click at [805, 441] on button "Ok" at bounding box center [797, 441] width 48 height 28
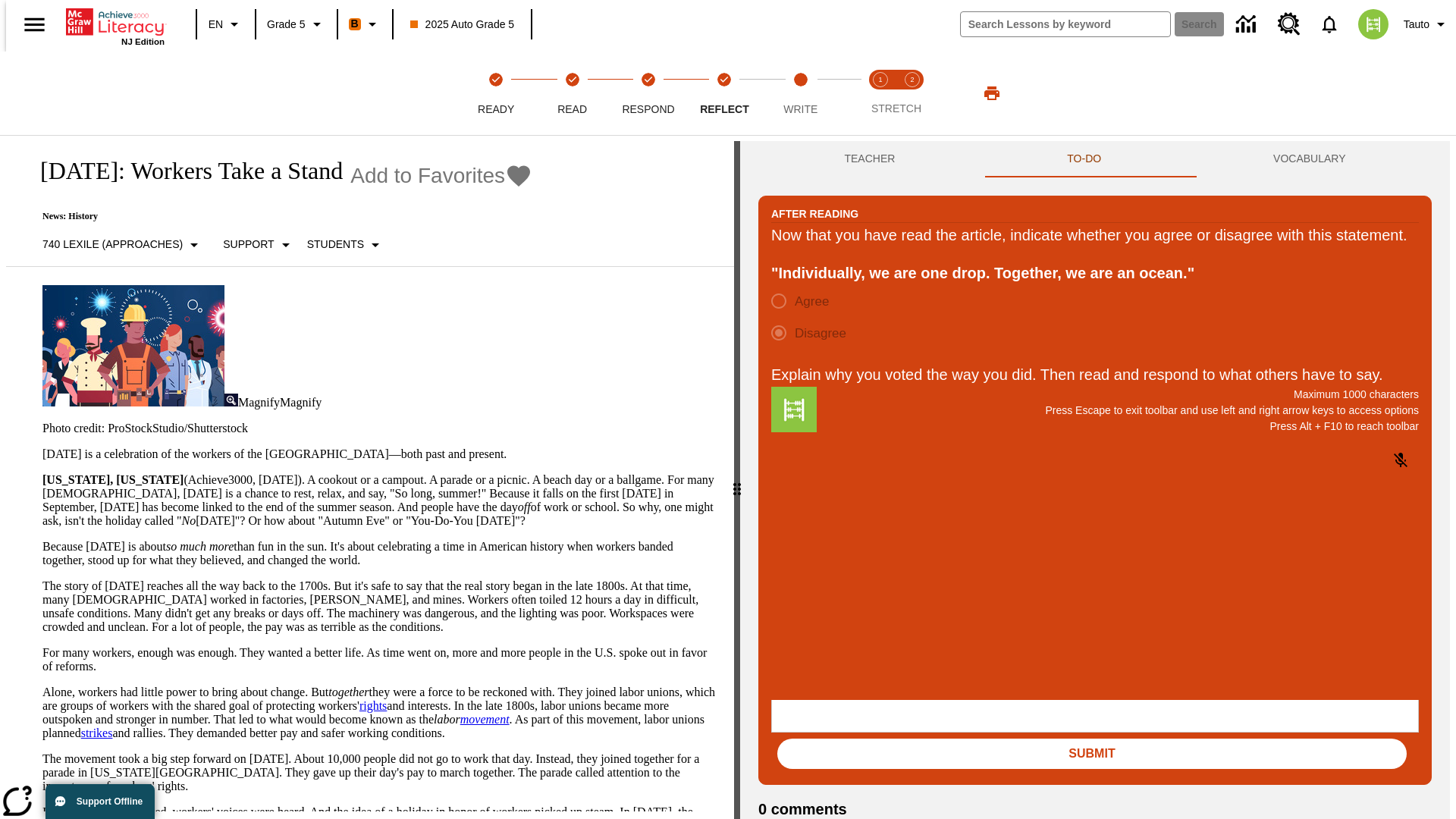
scroll to position [24, 0]
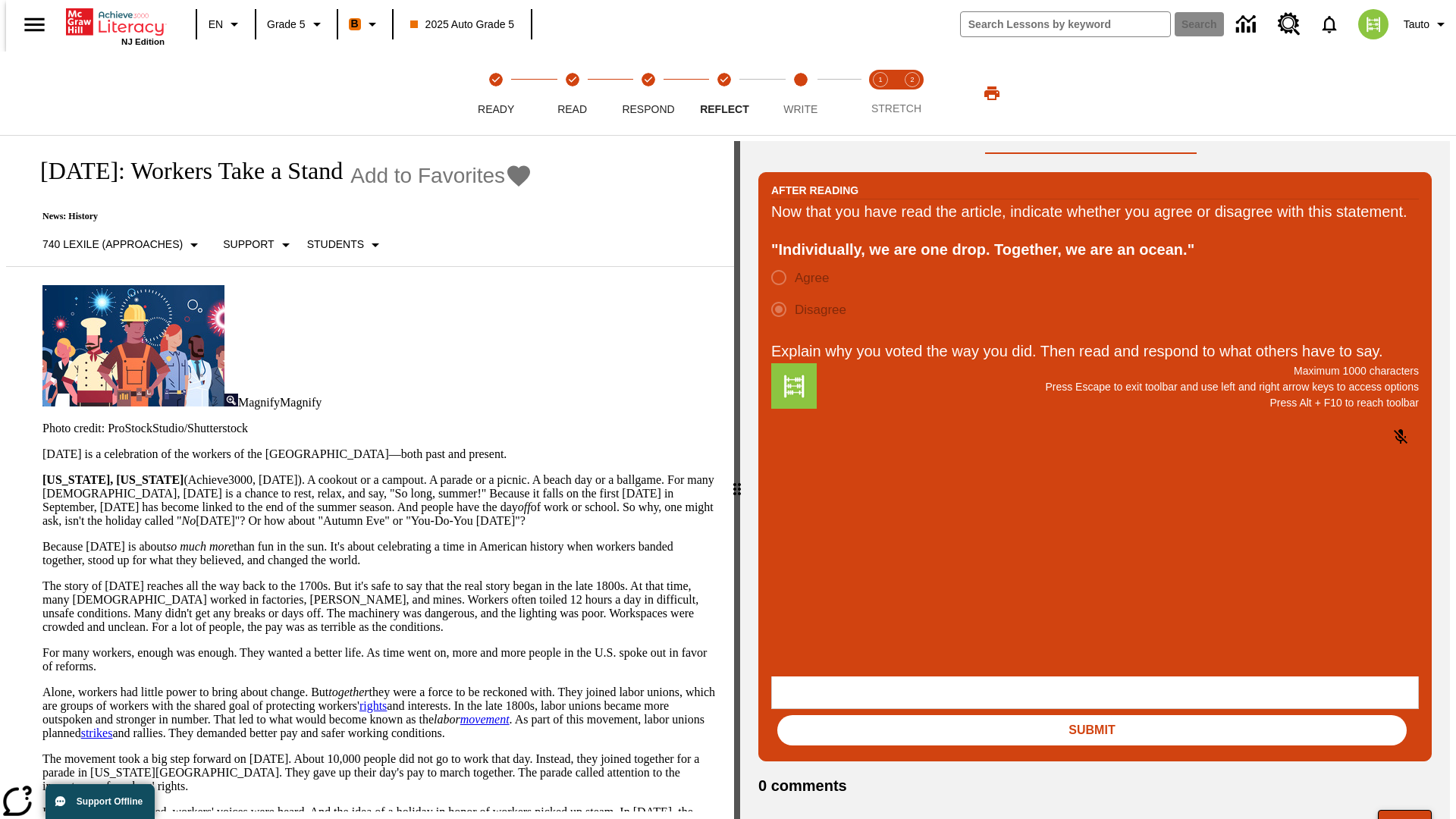
click at [1411, 810] on button "Next" at bounding box center [1404, 824] width 54 height 29
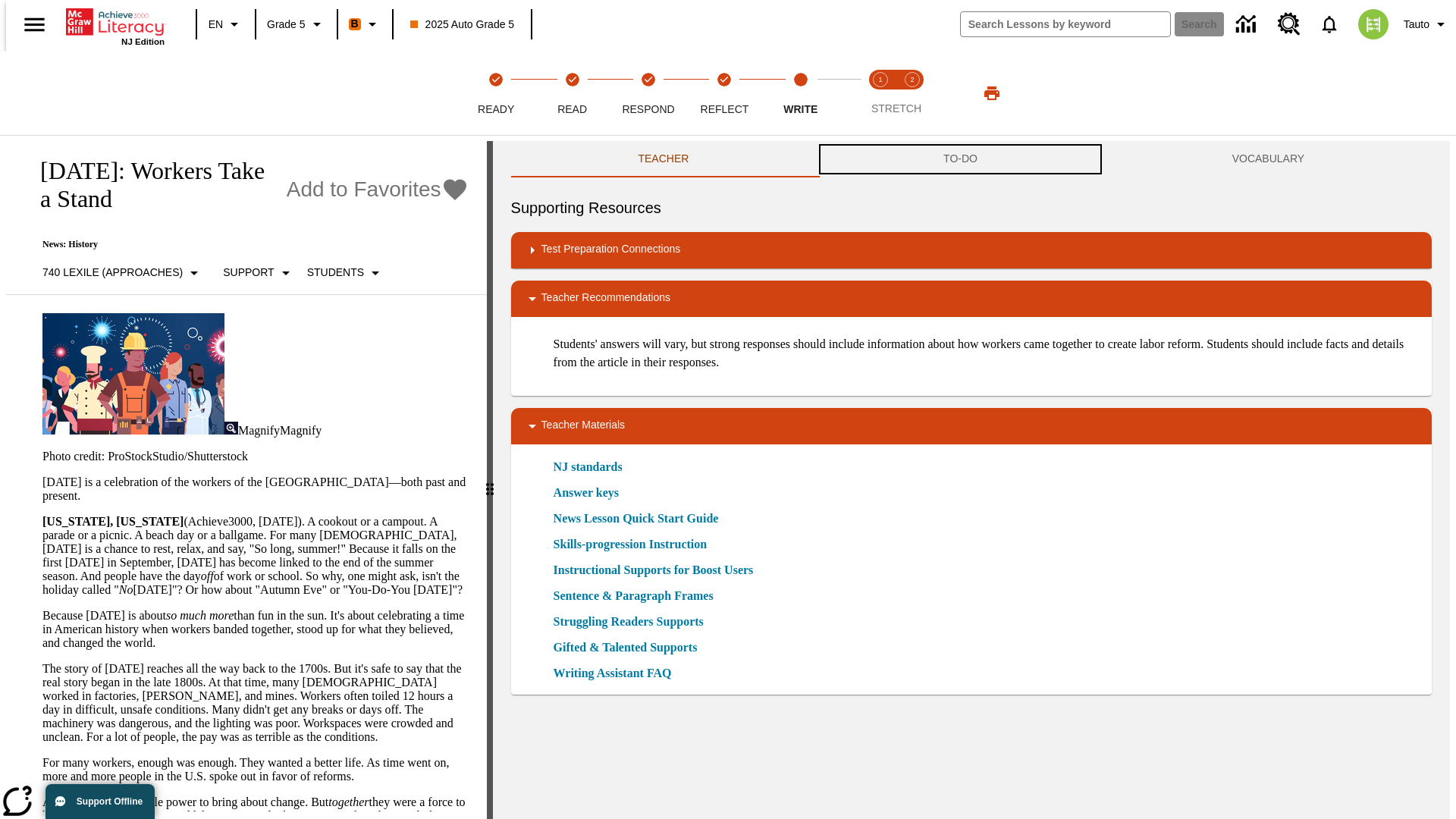
scroll to position [1, 0]
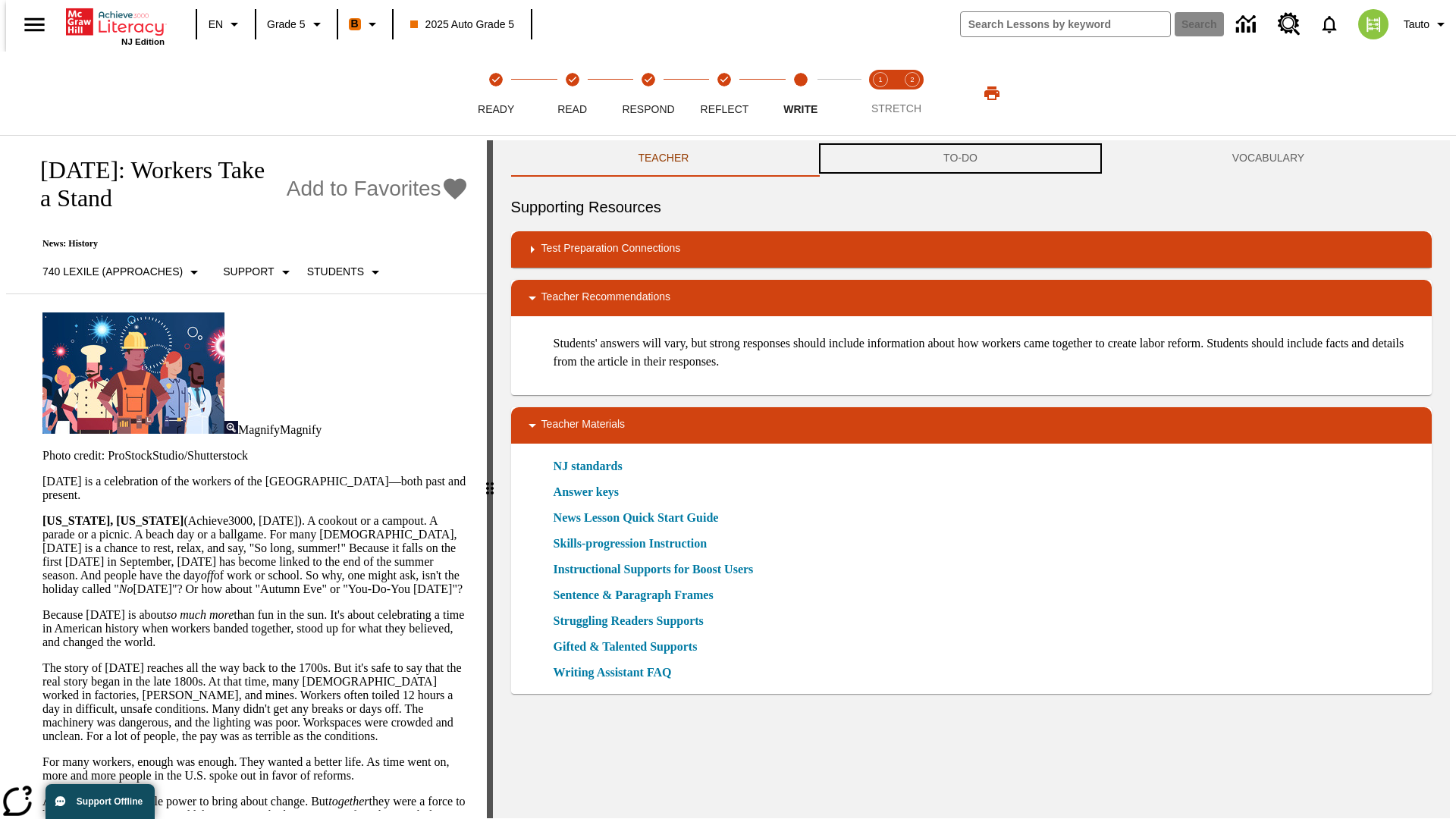
click at [960, 159] on button "TO-DO" at bounding box center [960, 159] width 289 height 36
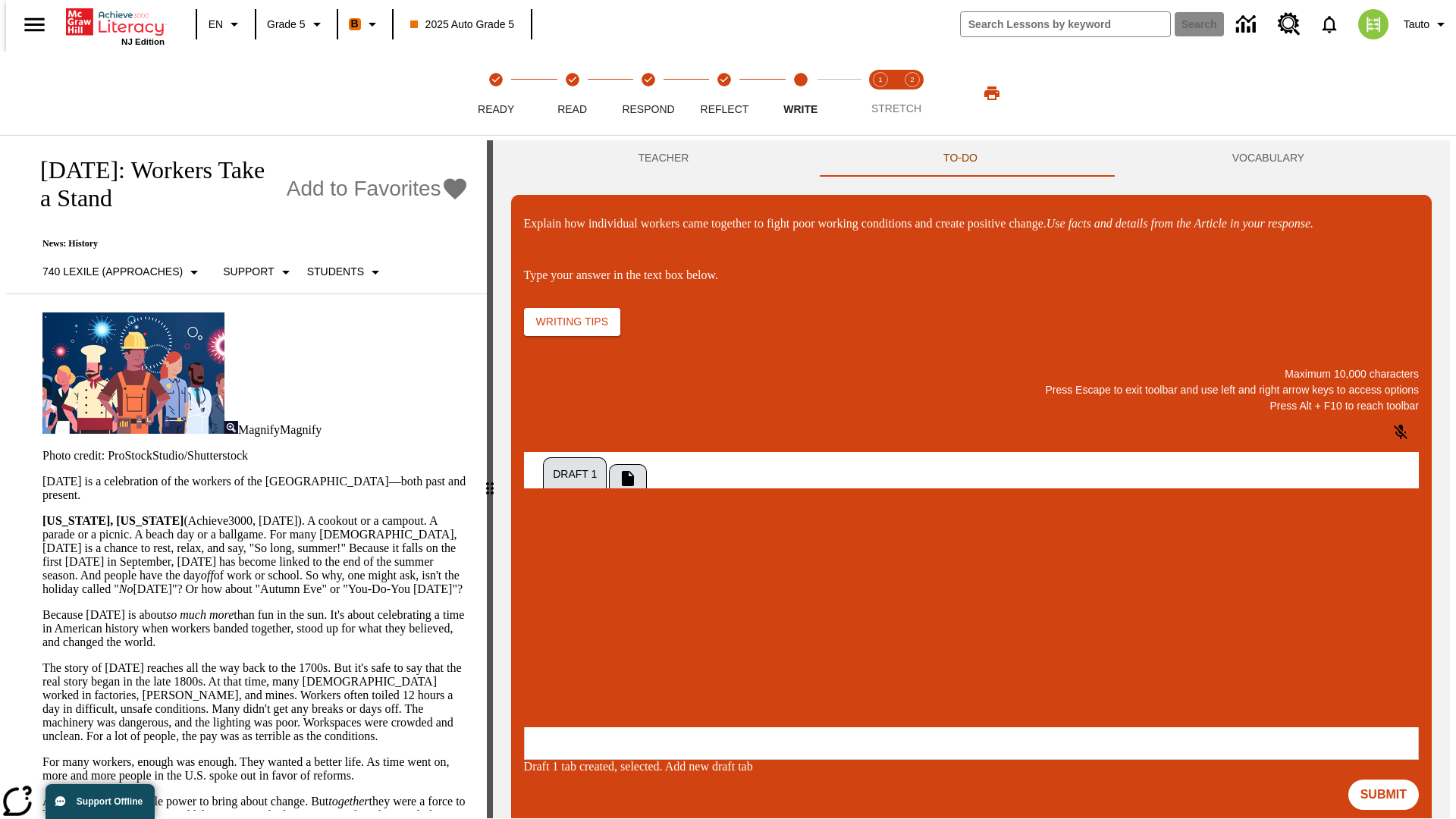
scroll to position [0, 0]
click at [744, 628] on p "\a\9Explain how individual workers came together to fight poor working conditio…" at bounding box center [636, 627] width 215 height 14
click at [1390, 780] on button "Submit" at bounding box center [1383, 794] width 71 height 30
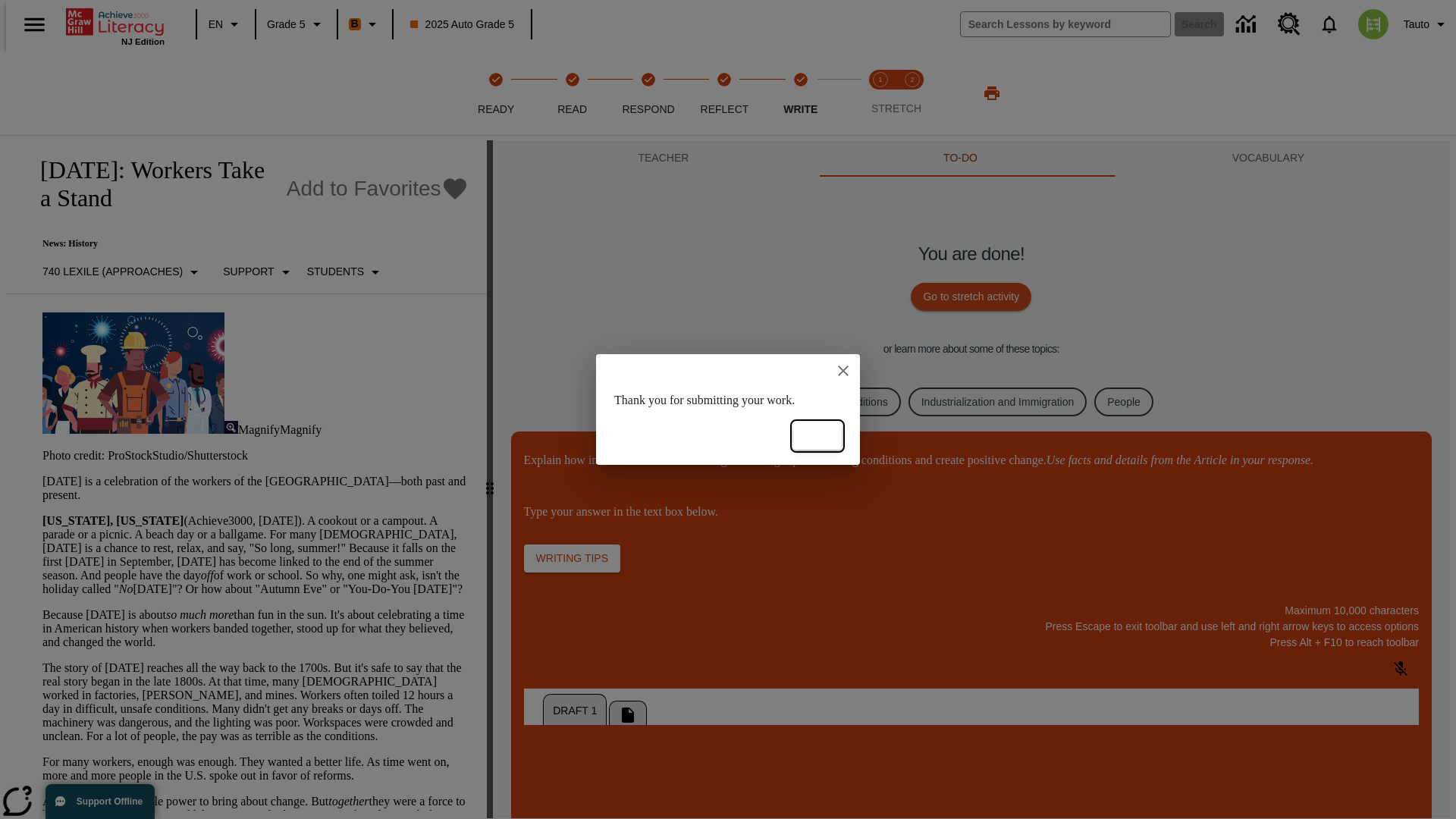
click at [817, 436] on button "Ok" at bounding box center [817, 436] width 48 height 28
click at [829, 401] on link "Culture & Traditions" at bounding box center [841, 402] width 119 height 30
